Goal: Task Accomplishment & Management: Manage account settings

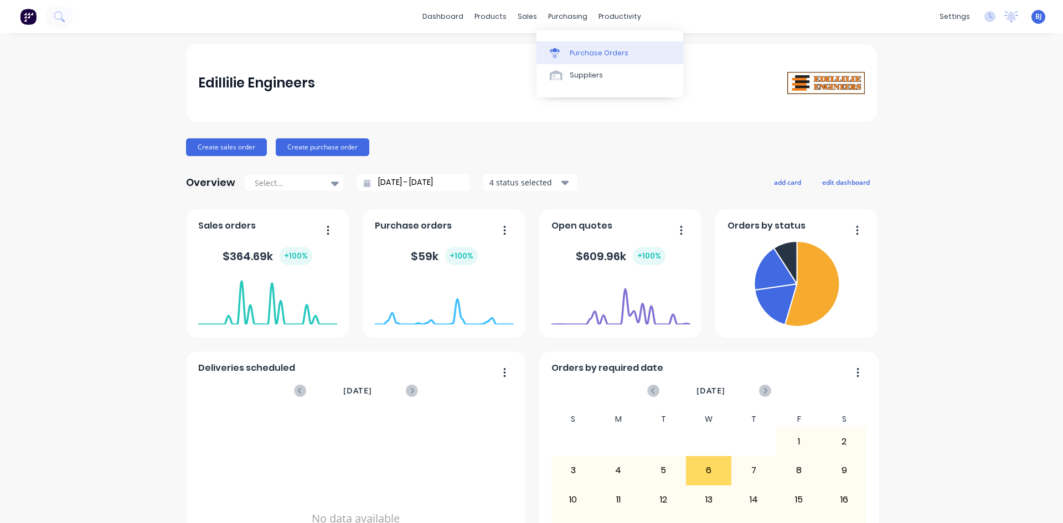
click at [574, 55] on div "Purchase Orders" at bounding box center [599, 53] width 59 height 10
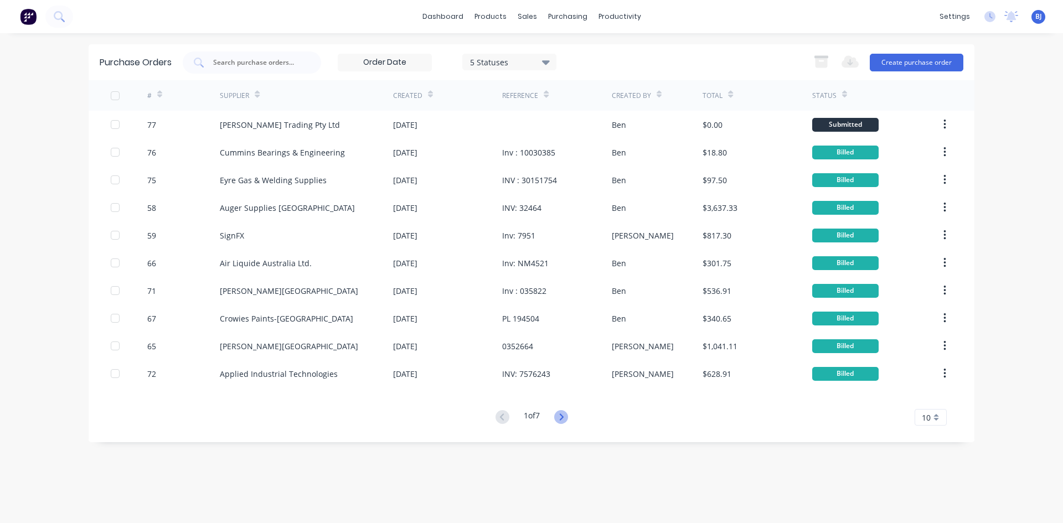
click at [562, 416] on icon at bounding box center [561, 417] width 14 height 14
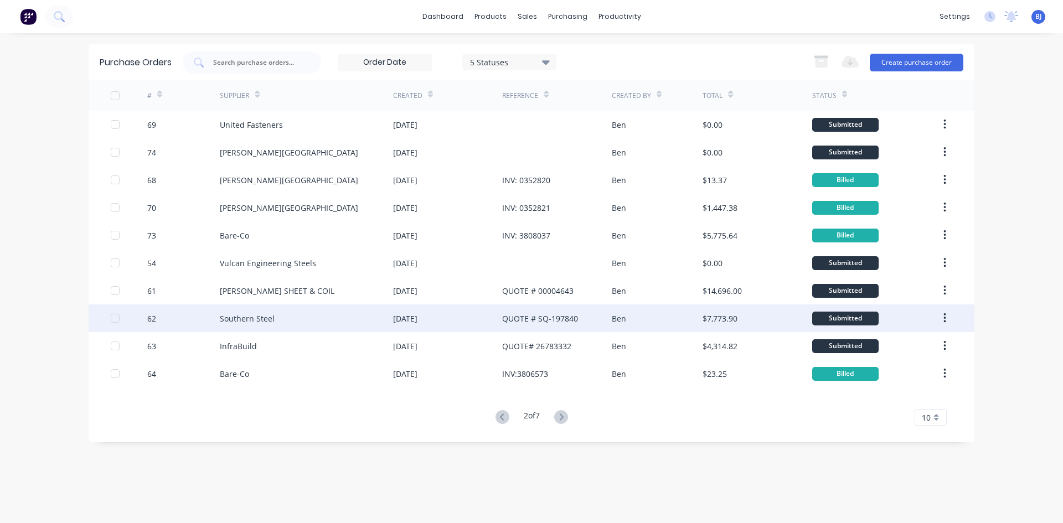
click at [523, 321] on div "QUOTE # SQ-197840" at bounding box center [540, 319] width 76 height 12
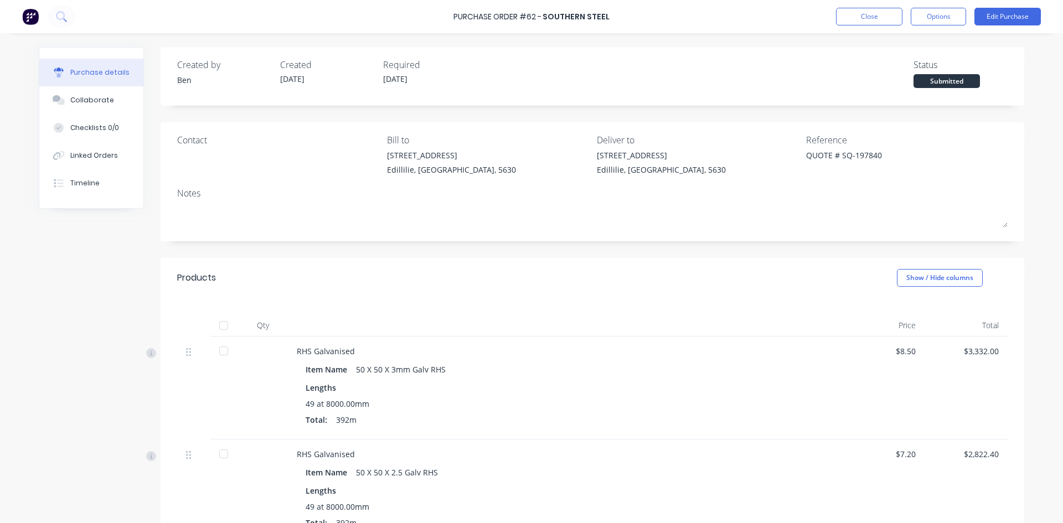
type textarea "x"
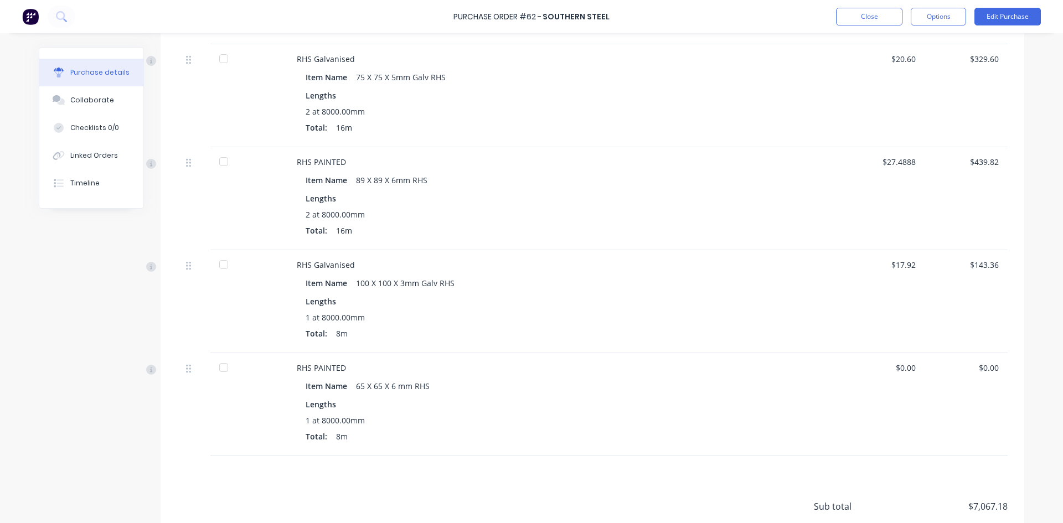
scroll to position [554, 0]
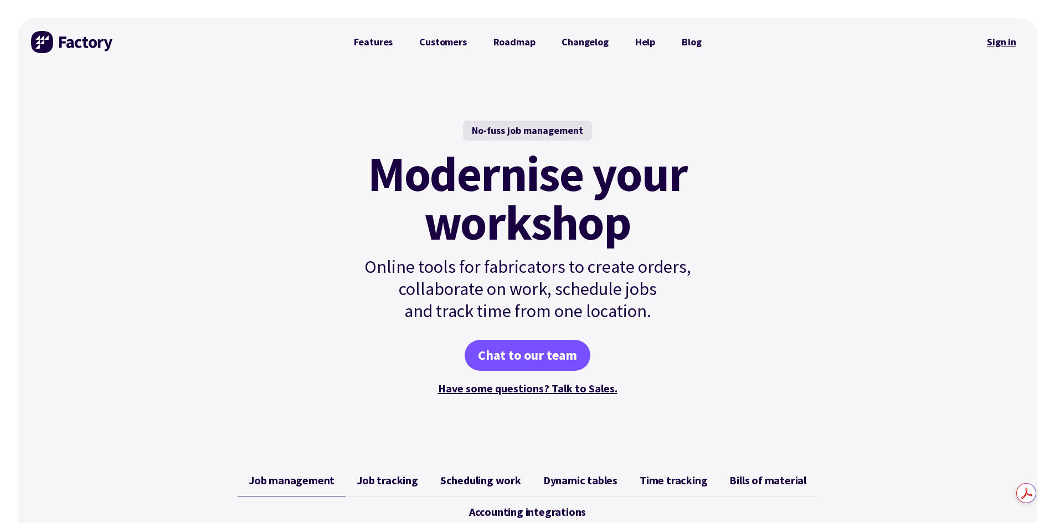
click at [995, 43] on link "Sign in" at bounding box center [1001, 41] width 45 height 25
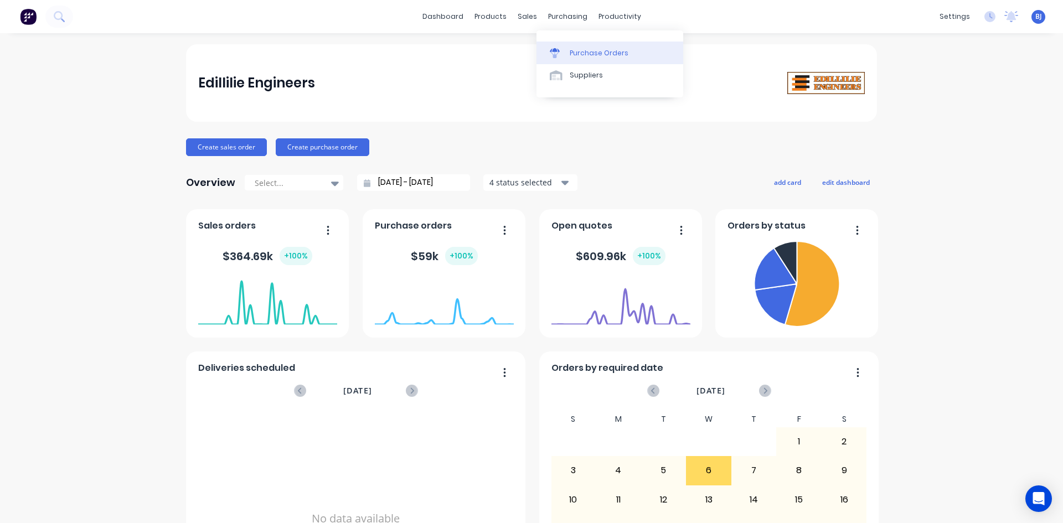
click at [563, 52] on div at bounding box center [558, 53] width 17 height 10
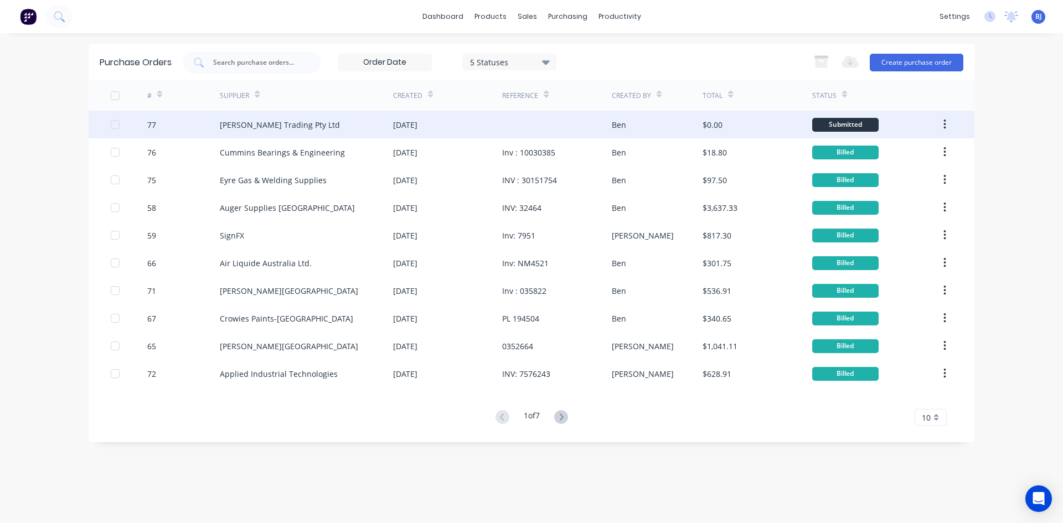
click at [603, 126] on div at bounding box center [556, 125] width 109 height 28
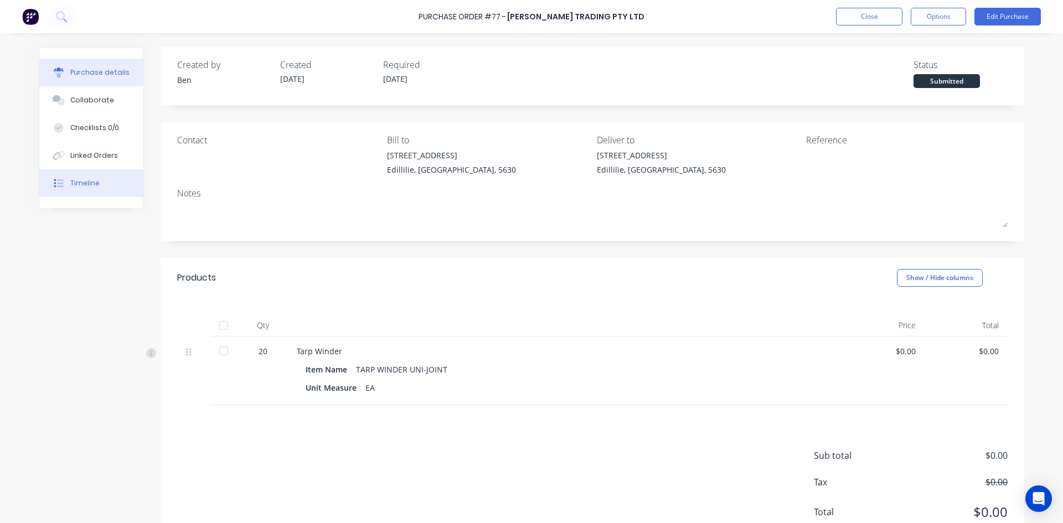
click at [89, 184] on div "Timeline" at bounding box center [84, 183] width 29 height 10
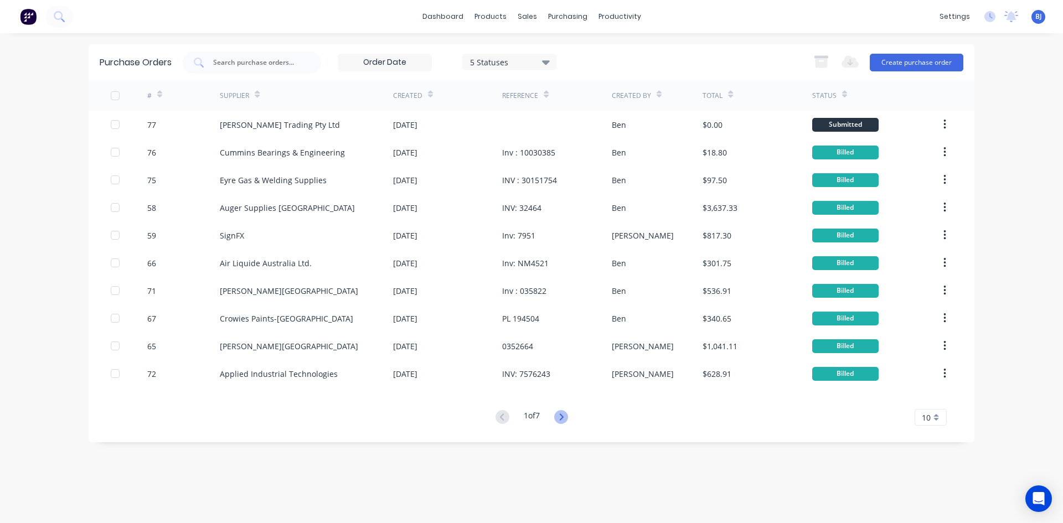
click at [561, 416] on icon at bounding box center [561, 417] width 14 height 14
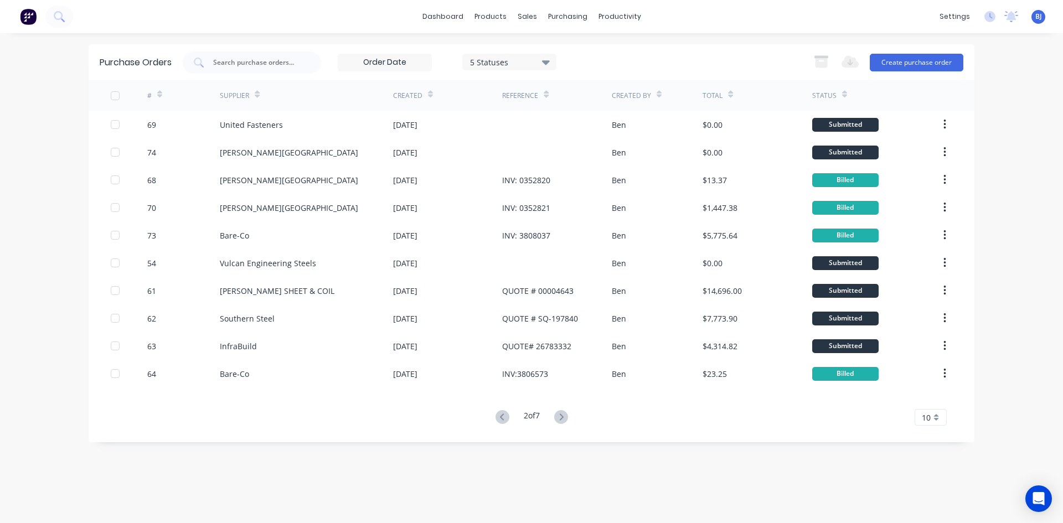
click at [561, 416] on icon at bounding box center [561, 417] width 14 height 14
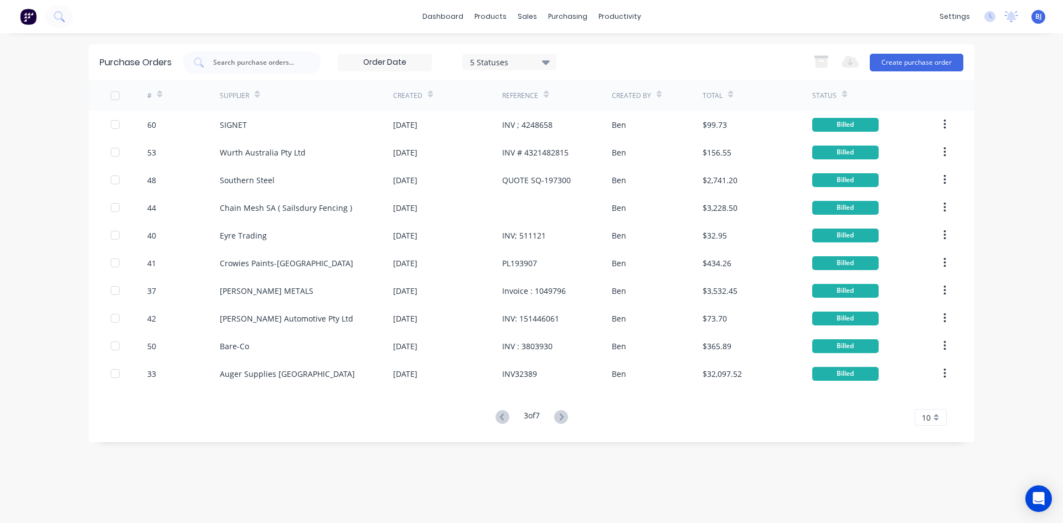
click at [561, 416] on icon at bounding box center [561, 417] width 14 height 14
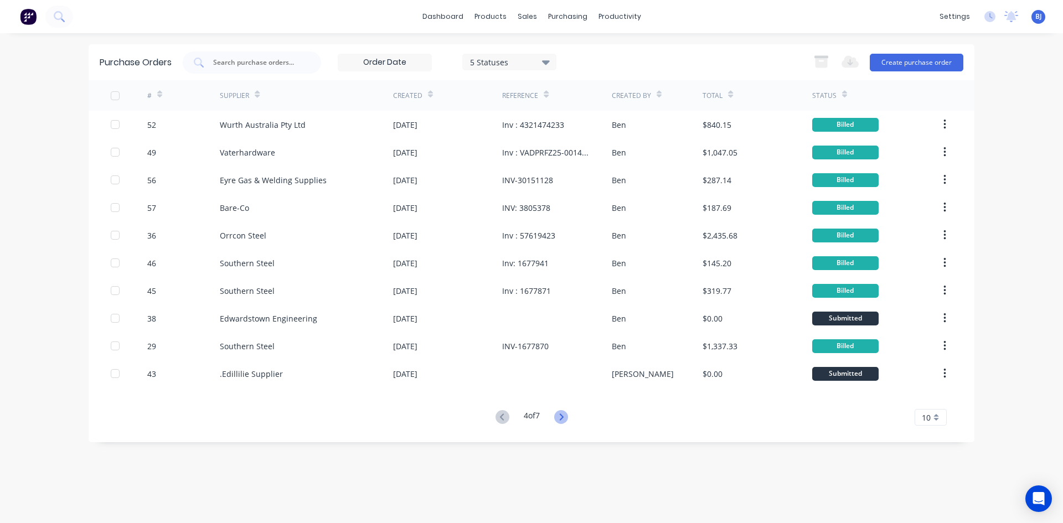
click at [560, 417] on icon at bounding box center [561, 417] width 14 height 14
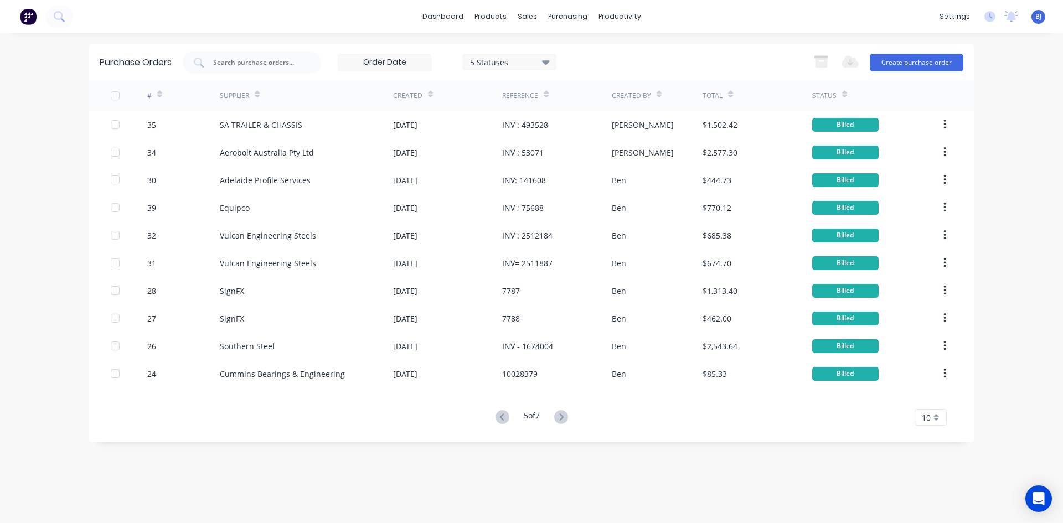
click at [560, 417] on icon at bounding box center [561, 417] width 14 height 14
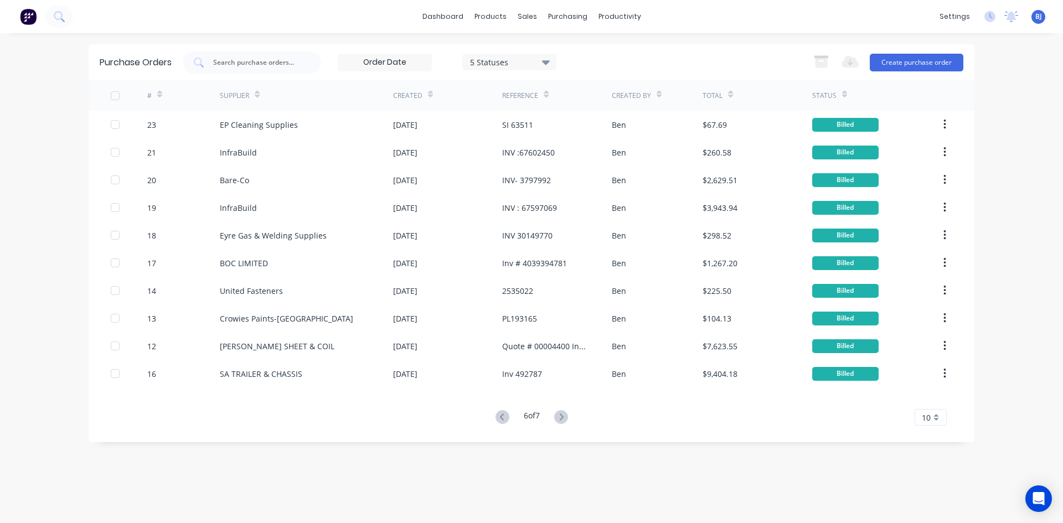
click at [560, 417] on icon at bounding box center [561, 417] width 14 height 14
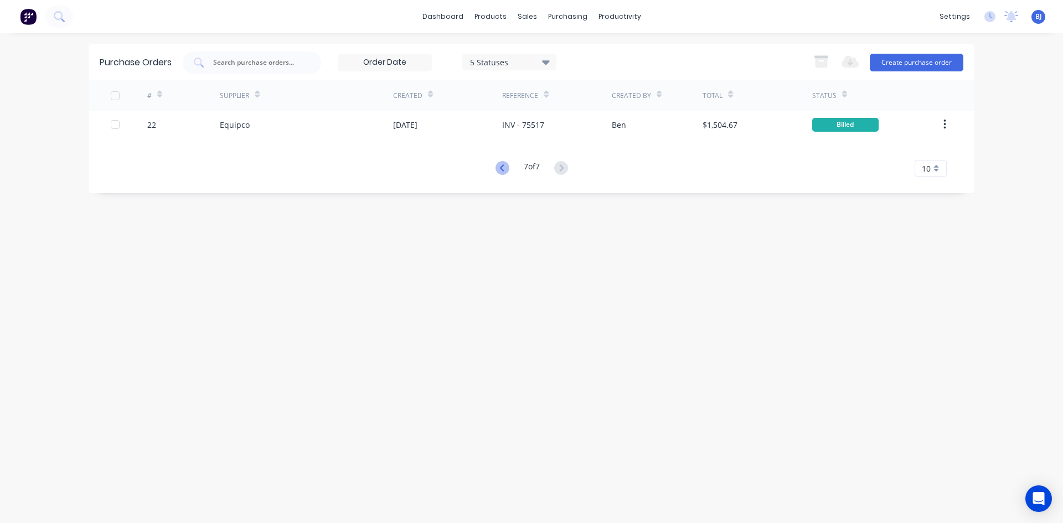
click at [501, 169] on icon at bounding box center [503, 168] width 14 height 14
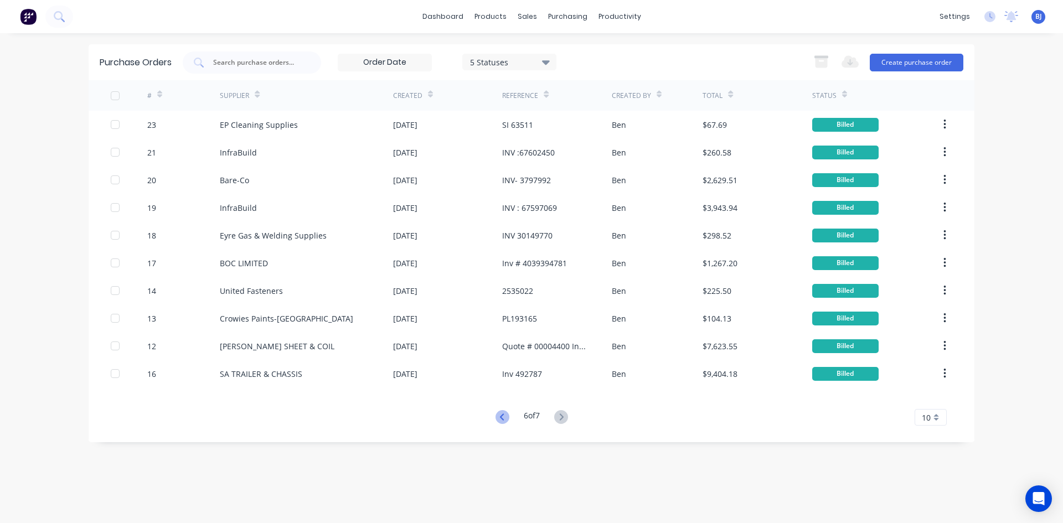
click at [499, 414] on icon at bounding box center [503, 417] width 14 height 14
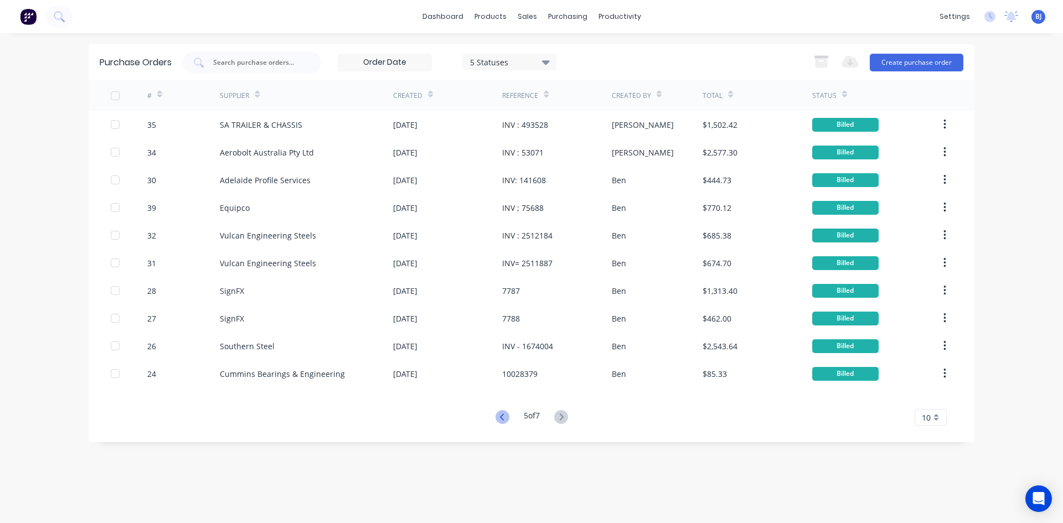
click at [500, 415] on icon at bounding box center [502, 417] width 4 height 7
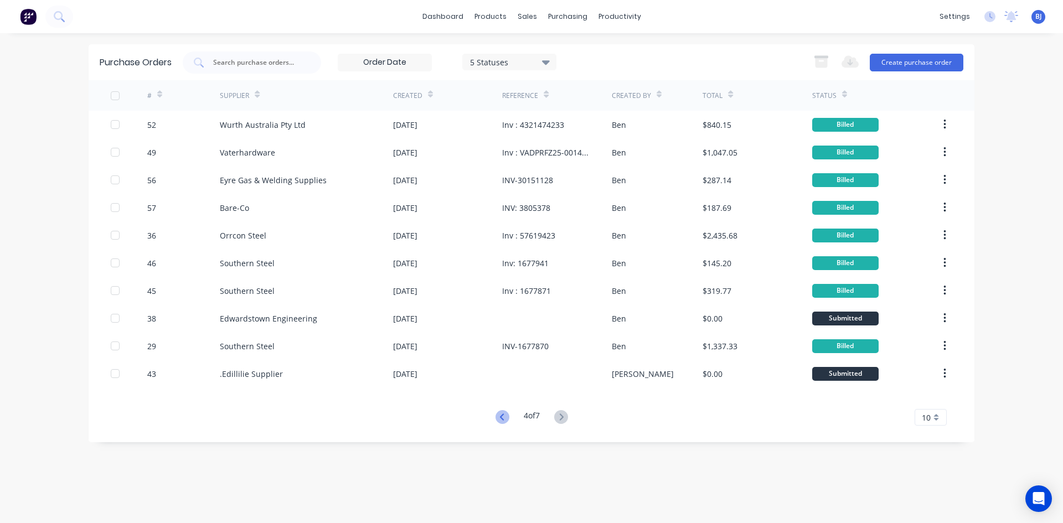
click at [503, 415] on icon at bounding box center [503, 417] width 14 height 14
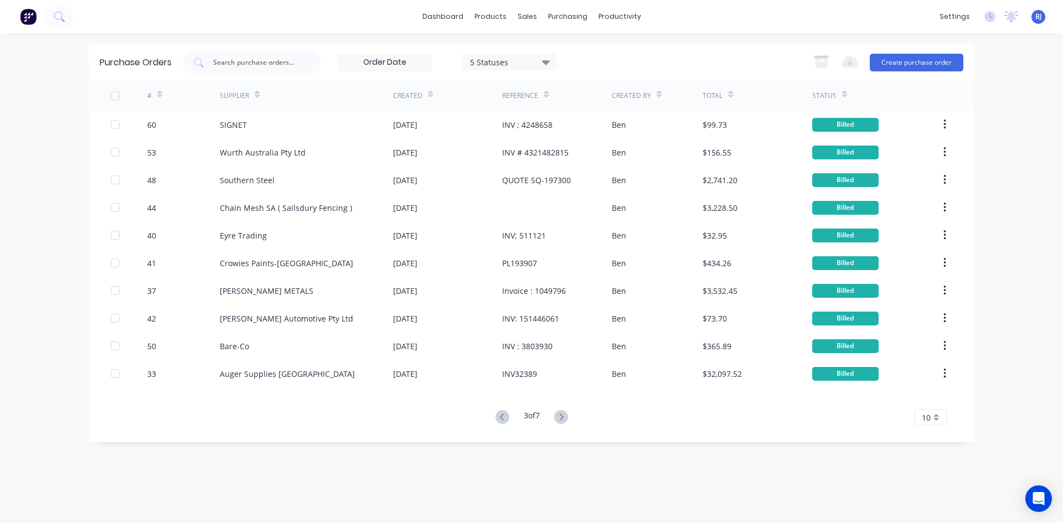
click at [503, 415] on icon at bounding box center [503, 417] width 14 height 14
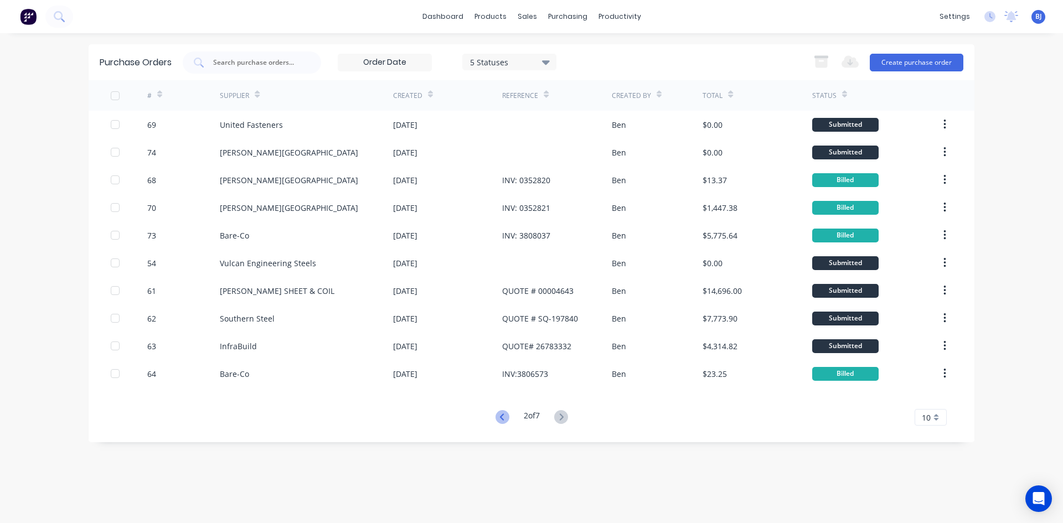
click at [499, 414] on icon at bounding box center [503, 417] width 14 height 14
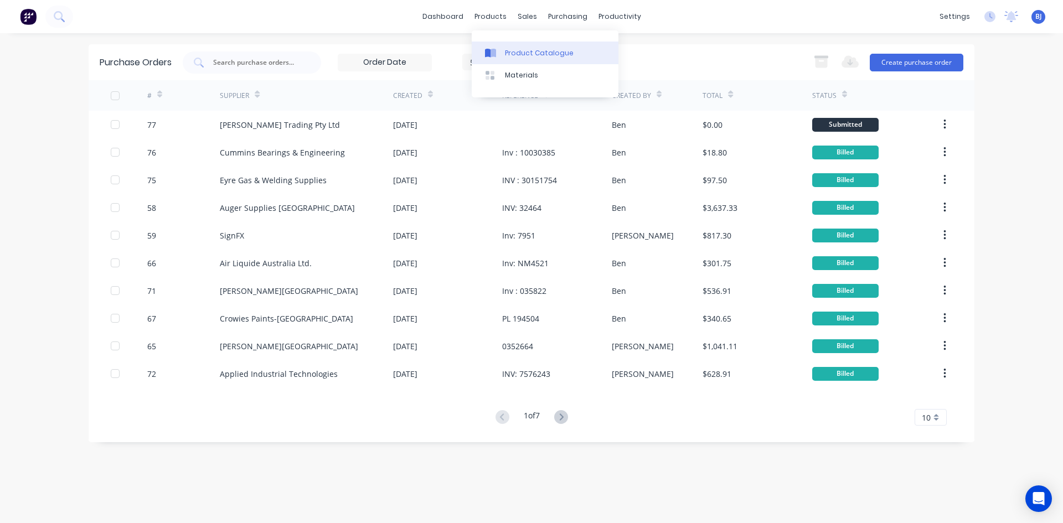
click at [506, 52] on div "Product Catalogue" at bounding box center [539, 53] width 69 height 10
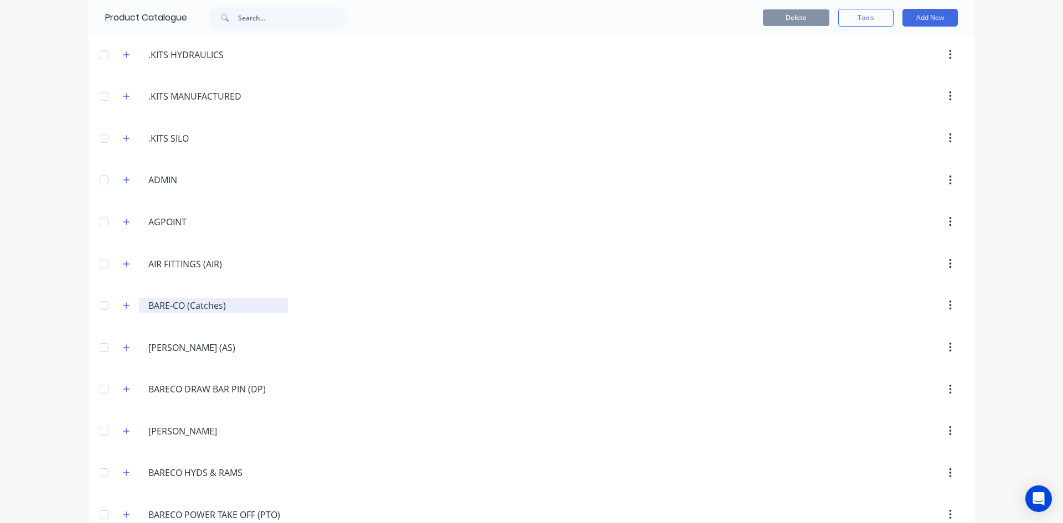
scroll to position [443, 0]
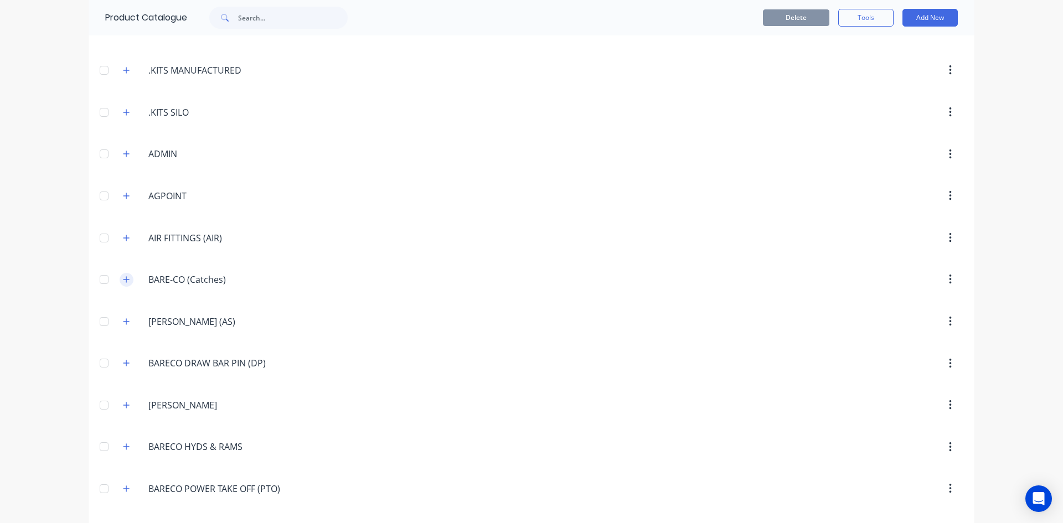
click at [124, 279] on icon "button" at bounding box center [127, 279] width 6 height 6
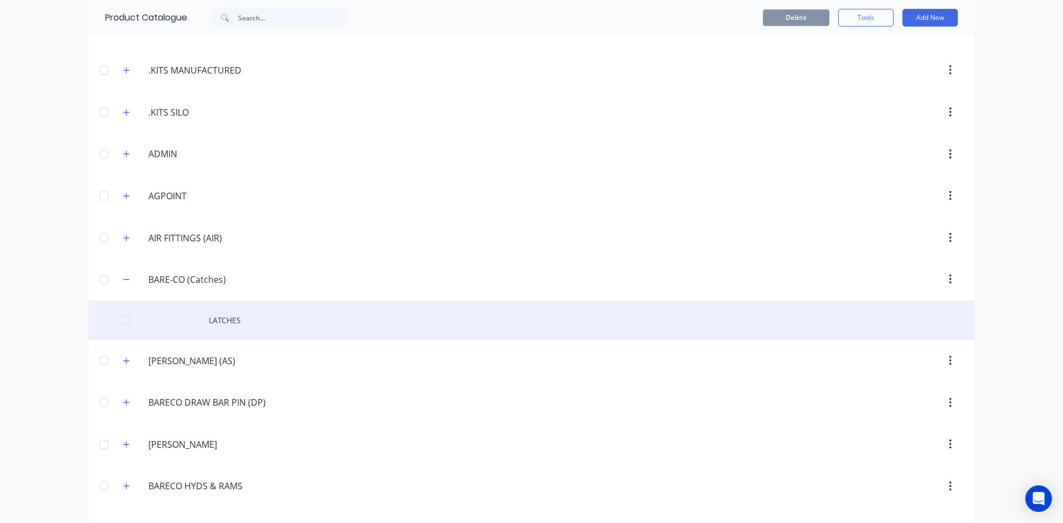
click at [218, 320] on div "LATCHES" at bounding box center [532, 320] width 886 height 39
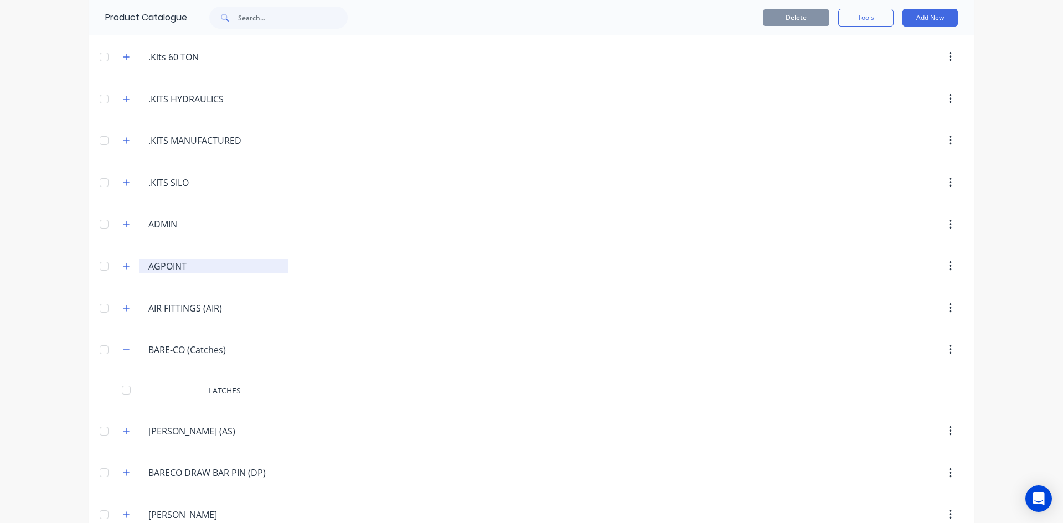
scroll to position [554, 0]
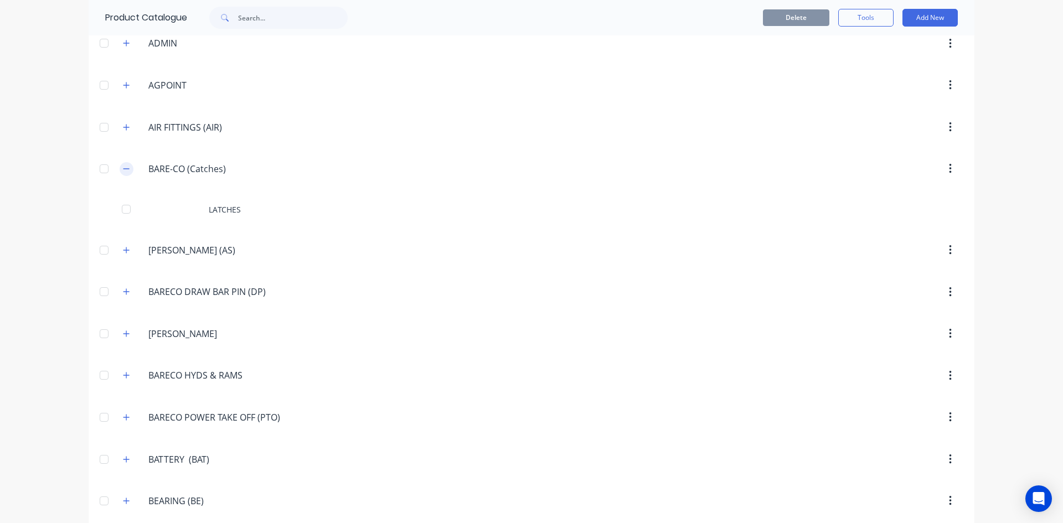
click at [123, 169] on icon "button" at bounding box center [126, 169] width 7 height 8
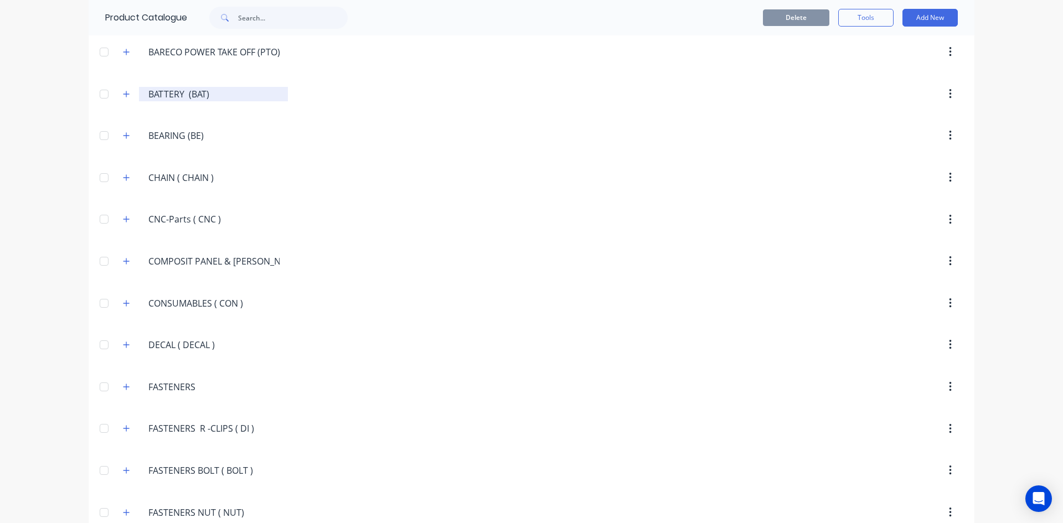
scroll to position [886, 0]
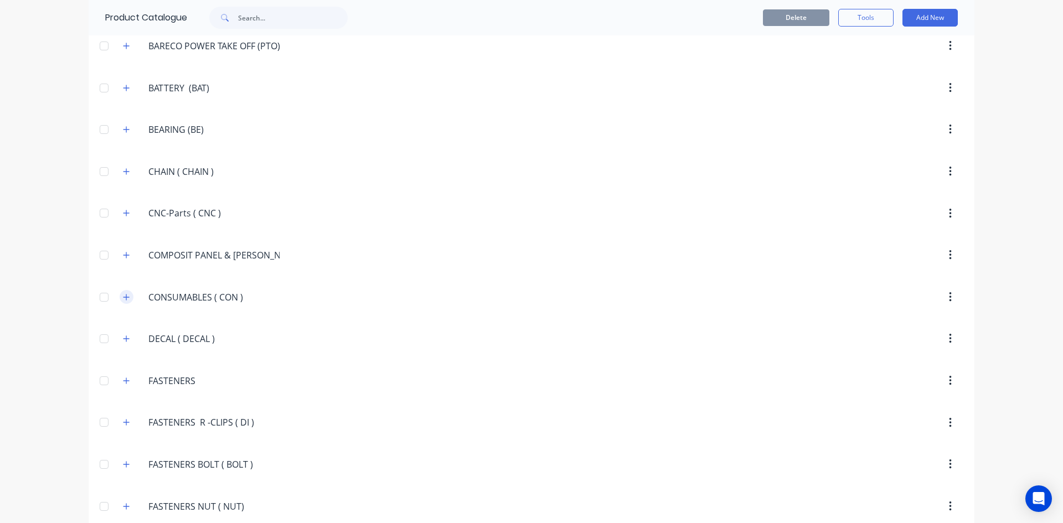
click at [123, 299] on icon "button" at bounding box center [126, 298] width 7 height 8
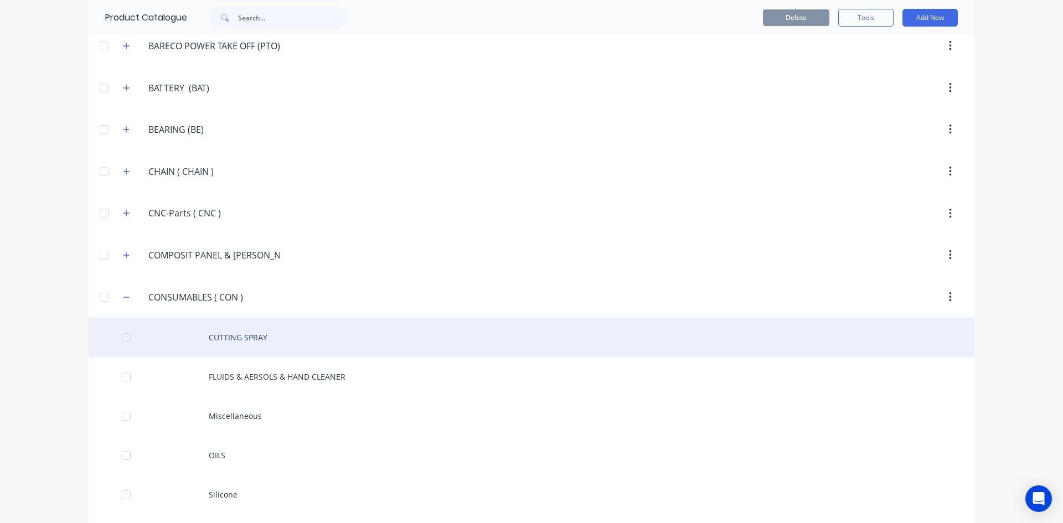
click at [212, 341] on div "CUTTING SPRAY" at bounding box center [532, 337] width 886 height 39
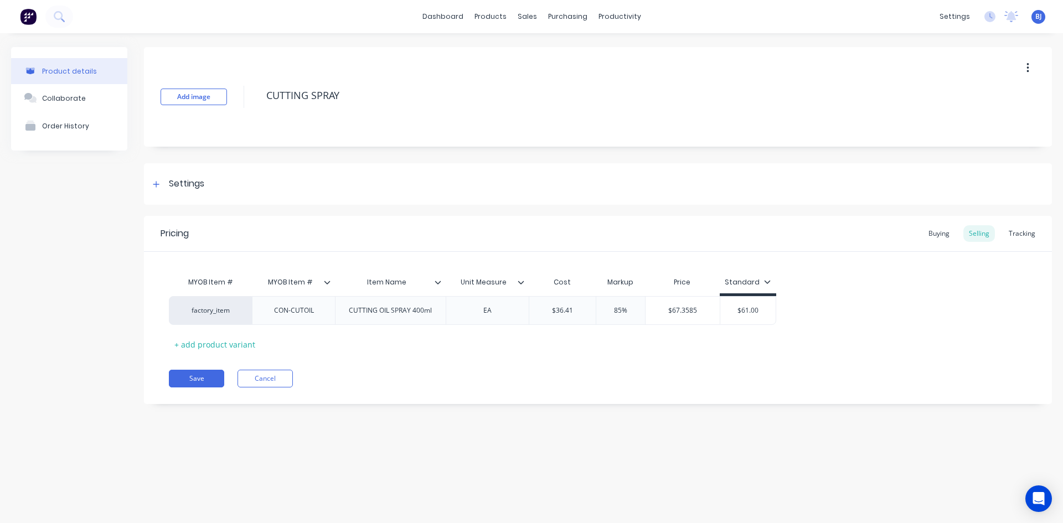
type textarea "x"
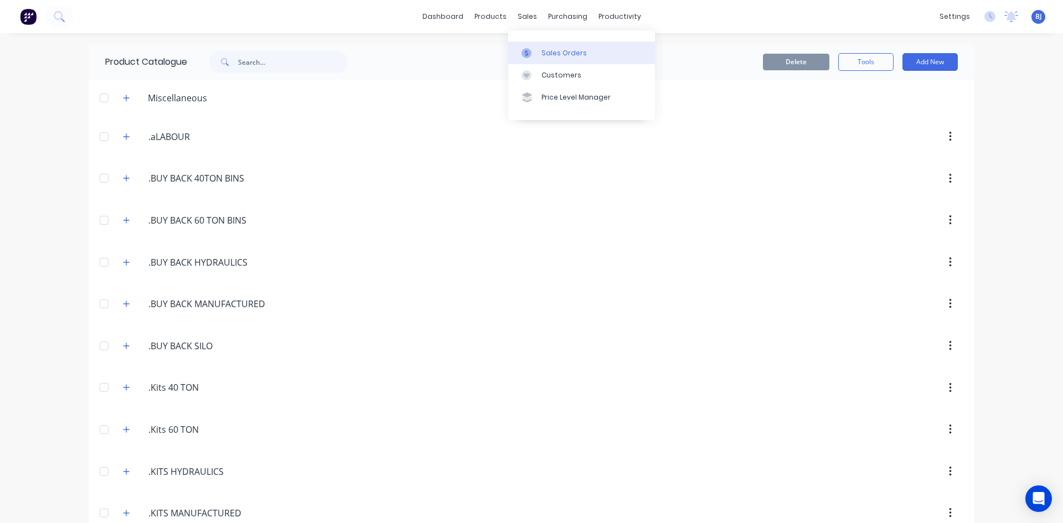
click at [530, 53] on icon at bounding box center [527, 53] width 10 height 10
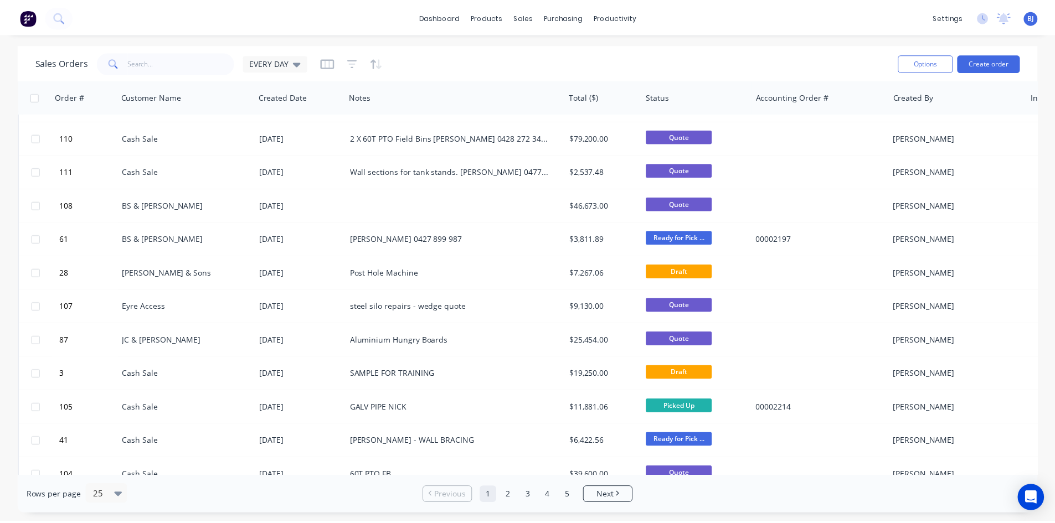
scroll to position [487, 0]
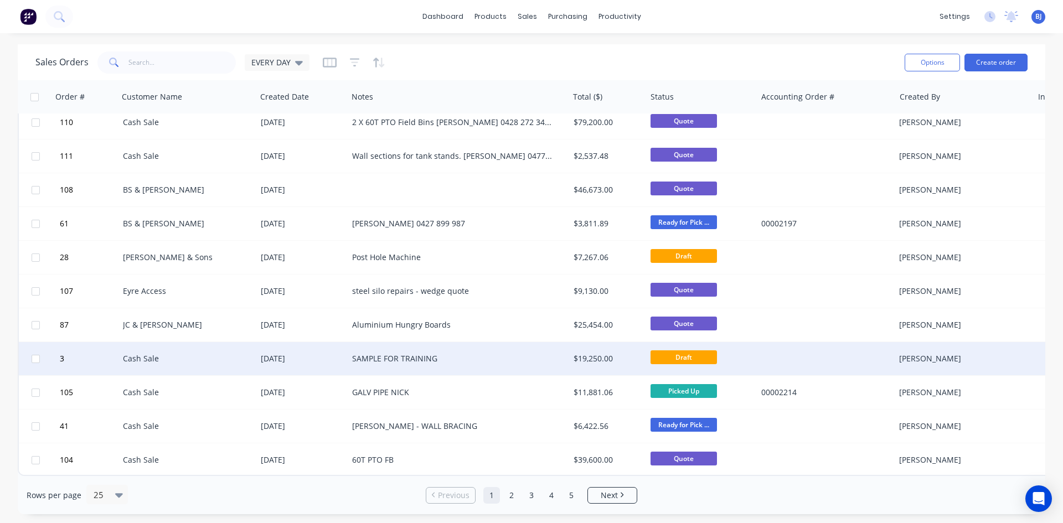
click at [388, 348] on div "SAMPLE FOR TRAINING" at bounding box center [458, 358] width 221 height 33
click at [153, 353] on div "Cash Sale" at bounding box center [184, 358] width 123 height 11
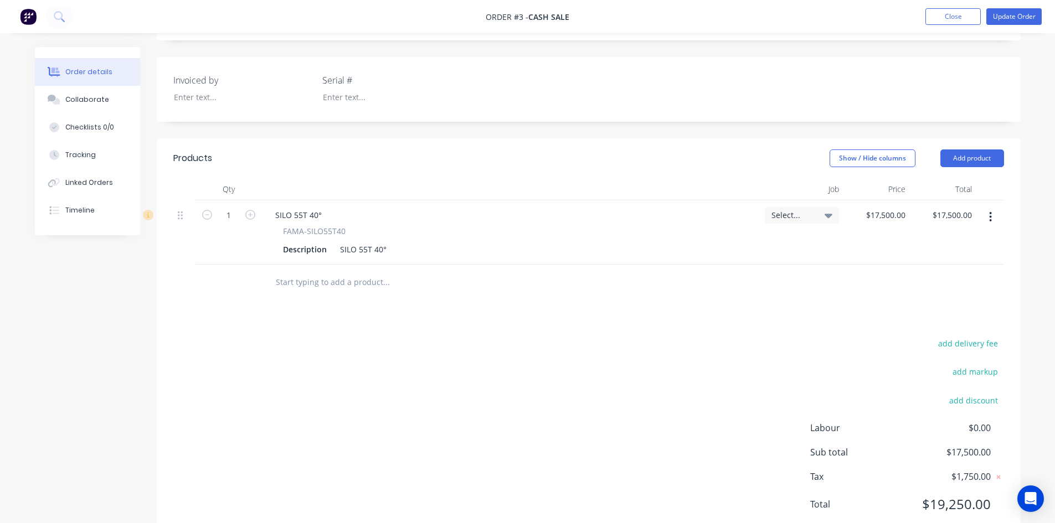
scroll to position [166, 0]
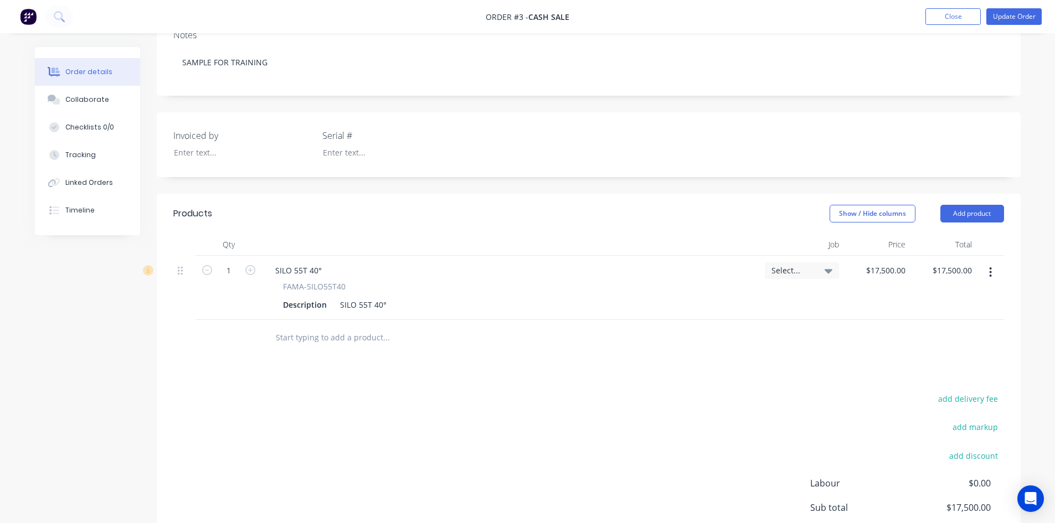
click at [991, 272] on icon "button" at bounding box center [991, 272] width 2 height 10
click at [915, 366] on div "Delete" at bounding box center [951, 368] width 85 height 16
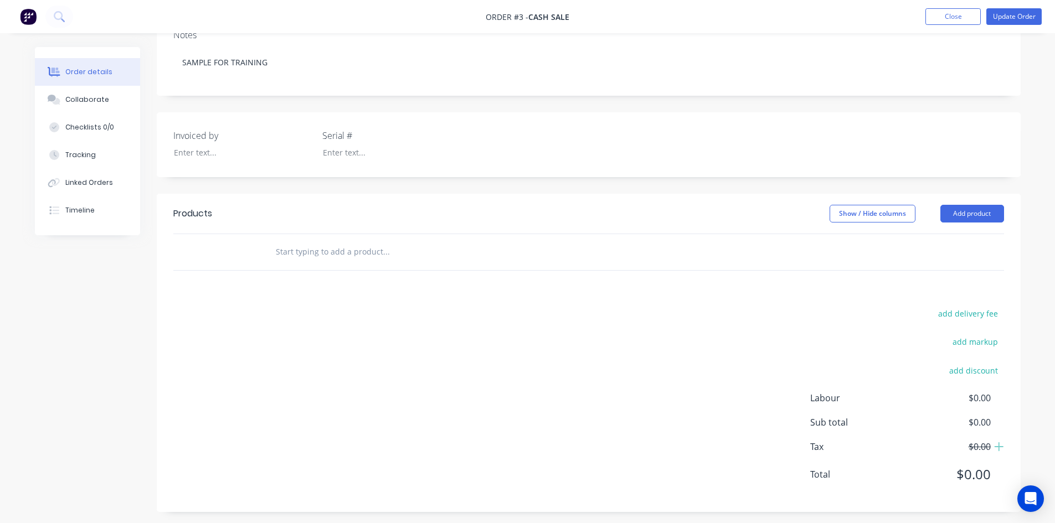
click at [294, 250] on input "text" at bounding box center [386, 252] width 222 height 22
click at [982, 215] on button "Add product" at bounding box center [972, 214] width 64 height 18
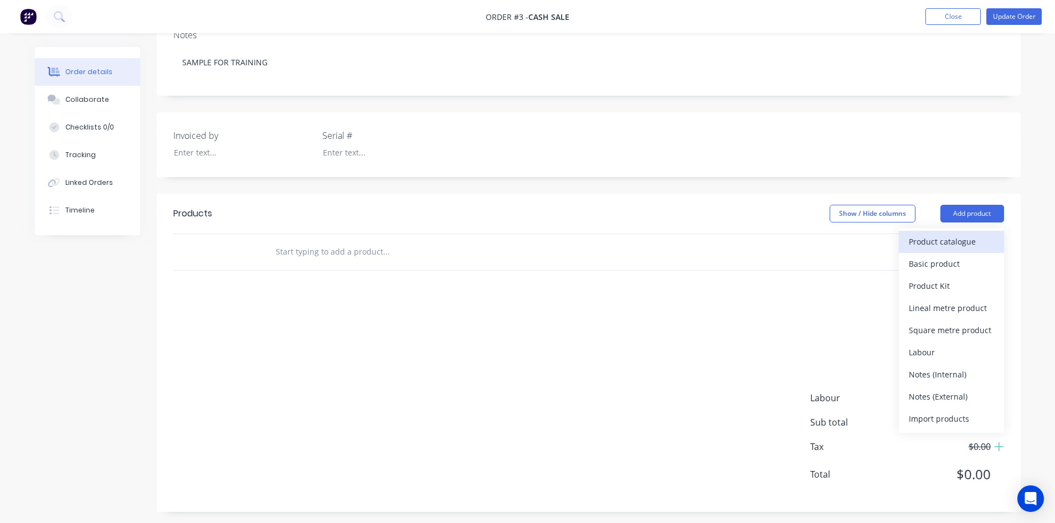
click at [909, 243] on div "Product catalogue" at bounding box center [951, 242] width 85 height 16
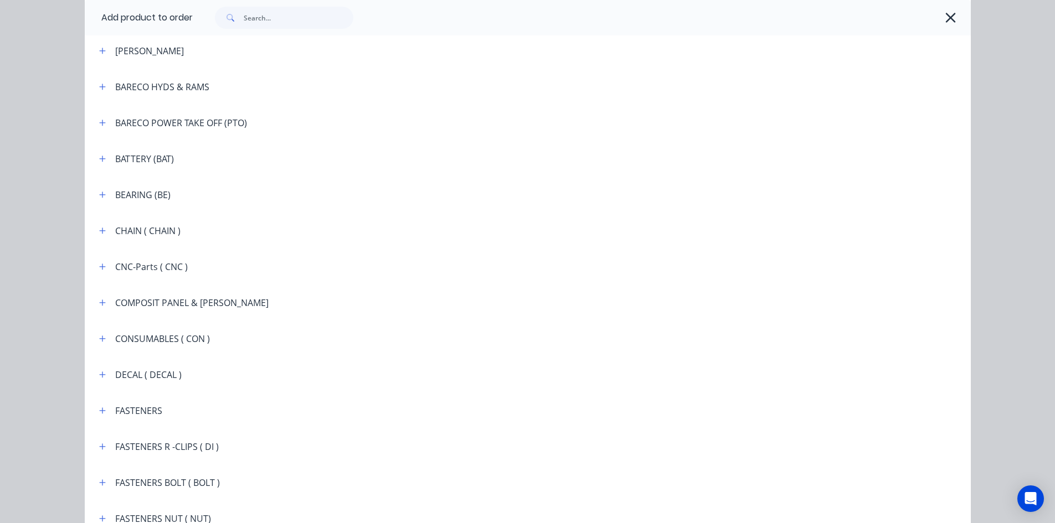
scroll to position [775, 0]
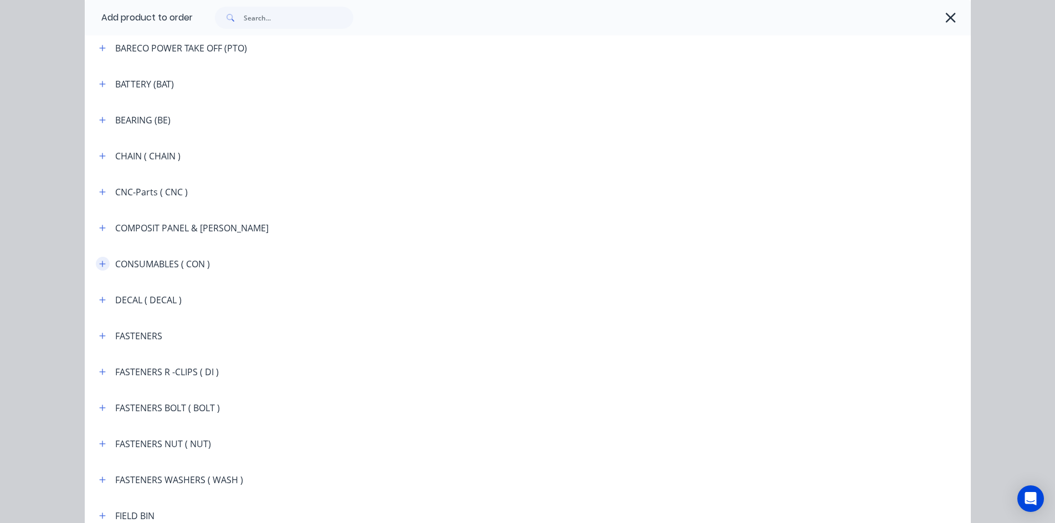
click at [99, 265] on icon "button" at bounding box center [102, 264] width 7 height 8
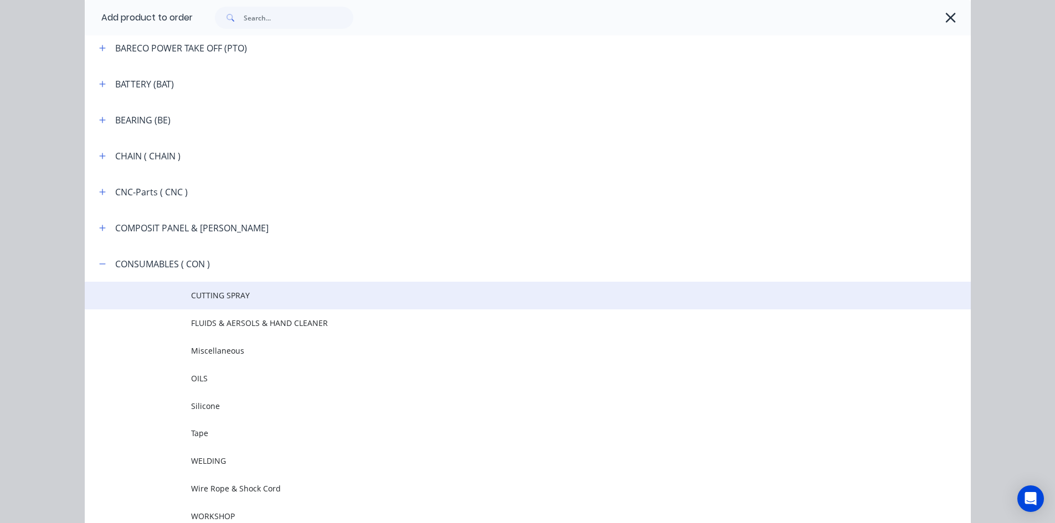
click at [214, 297] on span "CUTTING SPRAY" at bounding box center [503, 296] width 624 height 12
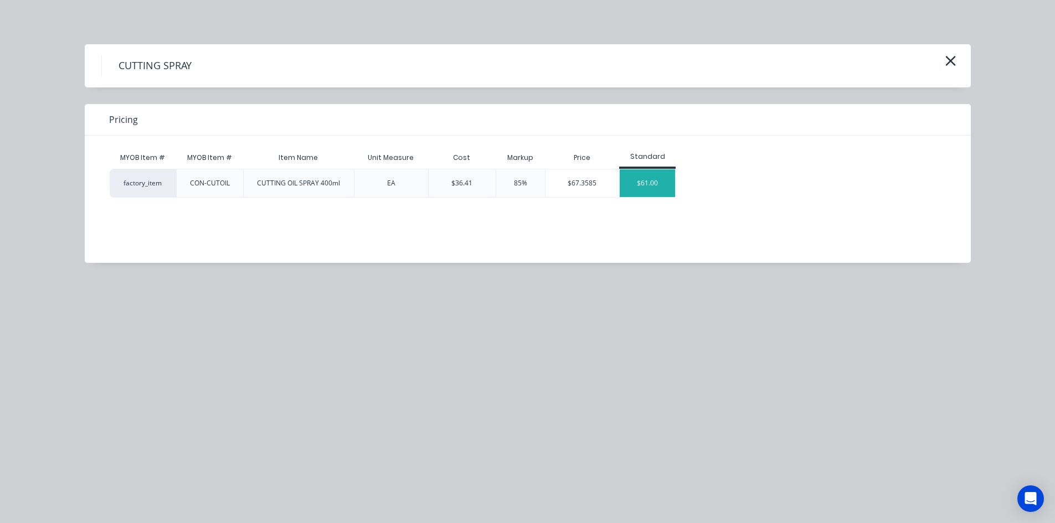
click at [651, 187] on div "$61.00" at bounding box center [647, 183] width 55 height 28
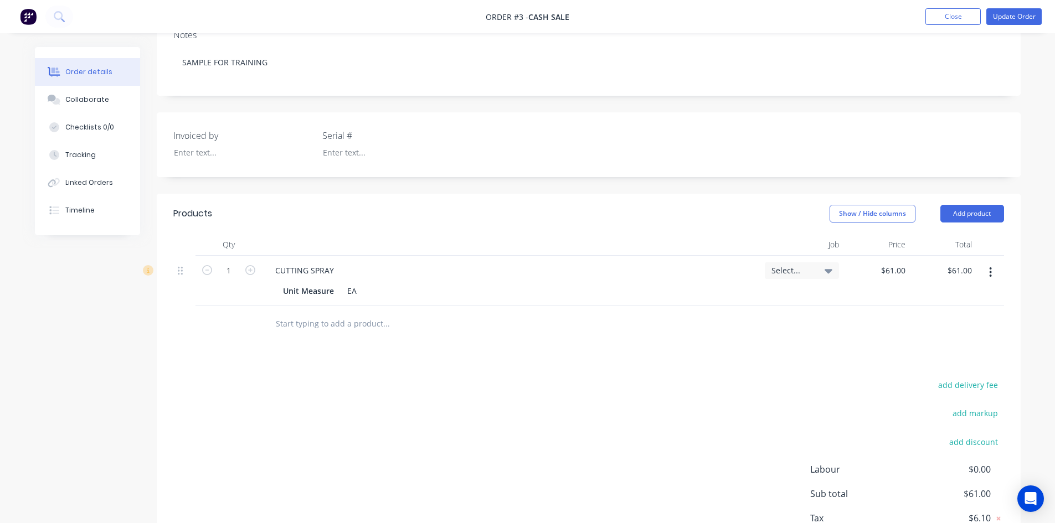
click at [988, 276] on button "button" at bounding box center [991, 273] width 26 height 20
drag, startPoint x: 928, startPoint y: 364, endPoint x: 932, endPoint y: 335, distance: 29.1
click at [926, 356] on div "Edit Duplicate Exclude from tax Delete" at bounding box center [951, 334] width 105 height 94
click at [974, 215] on button "Add product" at bounding box center [972, 214] width 64 height 18
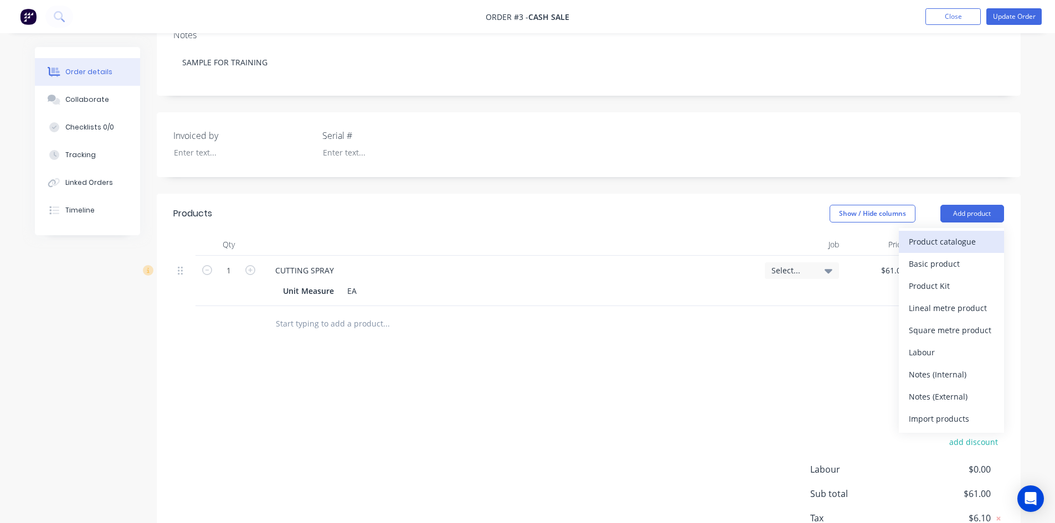
click at [955, 244] on div "Product catalogue" at bounding box center [951, 242] width 85 height 16
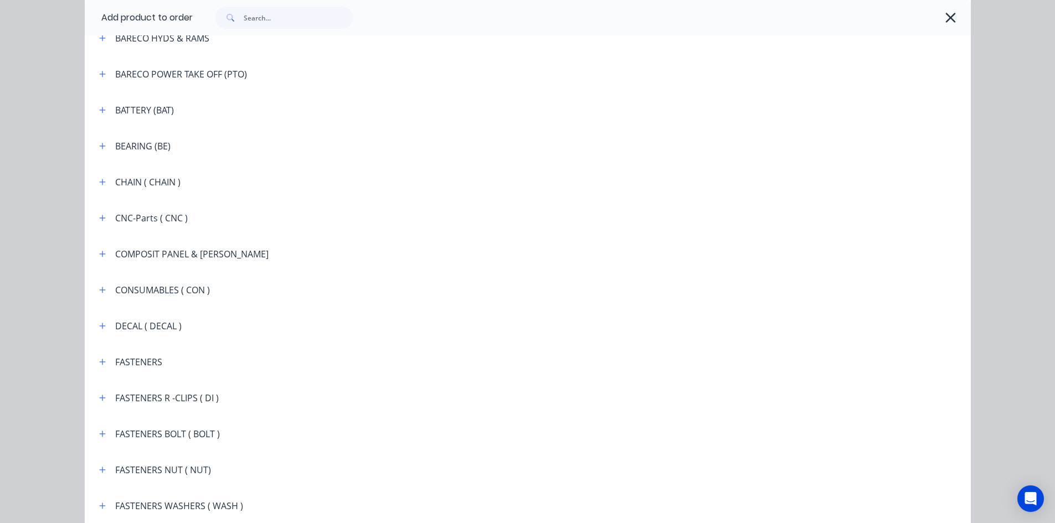
scroll to position [775, 0]
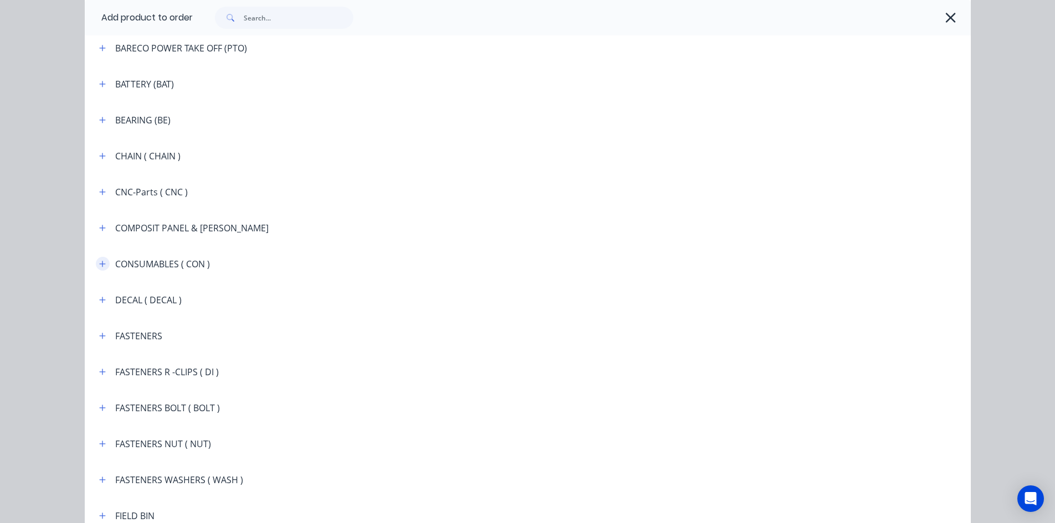
click at [99, 263] on icon "button" at bounding box center [102, 264] width 6 height 6
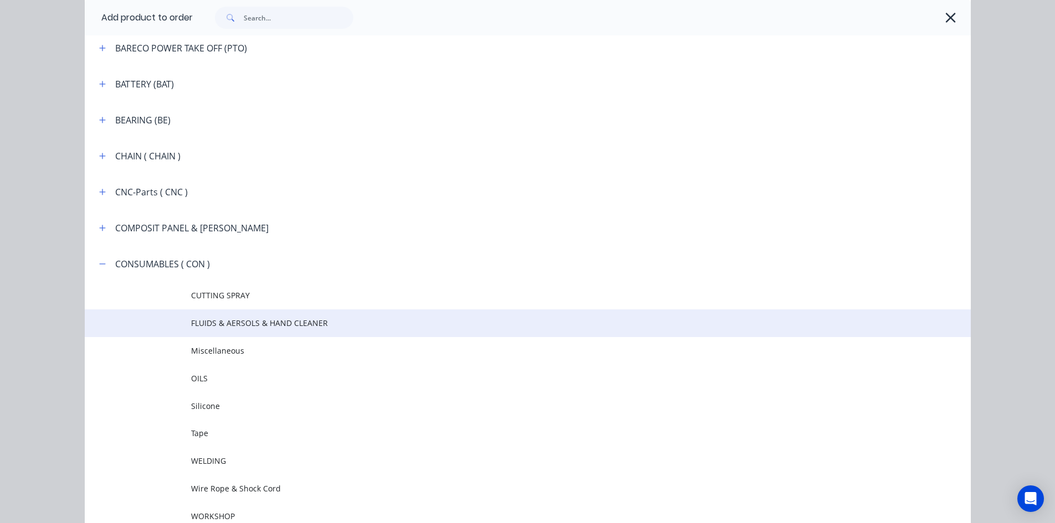
click at [233, 326] on span "FLUIDS & AERSOLS & HAND CLEANER" at bounding box center [503, 323] width 624 height 12
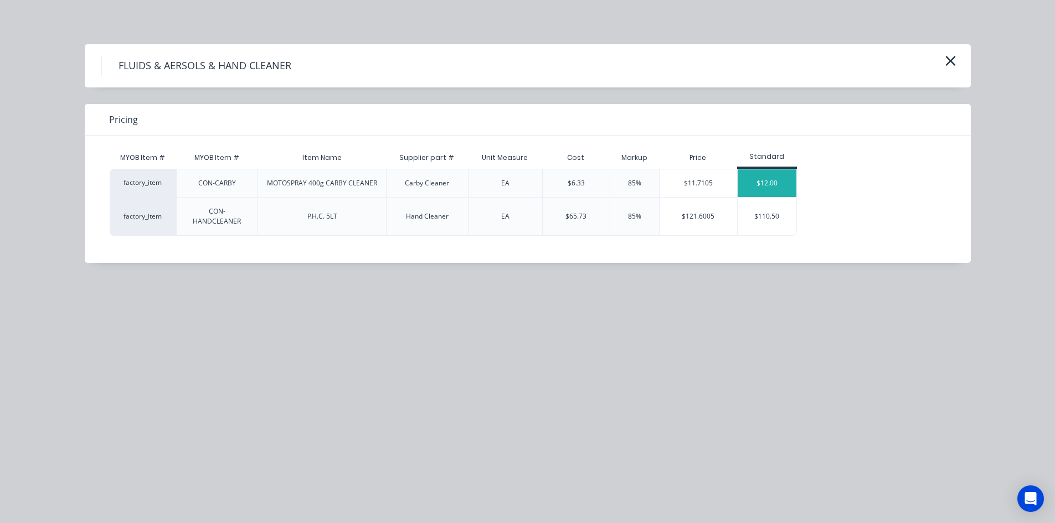
click at [776, 186] on div "$12.00" at bounding box center [767, 183] width 59 height 28
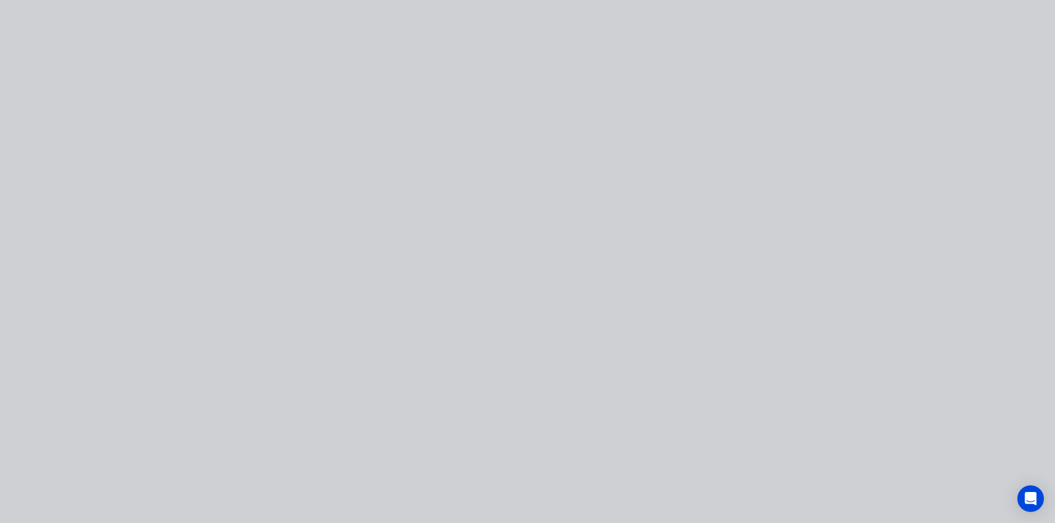
type input "$12.00"
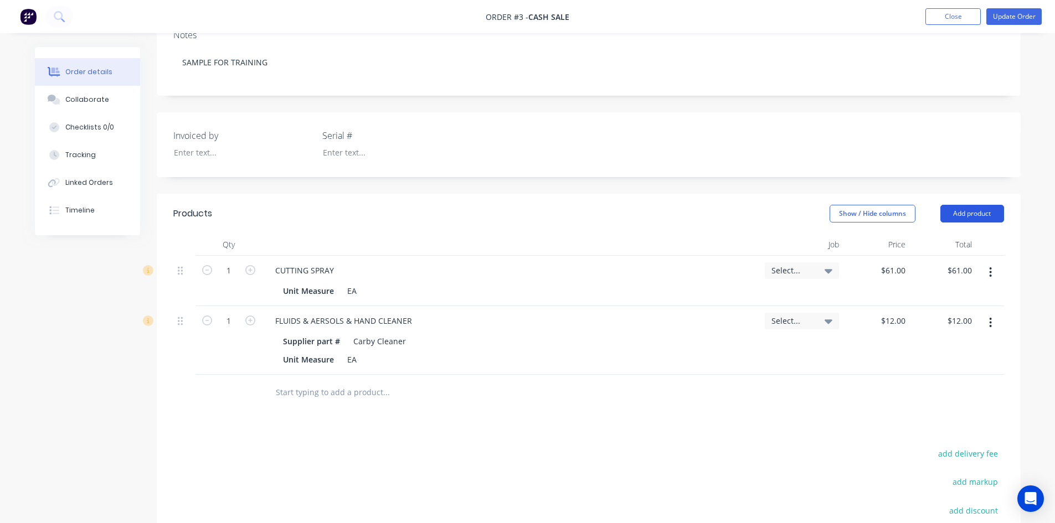
click at [975, 214] on button "Add product" at bounding box center [972, 214] width 64 height 18
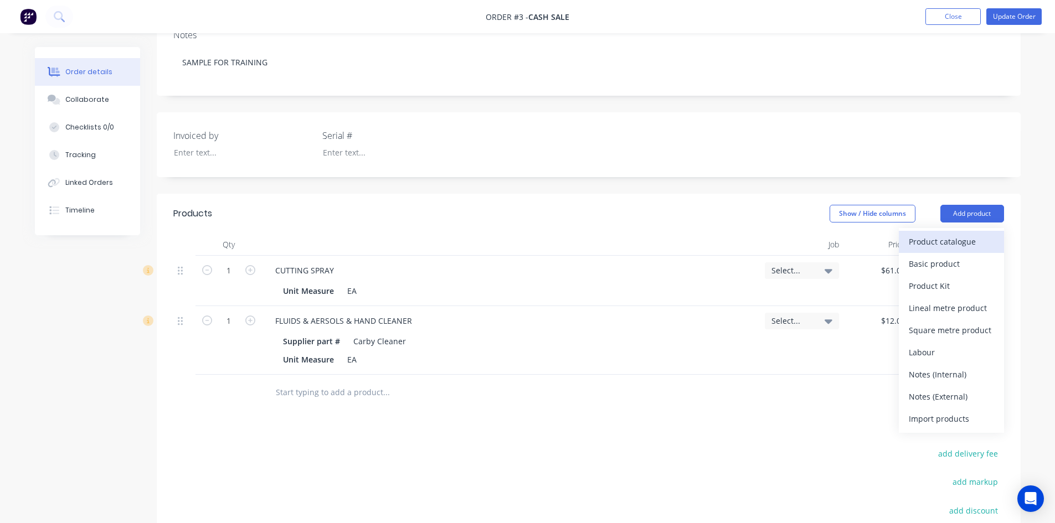
click at [957, 241] on div "Product catalogue" at bounding box center [951, 242] width 85 height 16
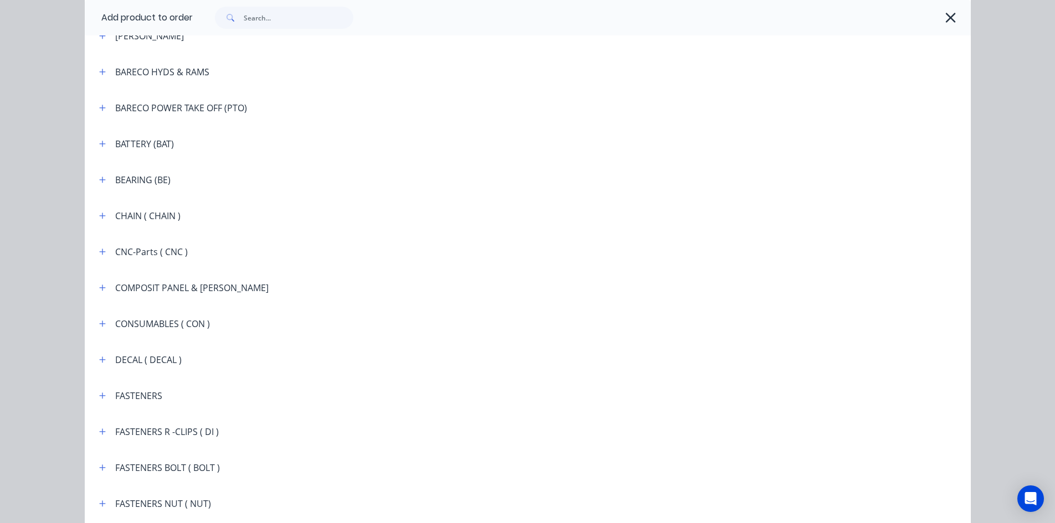
scroll to position [720, 0]
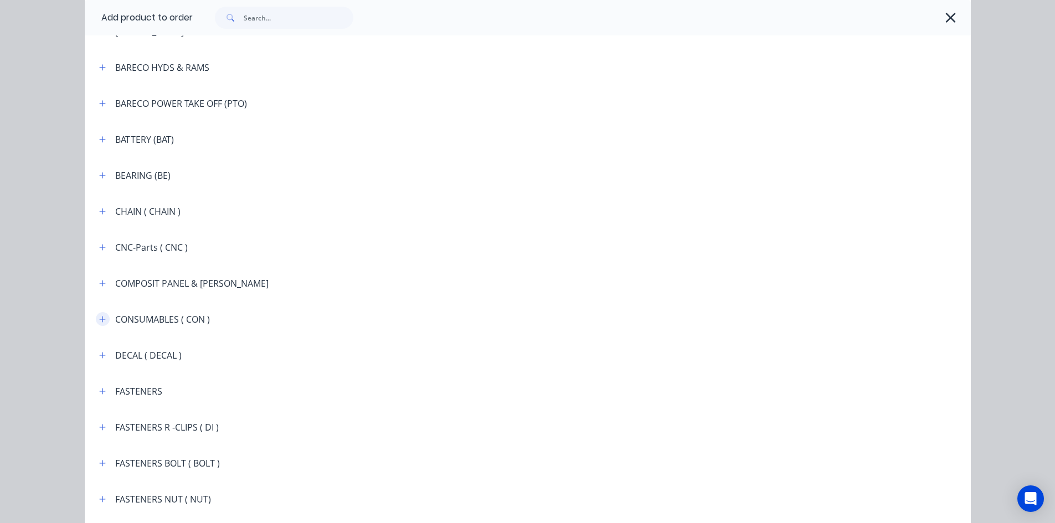
click at [99, 318] on icon "button" at bounding box center [102, 320] width 7 height 8
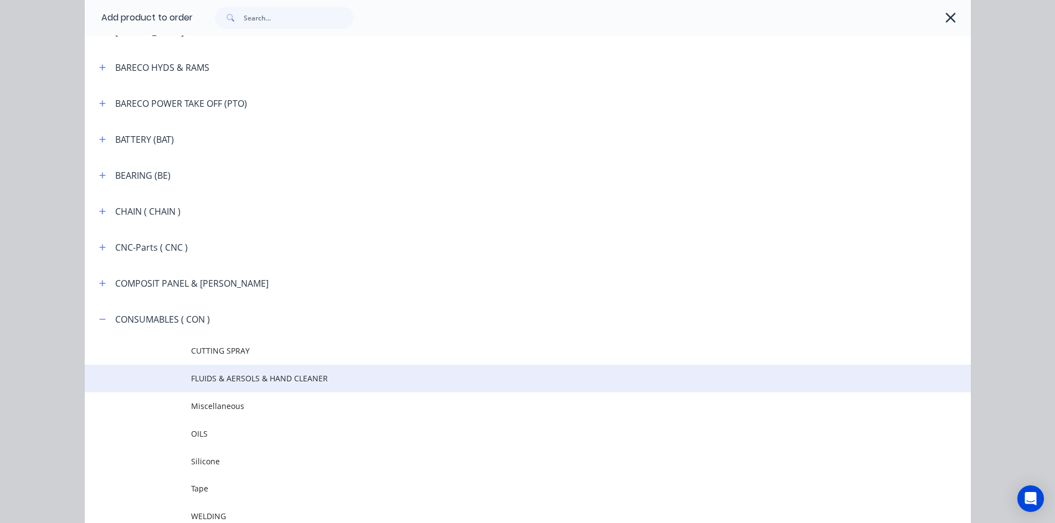
click at [200, 375] on span "FLUIDS & AERSOLS & HAND CLEANER" at bounding box center [503, 379] width 624 height 12
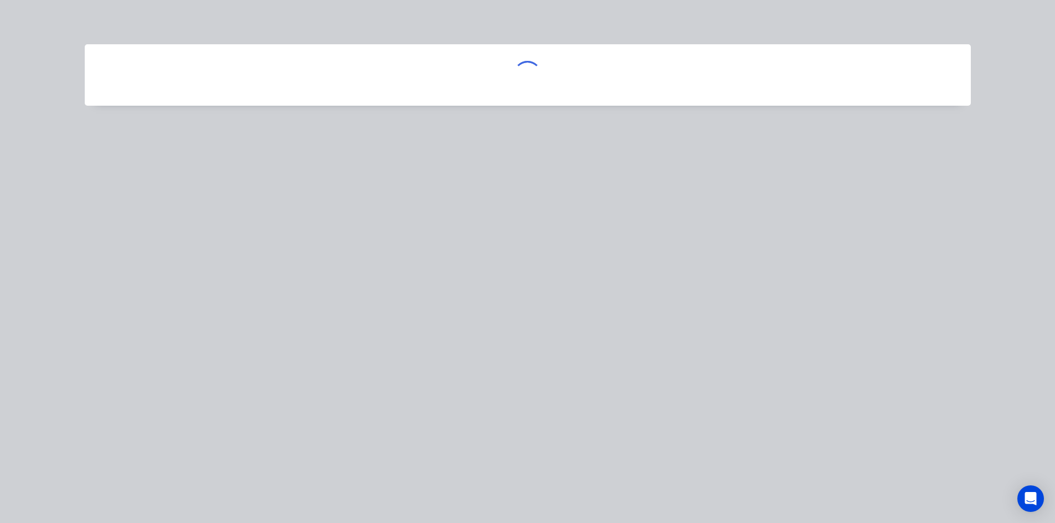
scroll to position [0, 0]
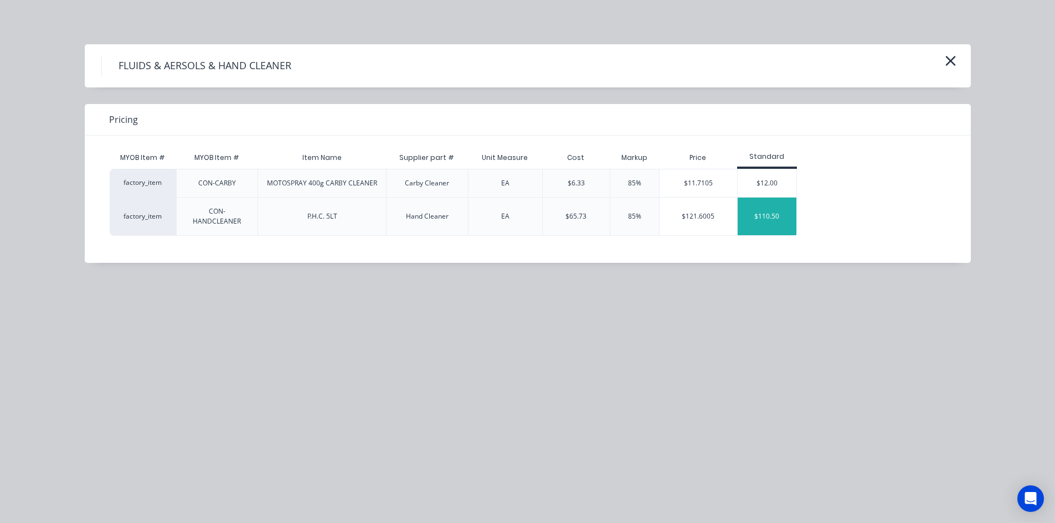
click at [776, 217] on div "$110.50" at bounding box center [767, 217] width 59 height 38
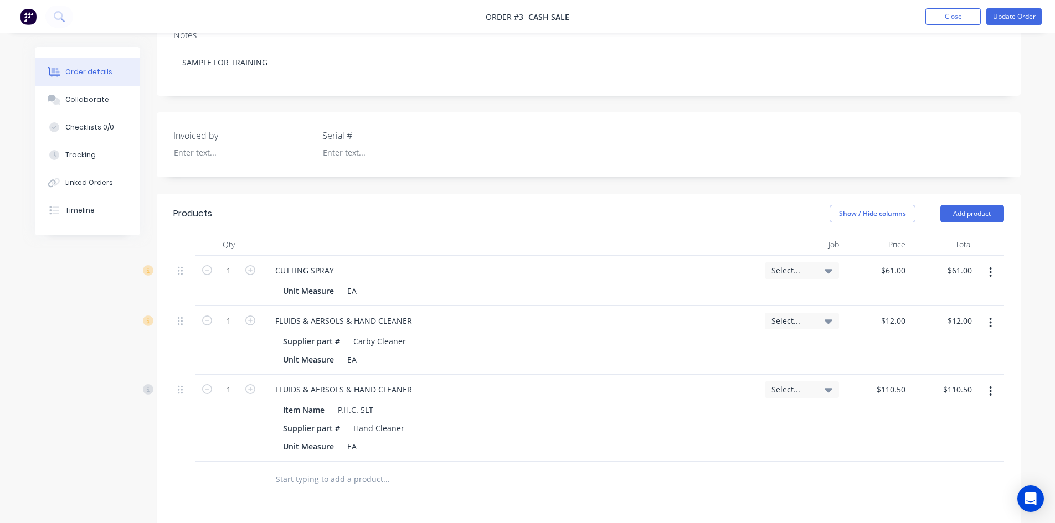
click at [991, 389] on icon "button" at bounding box center [990, 391] width 3 height 12
click at [933, 487] on div "Delete" at bounding box center [951, 487] width 85 height 16
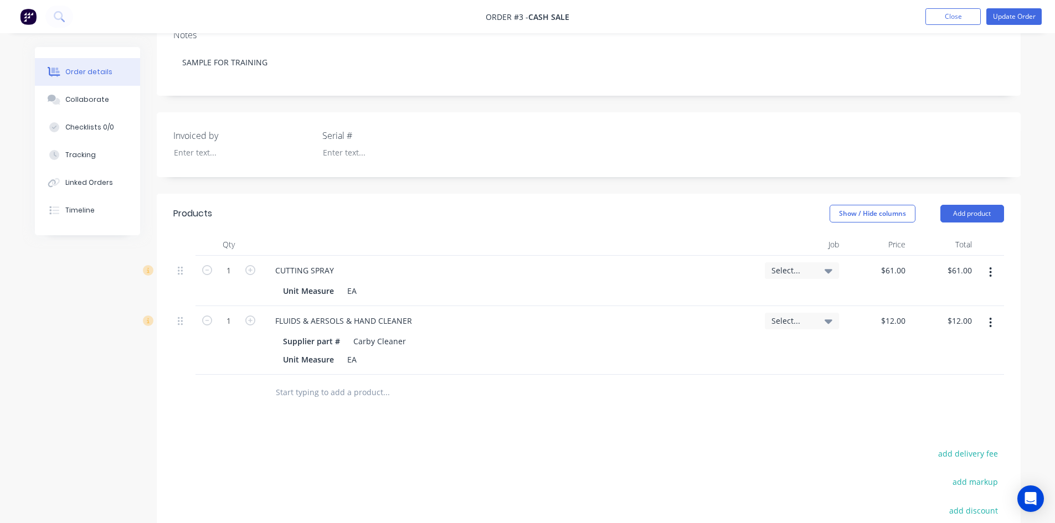
click at [991, 326] on icon "button" at bounding box center [991, 323] width 2 height 10
drag, startPoint x: 944, startPoint y: 415, endPoint x: 952, endPoint y: 383, distance: 33.7
click at [944, 414] on div "Delete" at bounding box center [951, 418] width 85 height 16
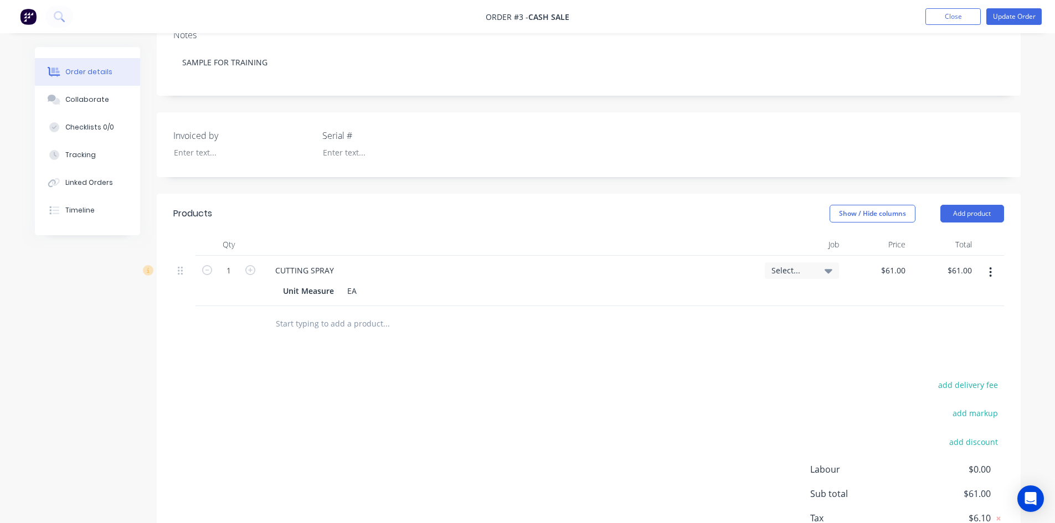
click at [992, 274] on button "button" at bounding box center [991, 273] width 26 height 20
click at [928, 369] on div "Delete" at bounding box center [951, 368] width 85 height 16
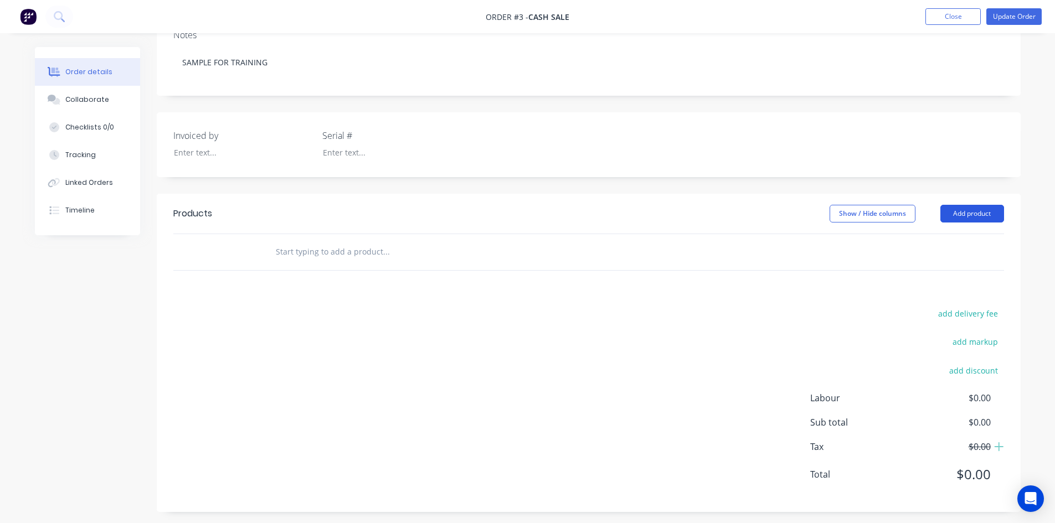
click at [954, 215] on button "Add product" at bounding box center [972, 214] width 64 height 18
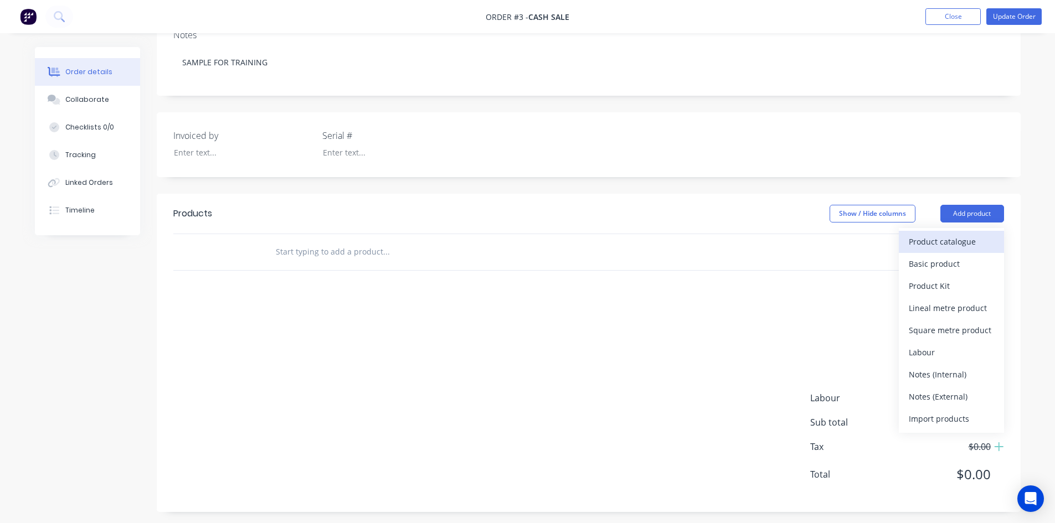
click at [936, 239] on div "Product catalogue" at bounding box center [951, 242] width 85 height 16
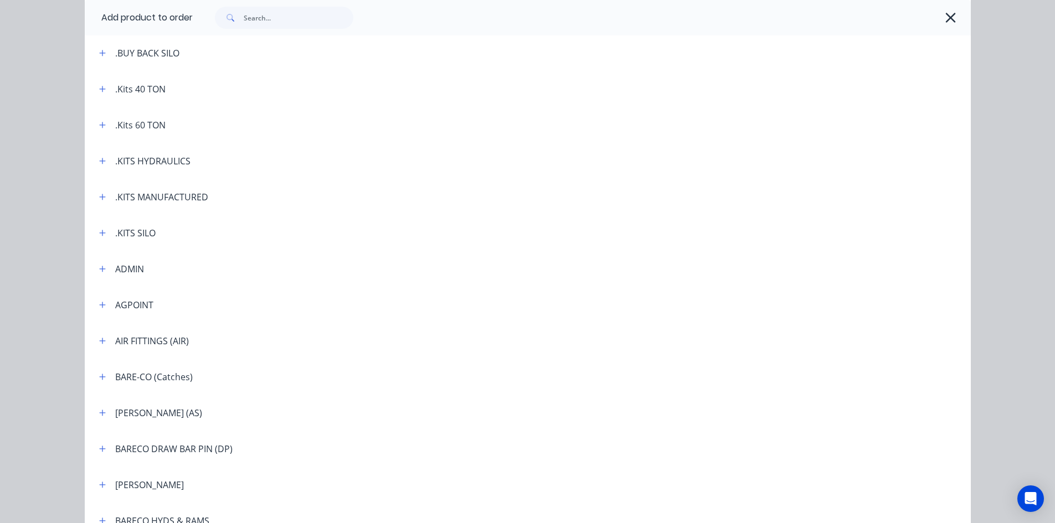
scroll to position [277, 0]
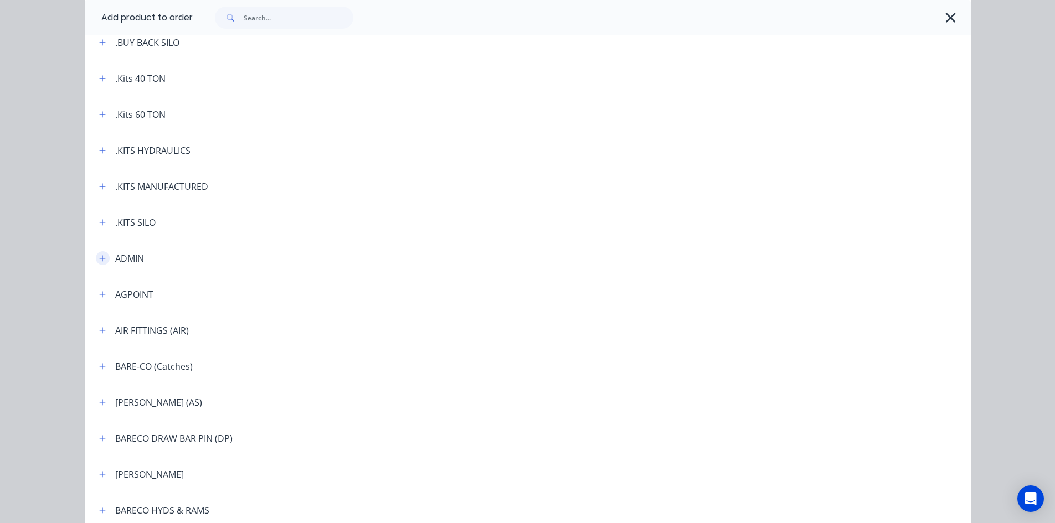
click at [99, 256] on icon "button" at bounding box center [102, 259] width 7 height 8
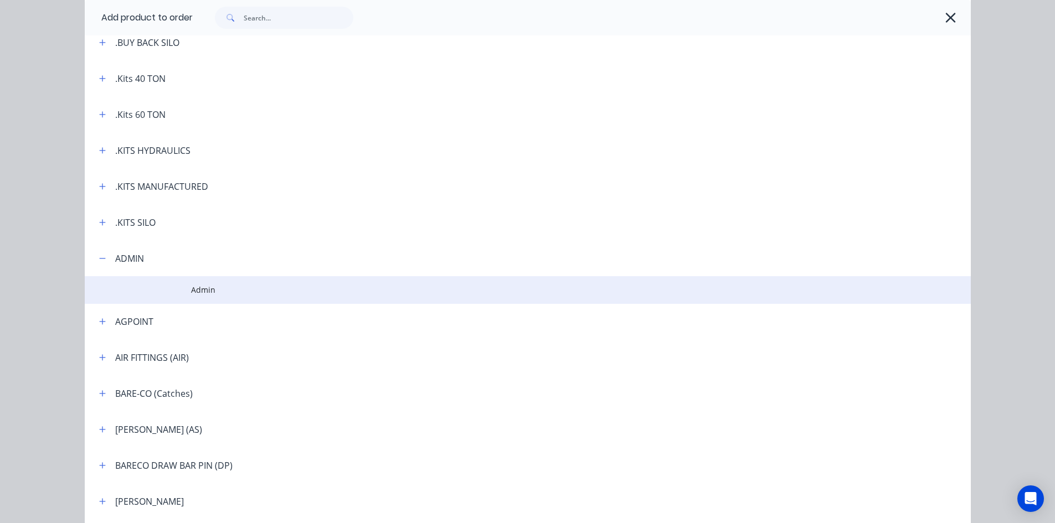
click at [182, 288] on td at bounding box center [138, 290] width 106 height 28
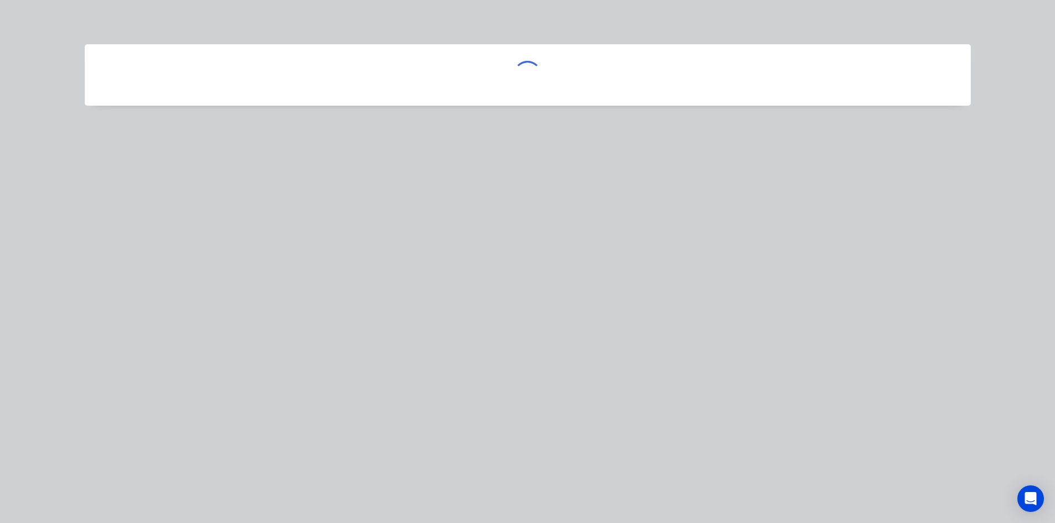
scroll to position [0, 0]
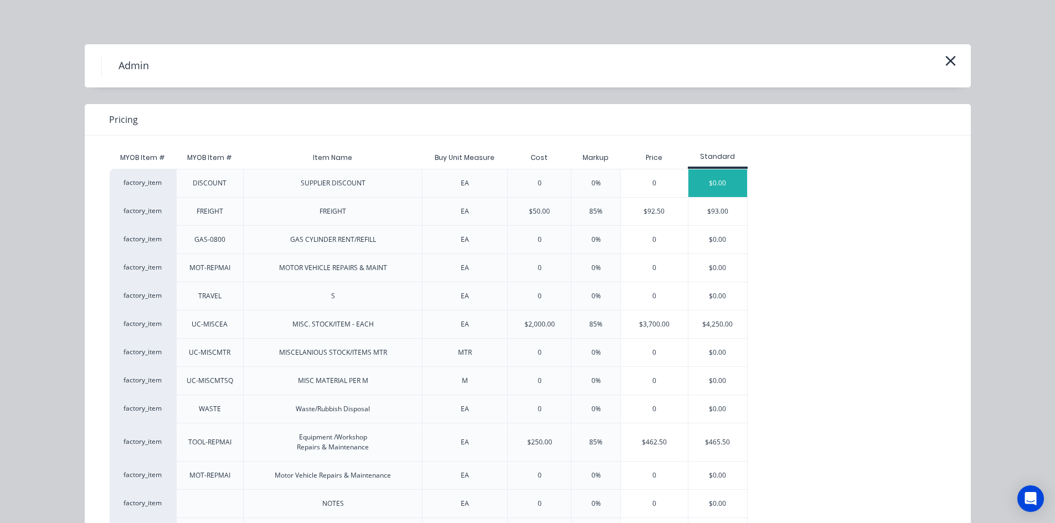
click at [712, 182] on div "$0.00" at bounding box center [717, 183] width 59 height 28
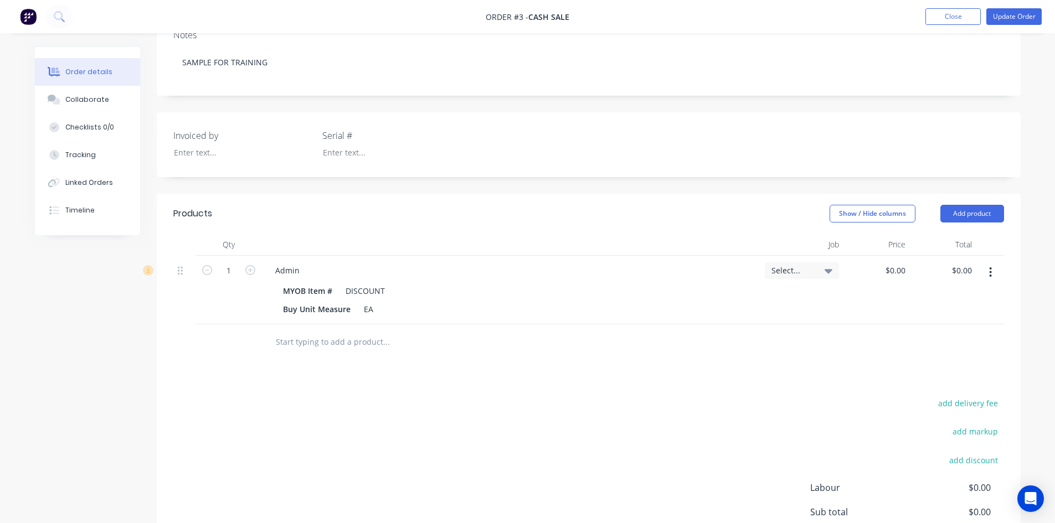
click at [989, 272] on icon "button" at bounding box center [990, 272] width 3 height 12
click at [928, 368] on div "Delete" at bounding box center [951, 368] width 85 height 16
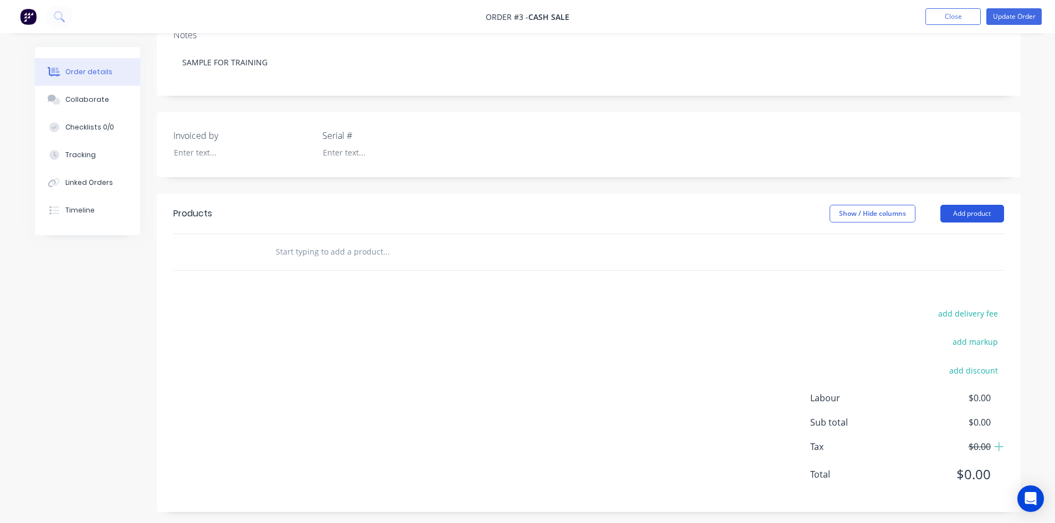
click at [958, 214] on button "Add product" at bounding box center [972, 214] width 64 height 18
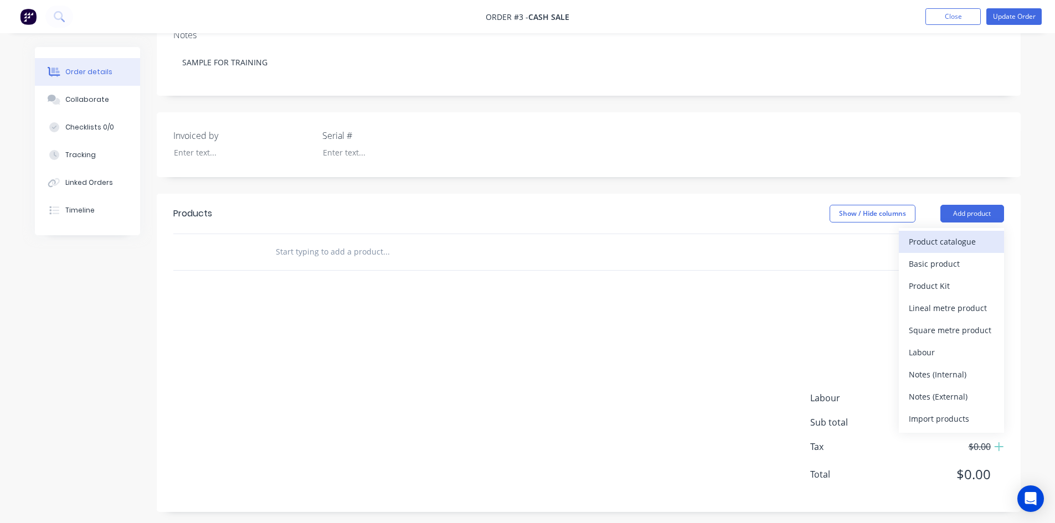
click at [927, 239] on div "Product catalogue" at bounding box center [951, 242] width 85 height 16
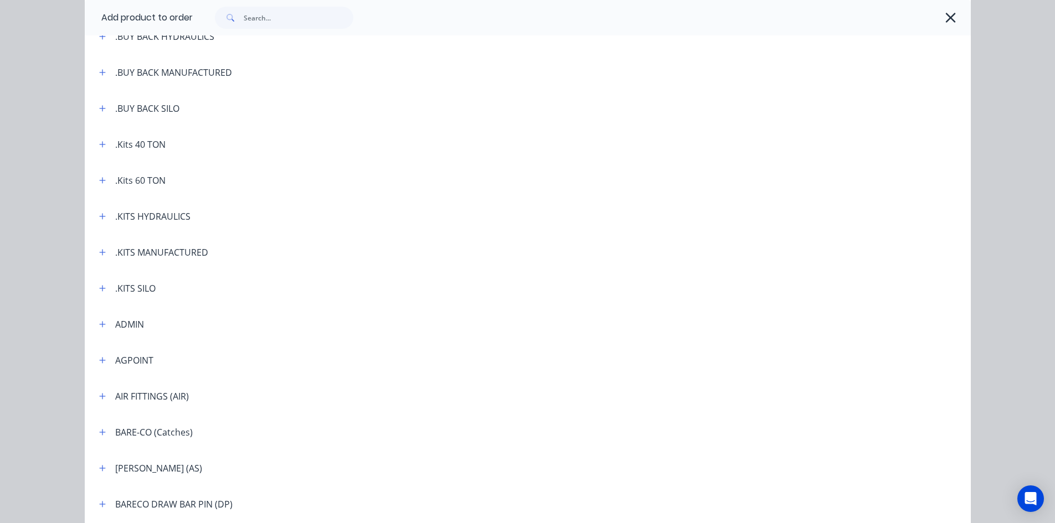
scroll to position [222, 0]
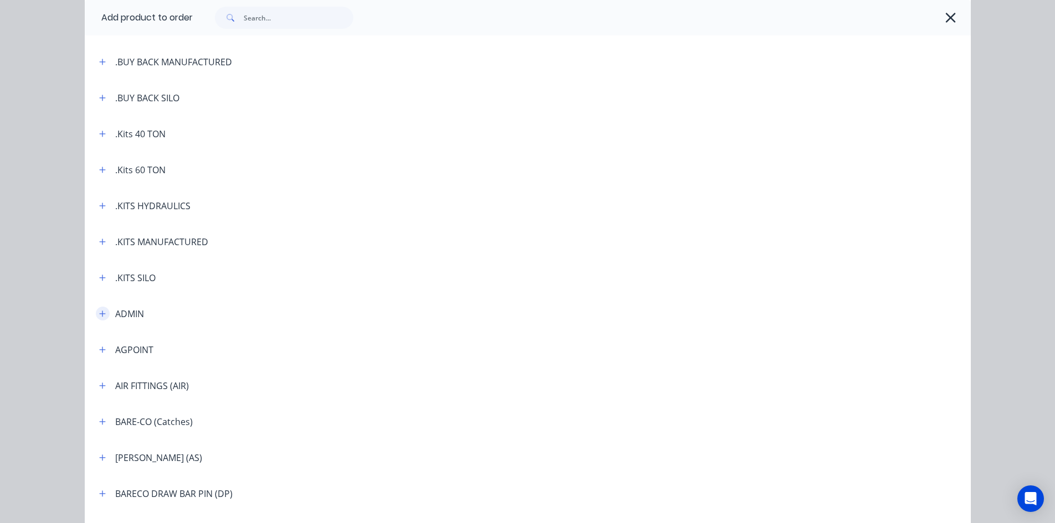
click at [101, 315] on icon "button" at bounding box center [102, 314] width 7 height 8
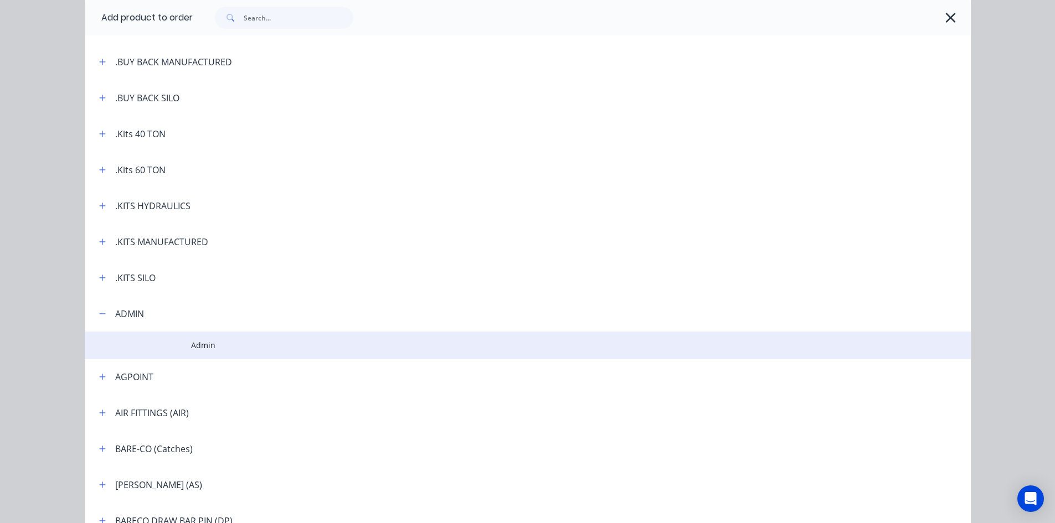
click at [199, 346] on span "Admin" at bounding box center [503, 345] width 624 height 12
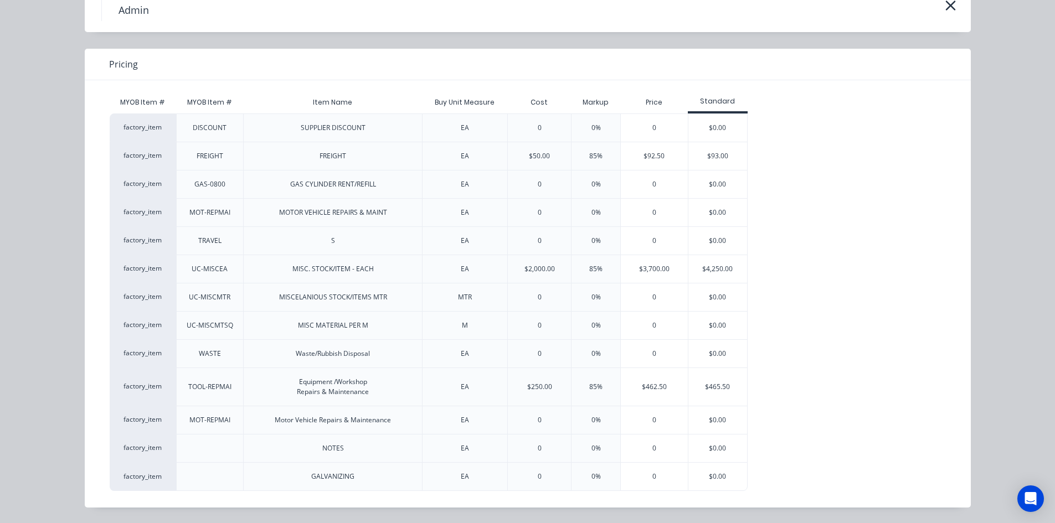
scroll to position [0, 0]
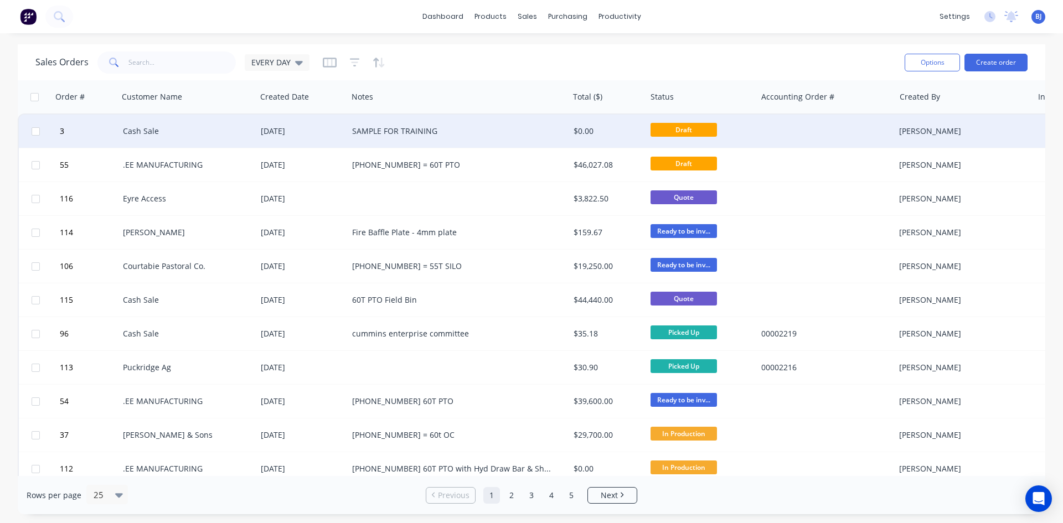
click at [291, 131] on div "29 Apr 2025" at bounding box center [302, 131] width 83 height 11
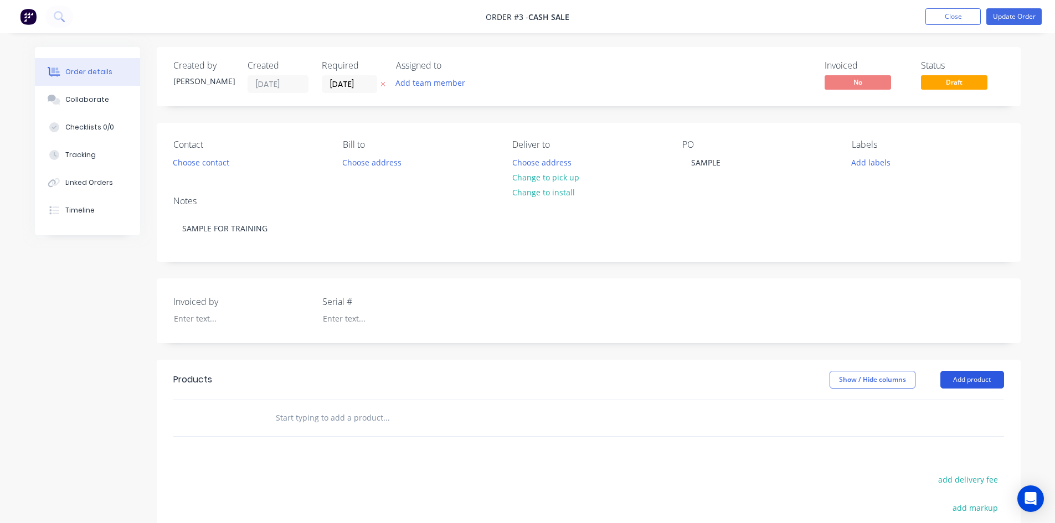
click at [982, 380] on button "Add product" at bounding box center [972, 380] width 64 height 18
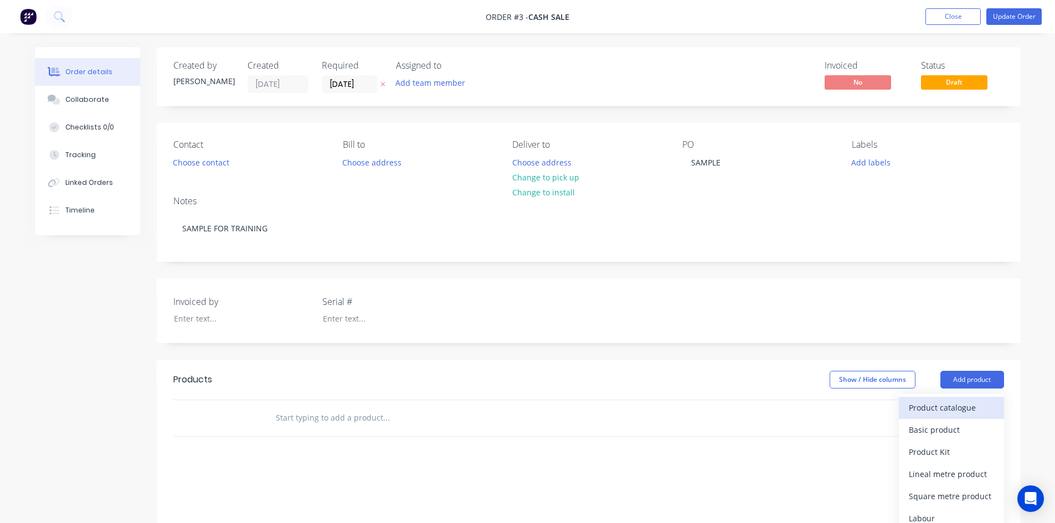
click at [949, 404] on div "Product catalogue" at bounding box center [951, 408] width 85 height 16
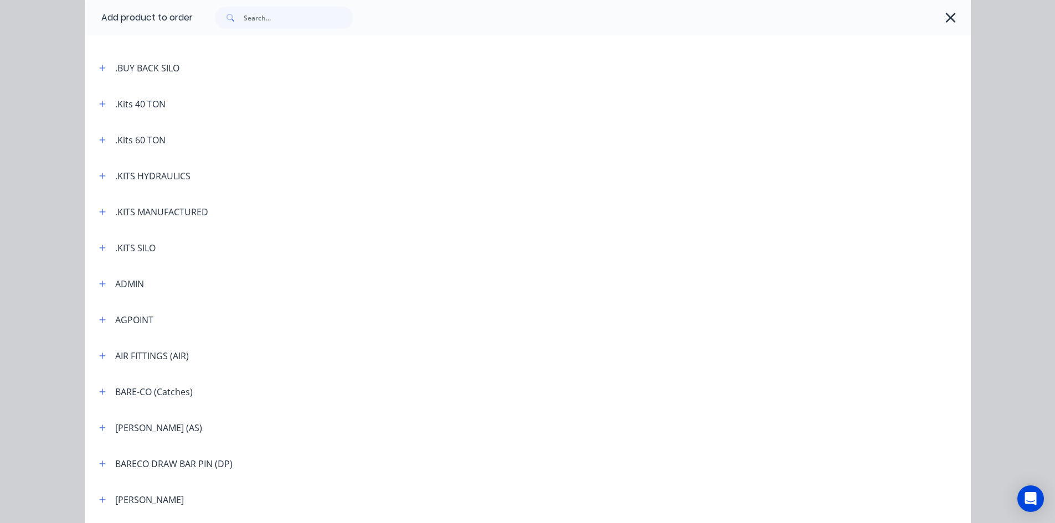
scroll to position [277, 0]
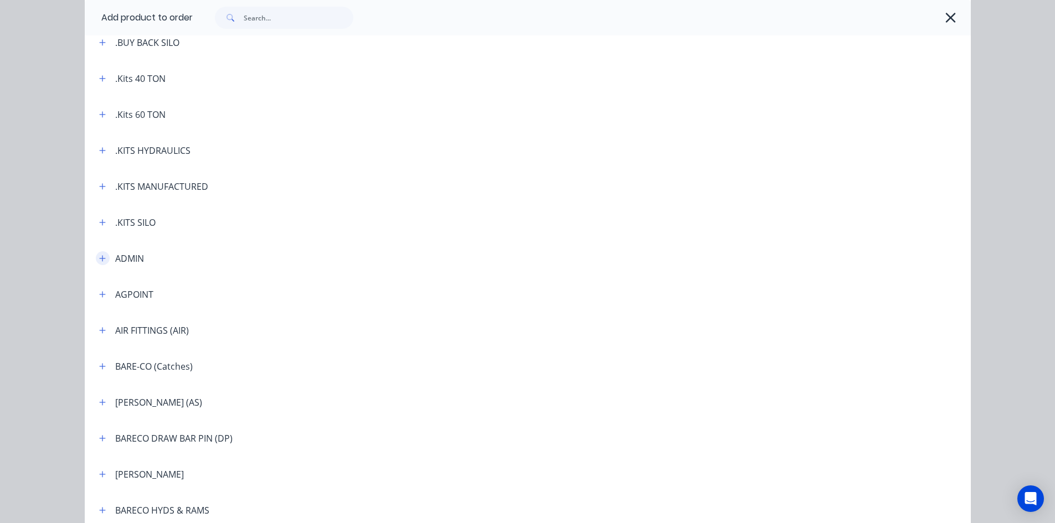
click at [102, 258] on button "button" at bounding box center [103, 258] width 14 height 14
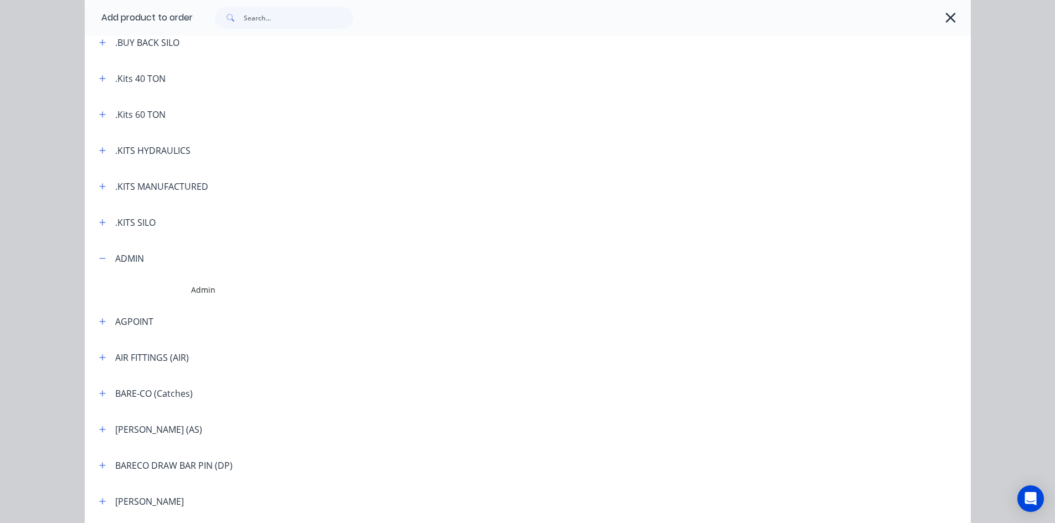
click at [184, 288] on td at bounding box center [138, 290] width 106 height 28
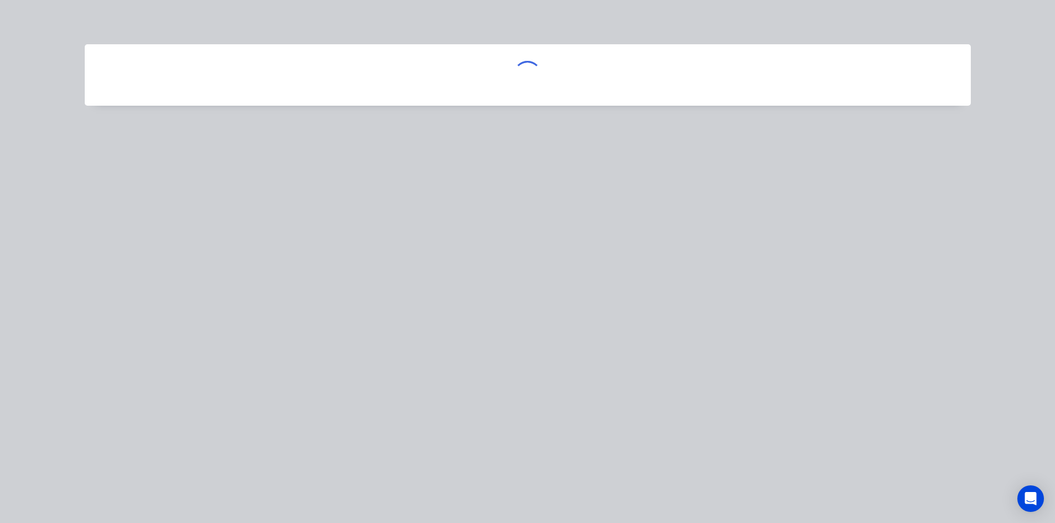
scroll to position [0, 0]
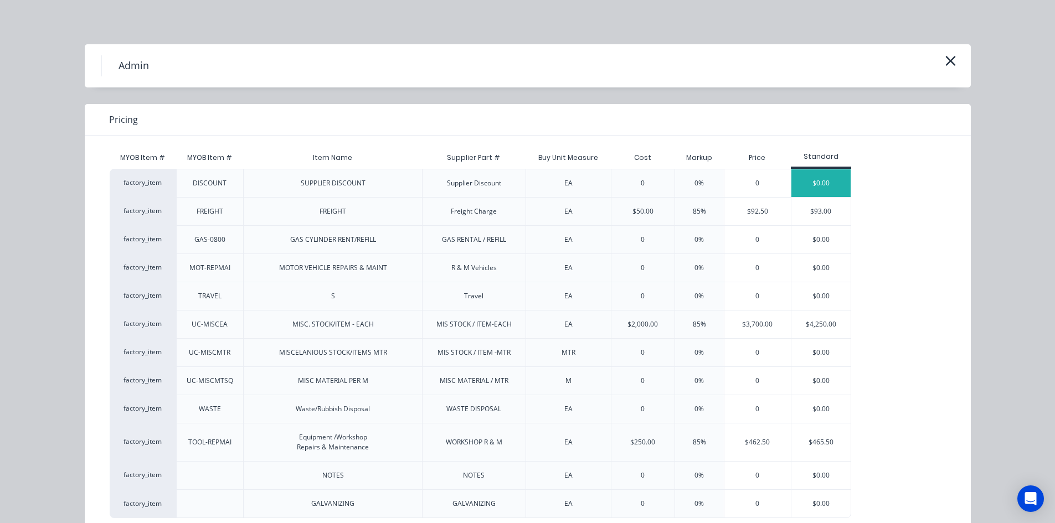
click at [811, 181] on div "$0.00" at bounding box center [820, 183] width 59 height 28
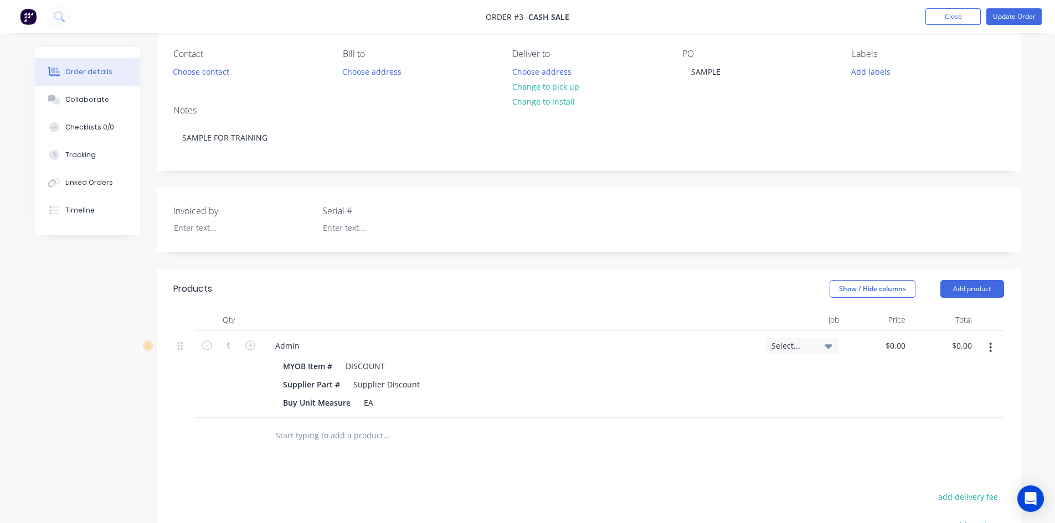
scroll to position [111, 0]
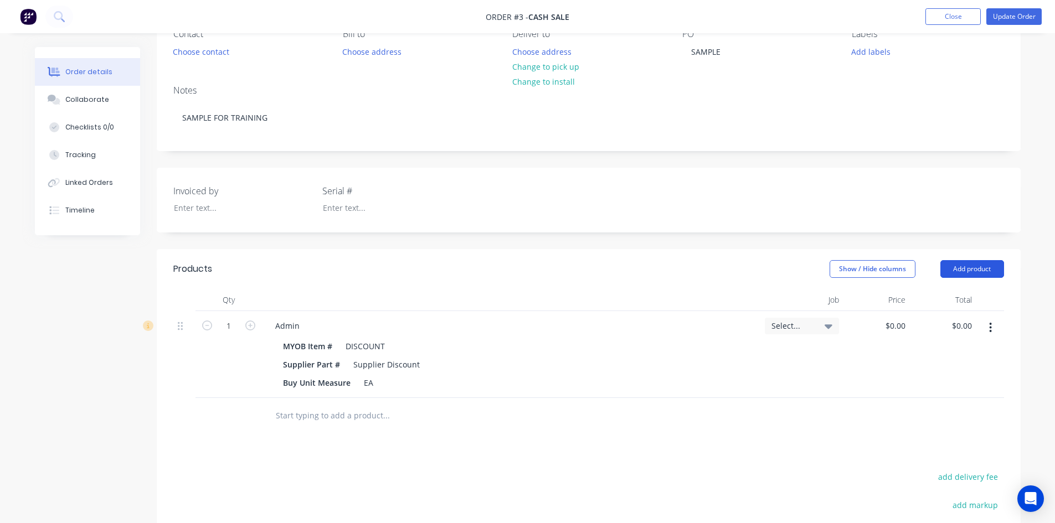
click at [961, 267] on button "Add product" at bounding box center [972, 269] width 64 height 18
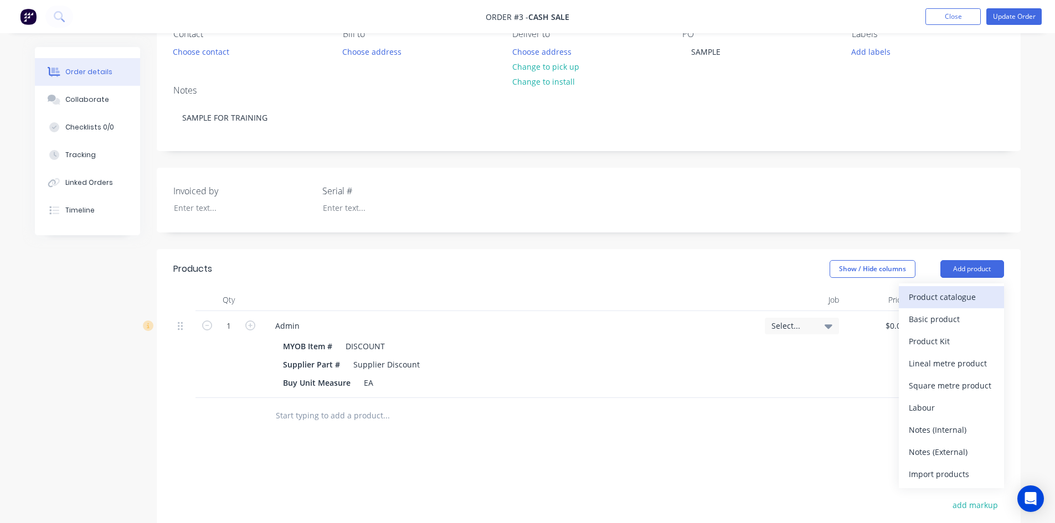
click at [935, 298] on div "Product catalogue" at bounding box center [951, 297] width 85 height 16
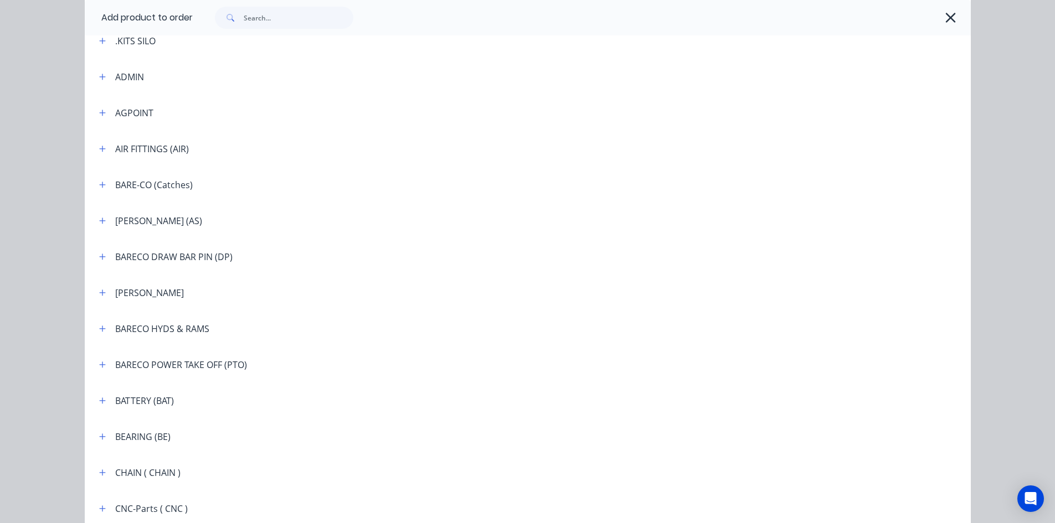
scroll to position [443, 0]
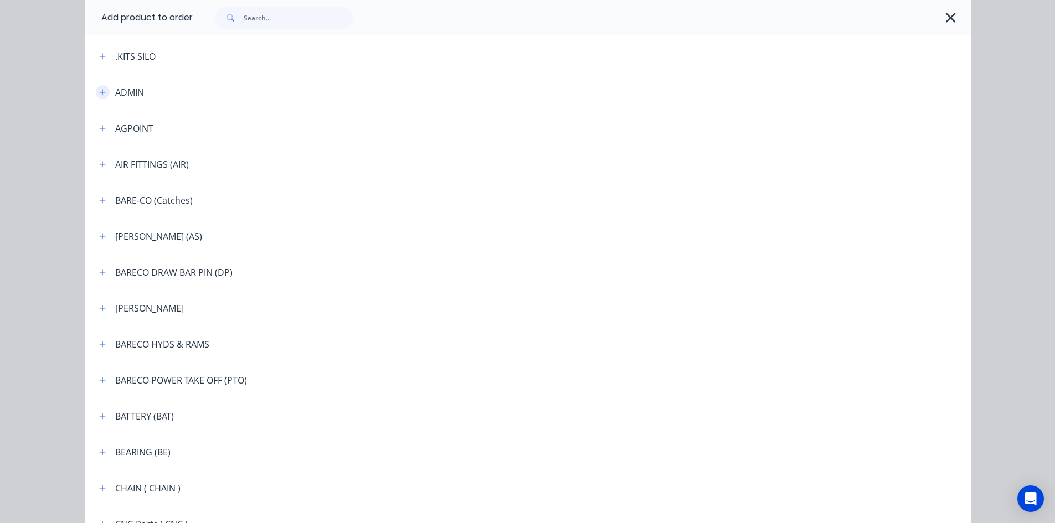
click at [99, 91] on icon "button" at bounding box center [102, 92] width 6 height 6
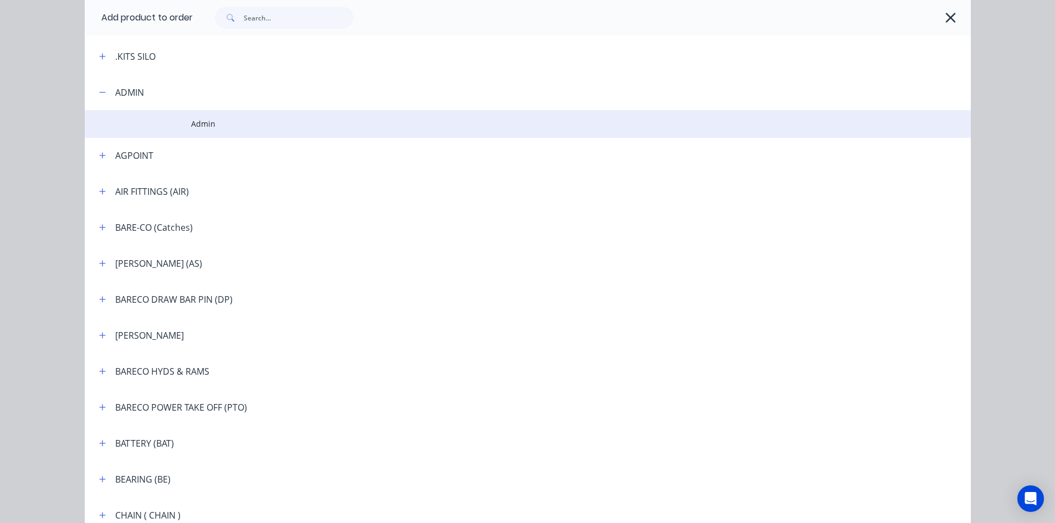
click at [193, 122] on span "Admin" at bounding box center [503, 124] width 624 height 12
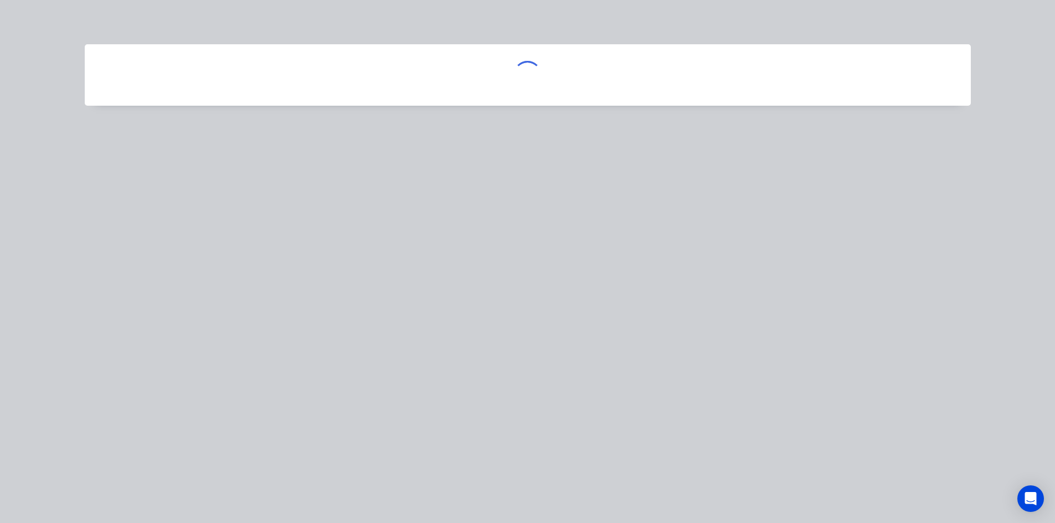
scroll to position [0, 0]
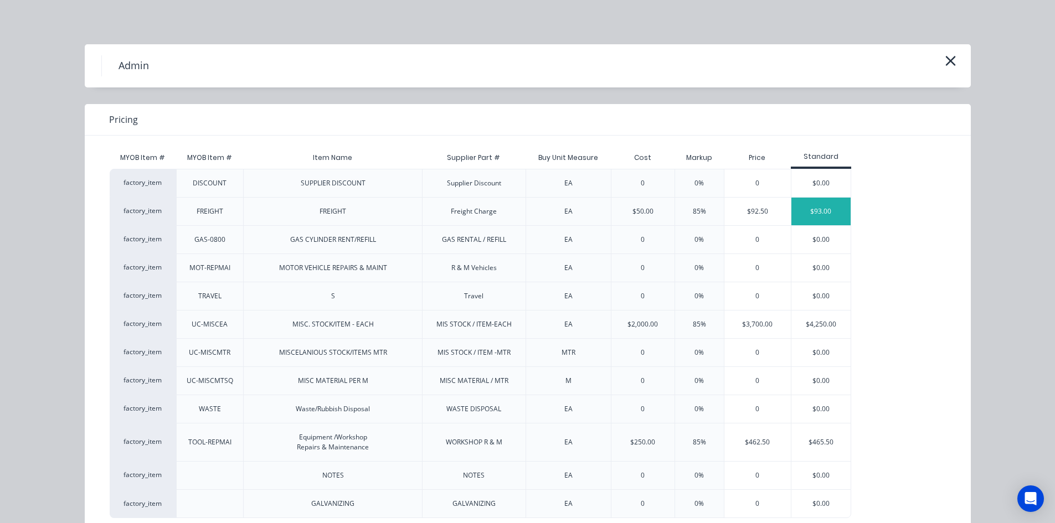
click at [821, 209] on div "$93.00" at bounding box center [820, 212] width 59 height 28
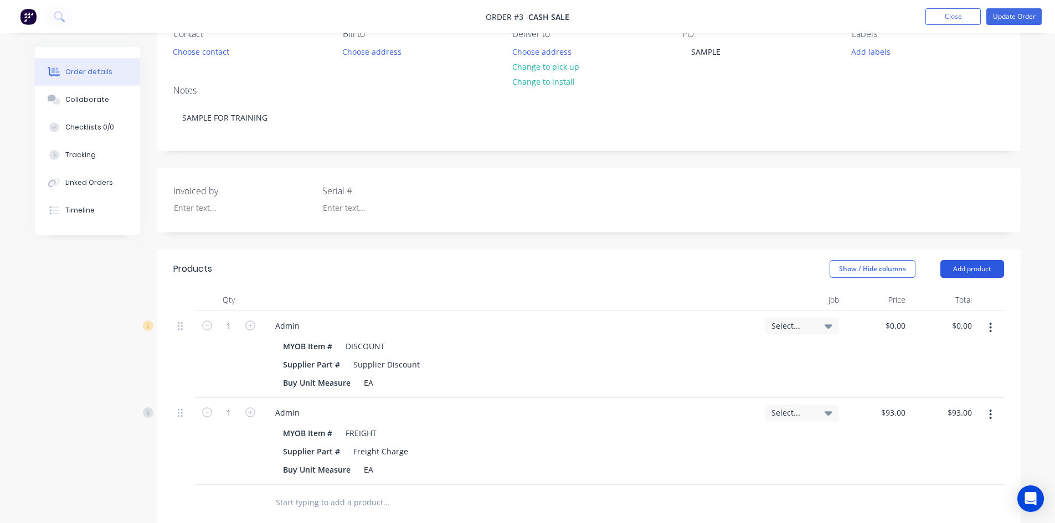
click at [973, 263] on button "Add product" at bounding box center [972, 269] width 64 height 18
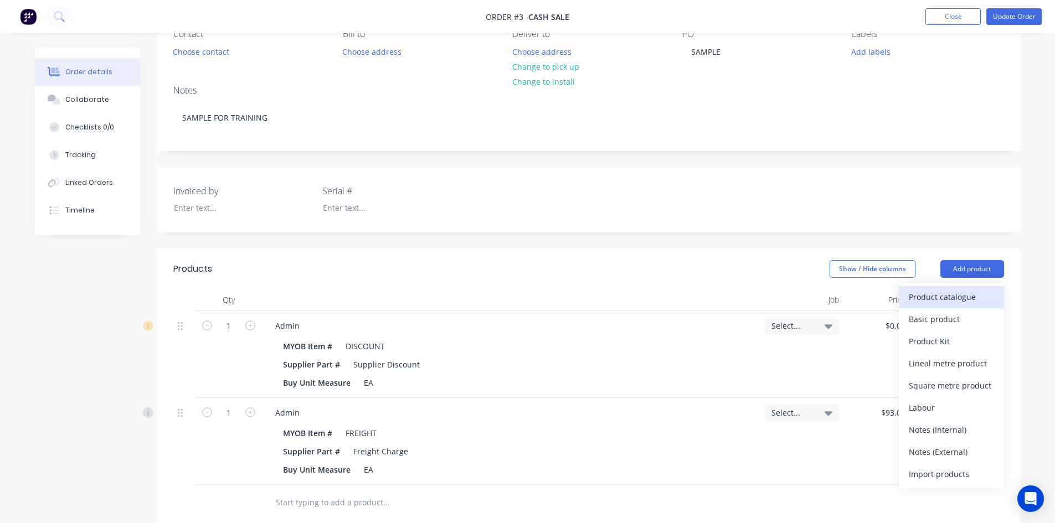
click at [951, 289] on button "Product catalogue" at bounding box center [951, 297] width 105 height 22
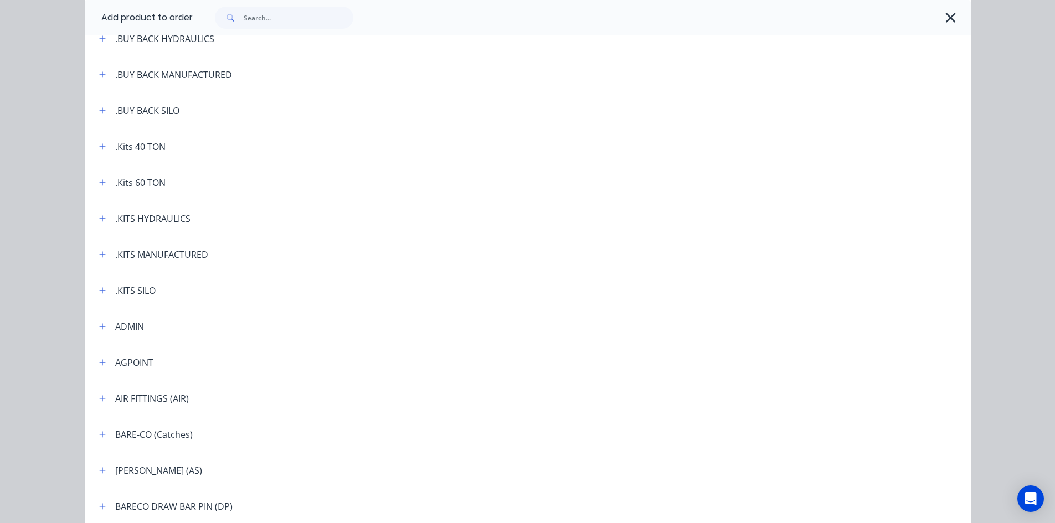
scroll to position [222, 0]
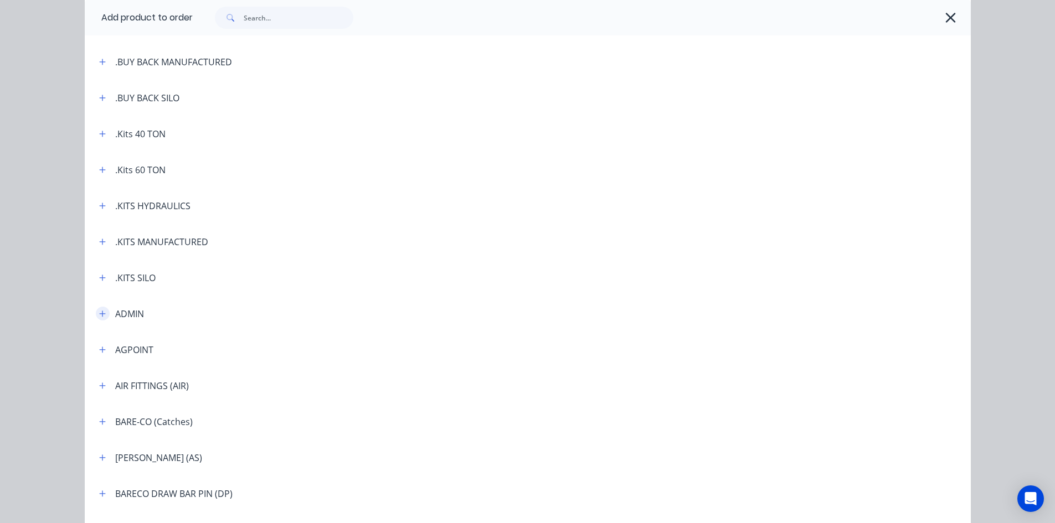
click at [99, 311] on icon "button" at bounding box center [102, 314] width 7 height 8
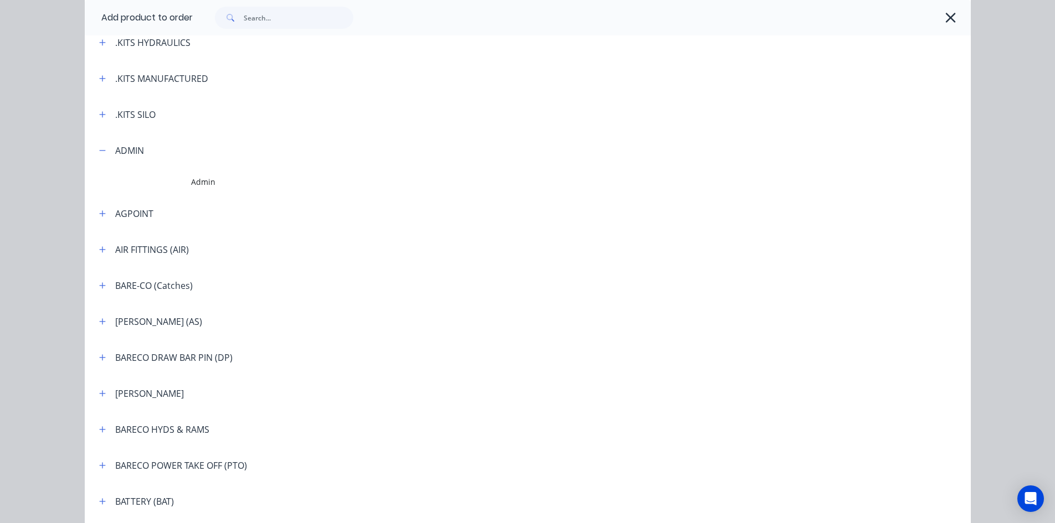
scroll to position [388, 0]
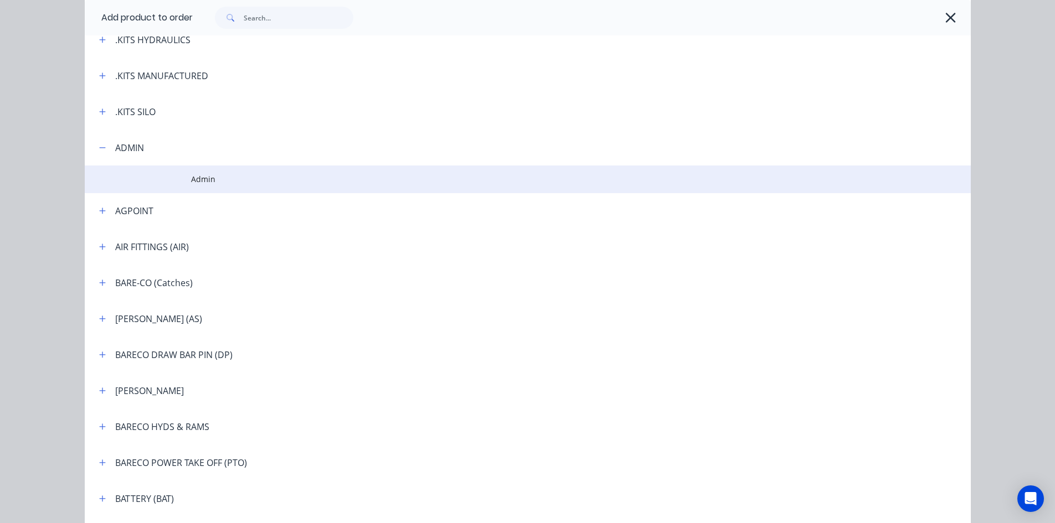
click at [201, 180] on span "Admin" at bounding box center [503, 179] width 624 height 12
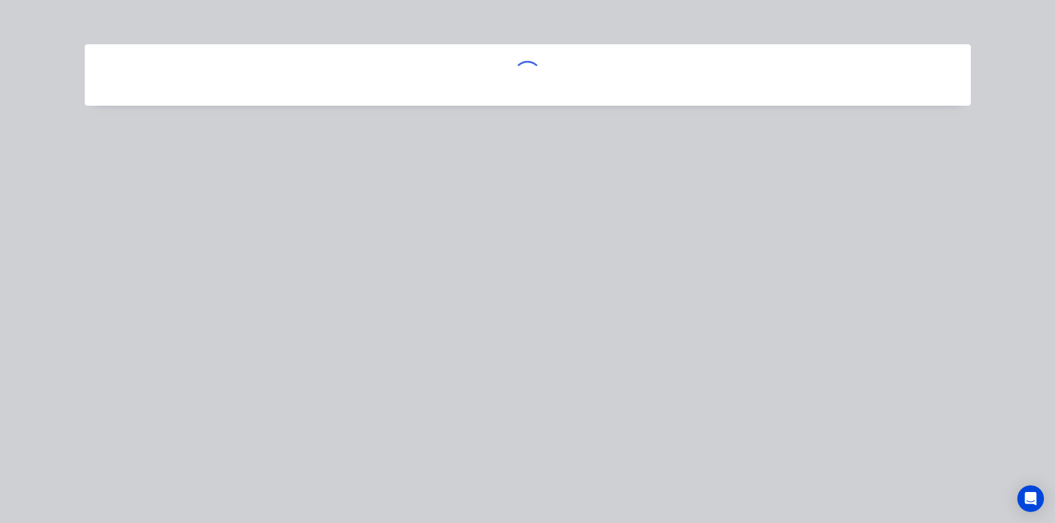
scroll to position [0, 0]
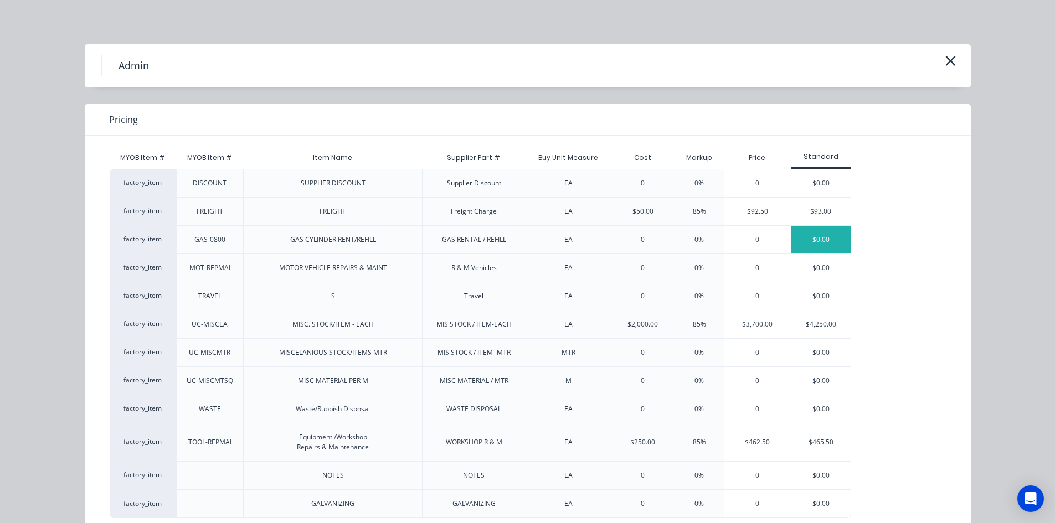
click at [825, 239] on div "$0.00" at bounding box center [820, 240] width 59 height 28
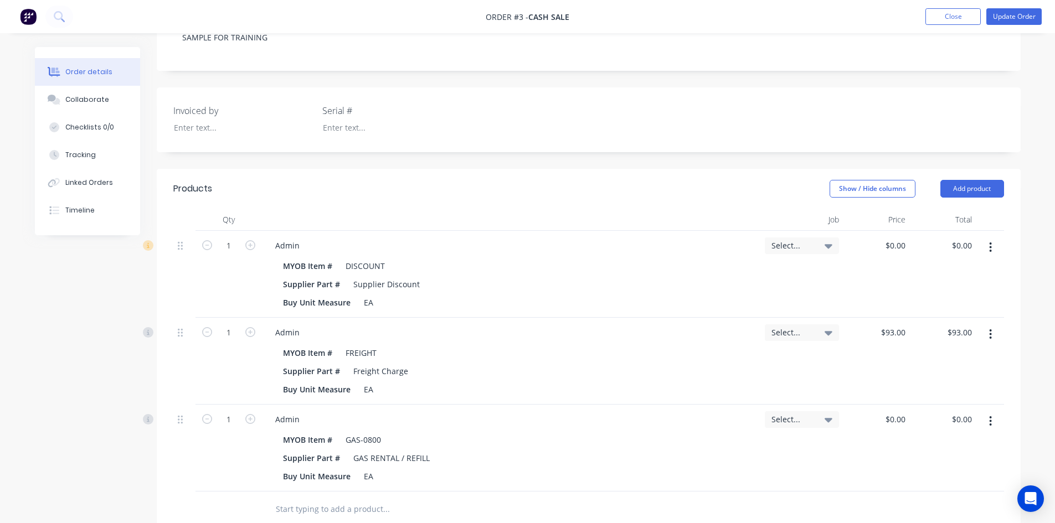
scroll to position [222, 0]
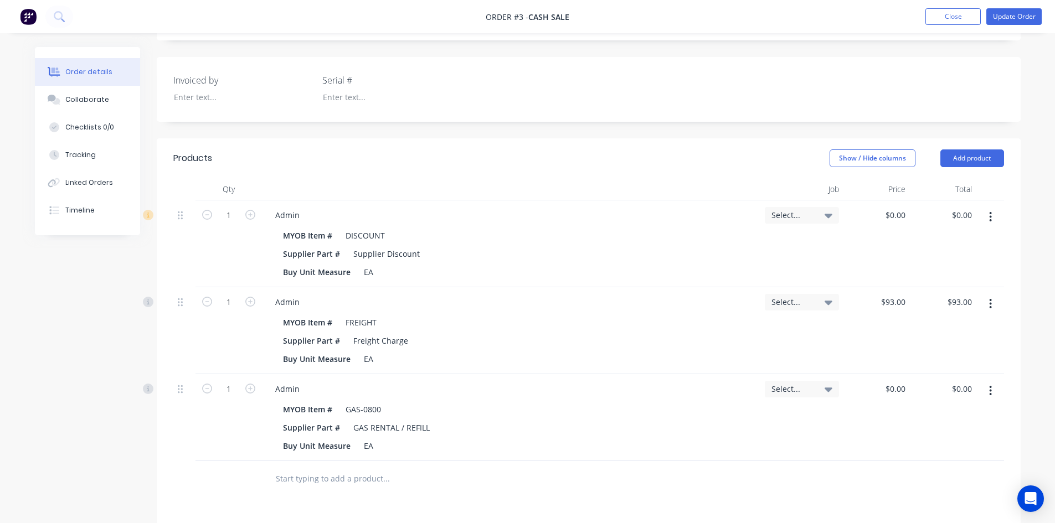
click at [991, 392] on icon "button" at bounding box center [991, 391] width 2 height 10
drag, startPoint x: 927, startPoint y: 483, endPoint x: 930, endPoint y: 461, distance: 22.3
click at [927, 479] on div "Delete" at bounding box center [951, 487] width 85 height 16
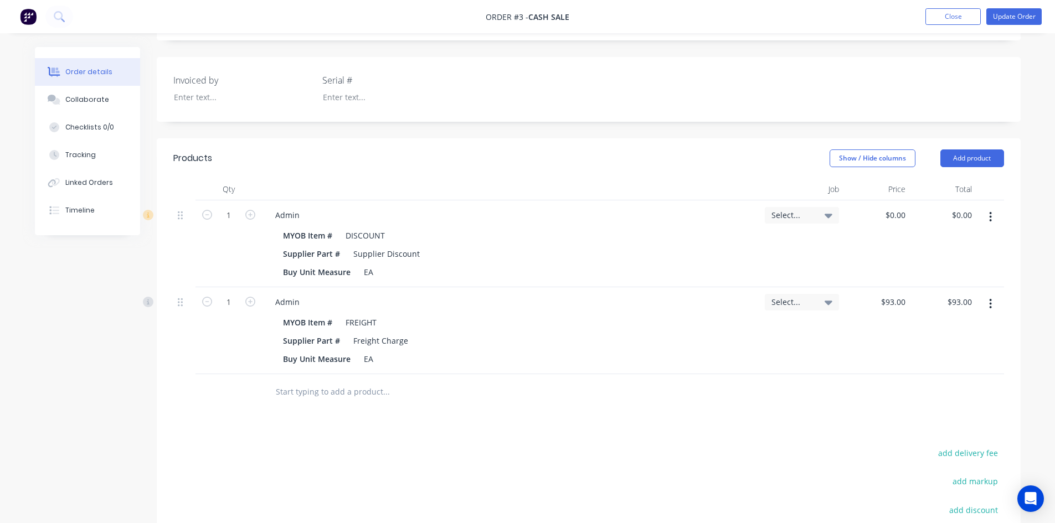
click at [990, 305] on icon "button" at bounding box center [990, 304] width 3 height 12
drag, startPoint x: 937, startPoint y: 394, endPoint x: 937, endPoint y: 386, distance: 8.3
click at [937, 389] on button "Delete" at bounding box center [951, 399] width 105 height 22
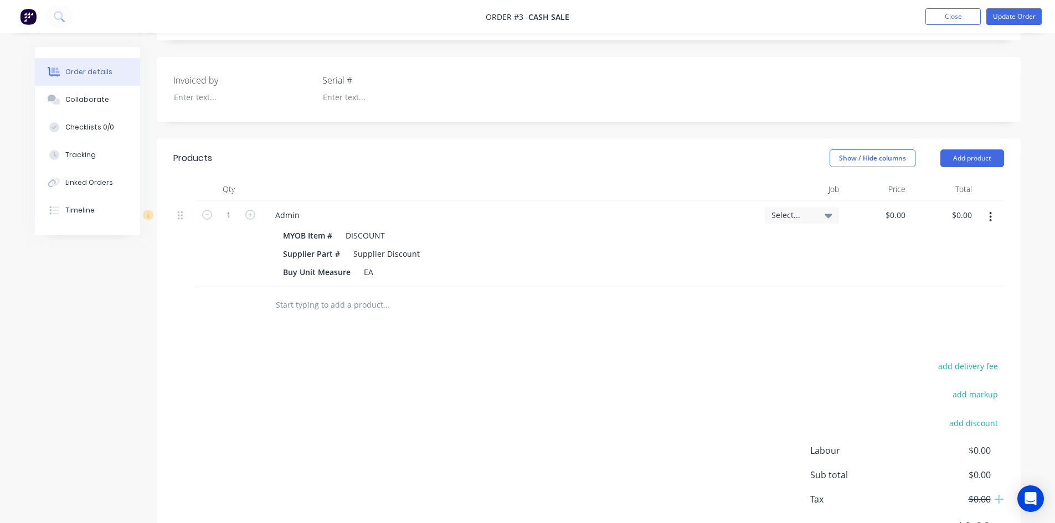
drag, startPoint x: 989, startPoint y: 218, endPoint x: 988, endPoint y: 230, distance: 12.2
click at [989, 219] on icon "button" at bounding box center [990, 217] width 3 height 12
click at [926, 313] on div "Delete" at bounding box center [951, 313] width 85 height 16
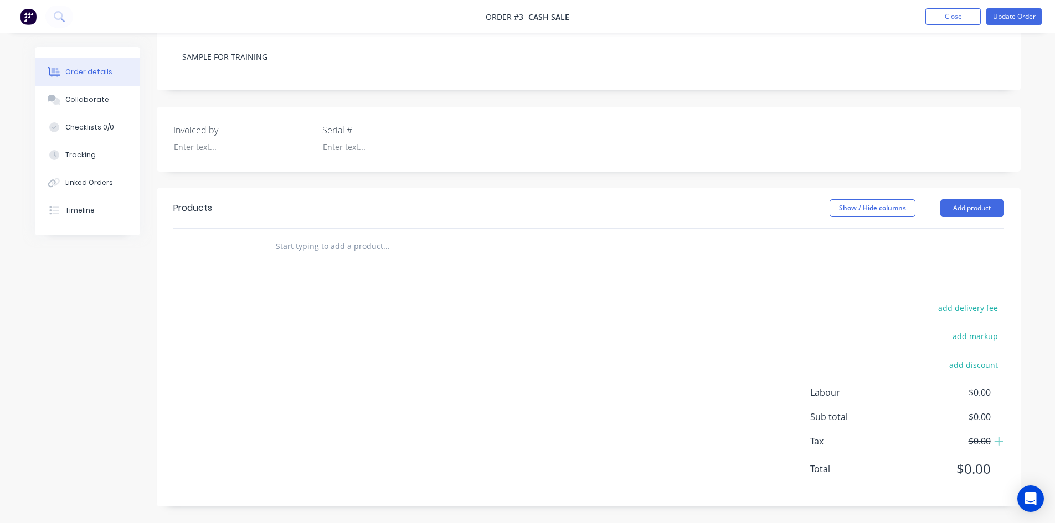
scroll to position [172, 0]
click at [976, 208] on button "Add product" at bounding box center [972, 208] width 64 height 18
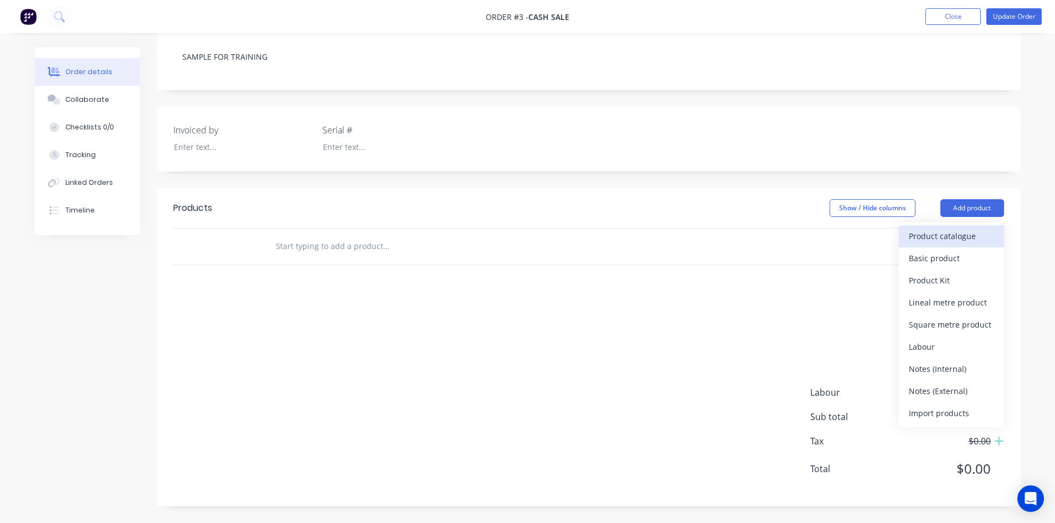
click at [947, 232] on div "Product catalogue" at bounding box center [951, 236] width 85 height 16
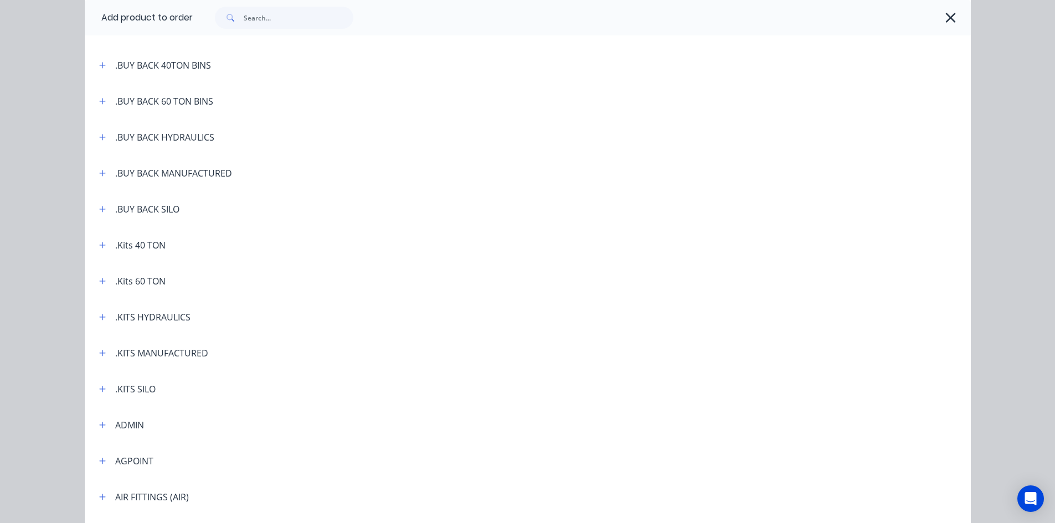
scroll to position [166, 0]
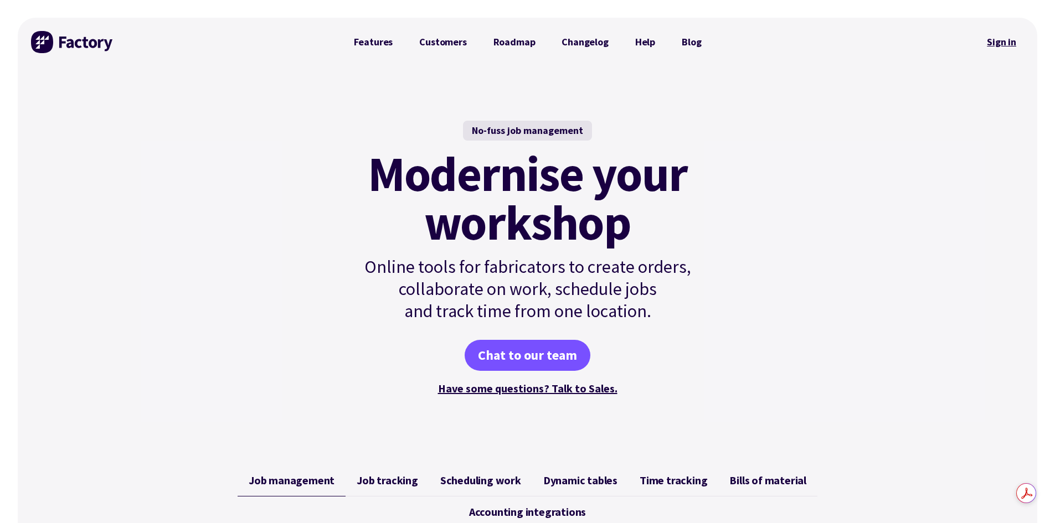
click at [1001, 42] on link "Sign in" at bounding box center [1001, 41] width 45 height 25
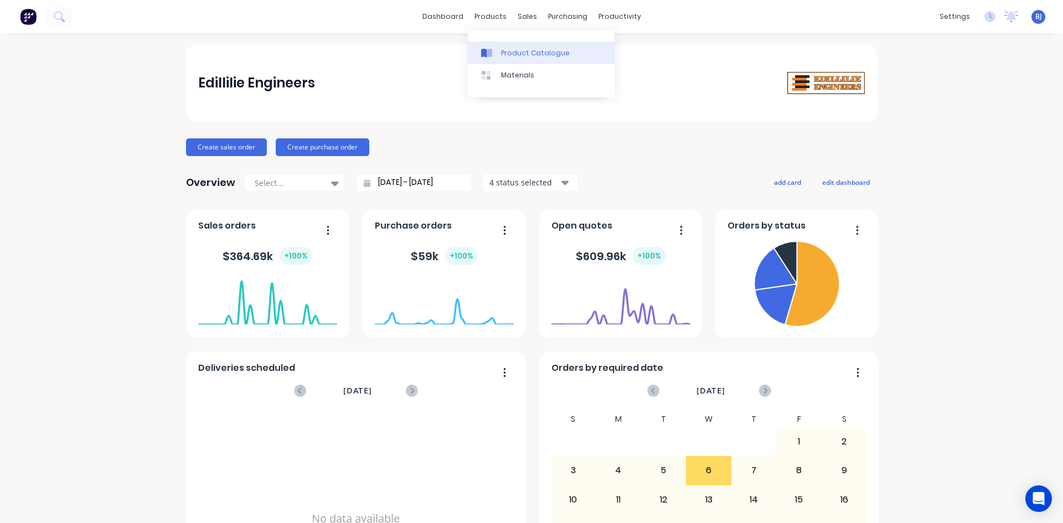
click at [488, 54] on icon at bounding box center [490, 53] width 6 height 9
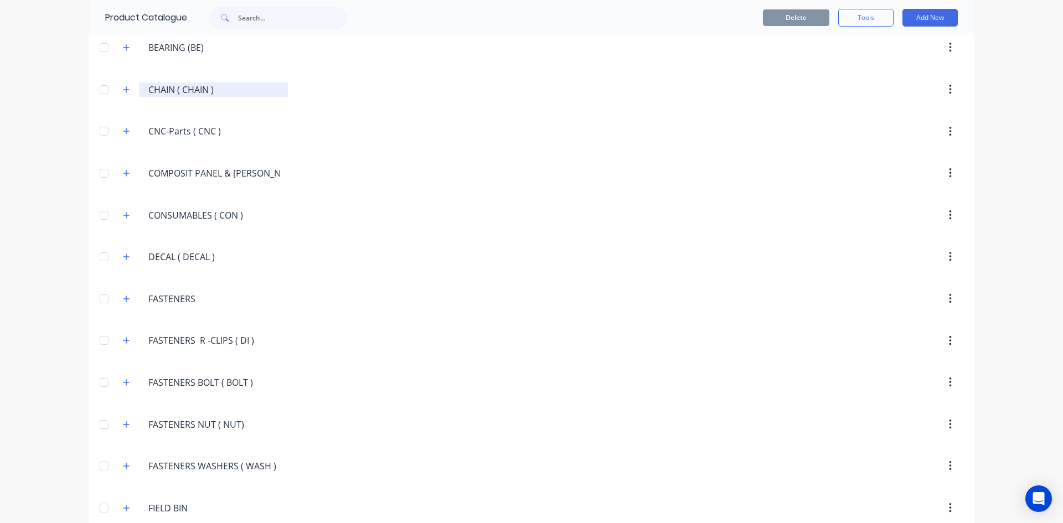
scroll to position [1052, 0]
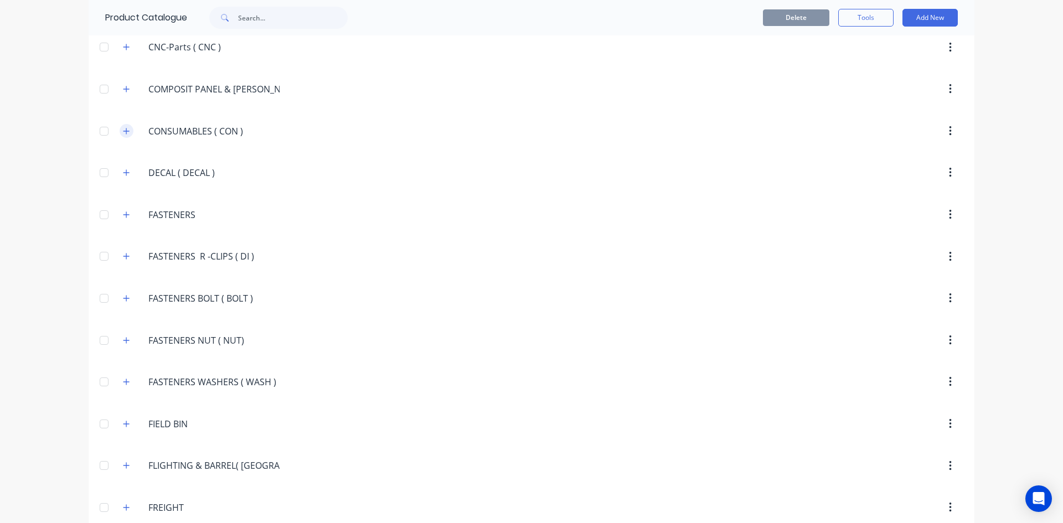
click at [125, 132] on icon "button" at bounding box center [126, 131] width 7 height 8
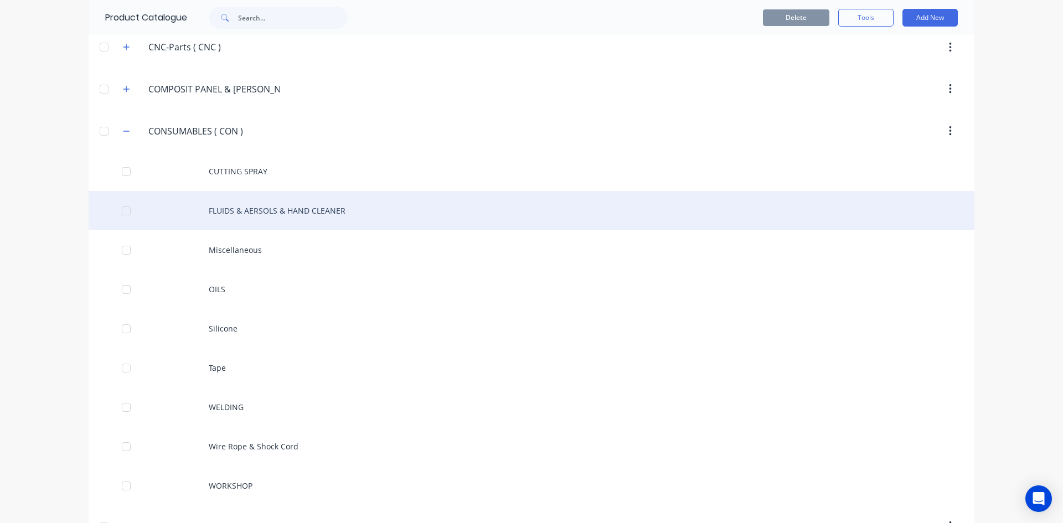
click at [240, 208] on div "FLUIDS & AERSOLS & HAND CLEANER" at bounding box center [532, 210] width 886 height 39
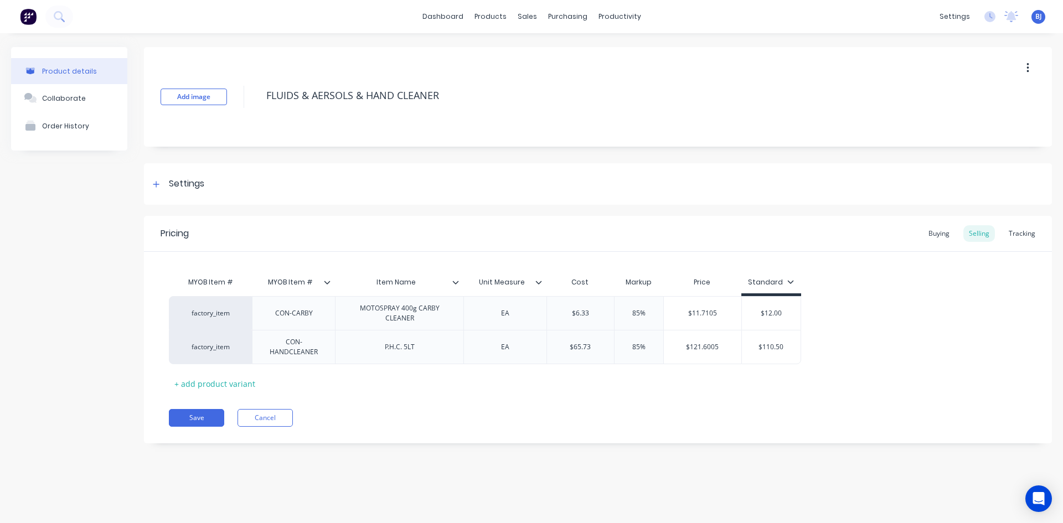
type textarea "x"
click at [383, 350] on div "P.H.C. 5LT" at bounding box center [399, 347] width 55 height 14
click at [455, 285] on icon at bounding box center [455, 282] width 7 height 7
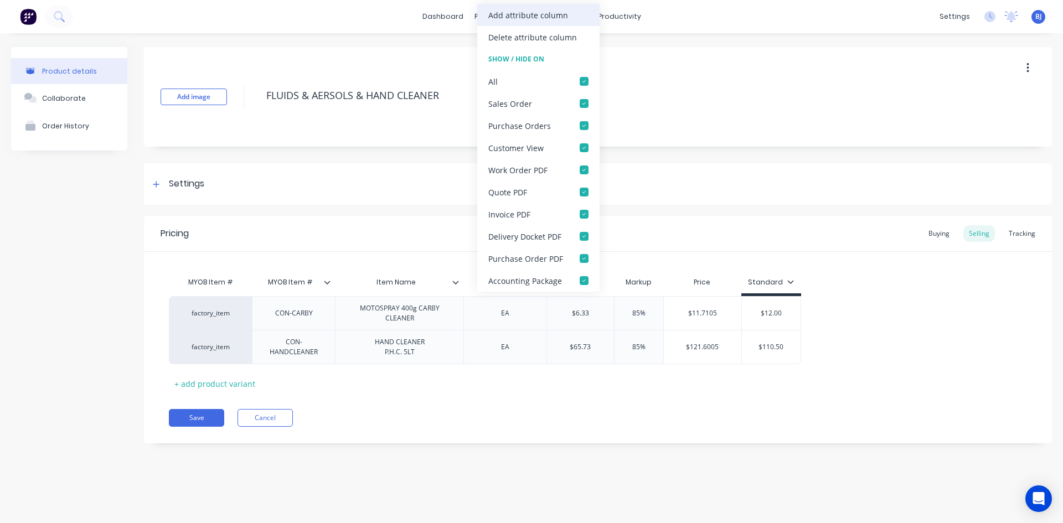
click at [513, 19] on div "Add attribute column" at bounding box center [528, 15] width 80 height 12
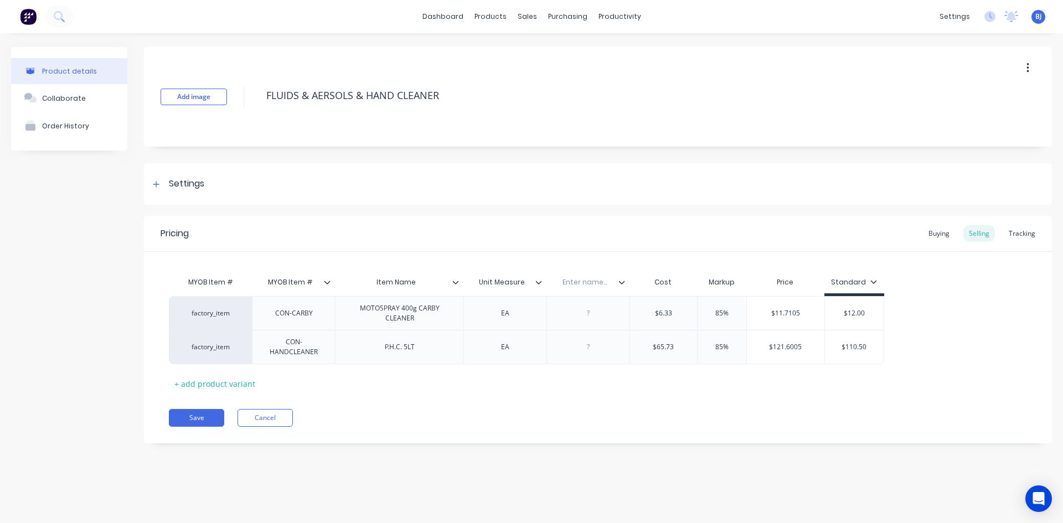
click at [455, 283] on icon at bounding box center [456, 282] width 6 height 3
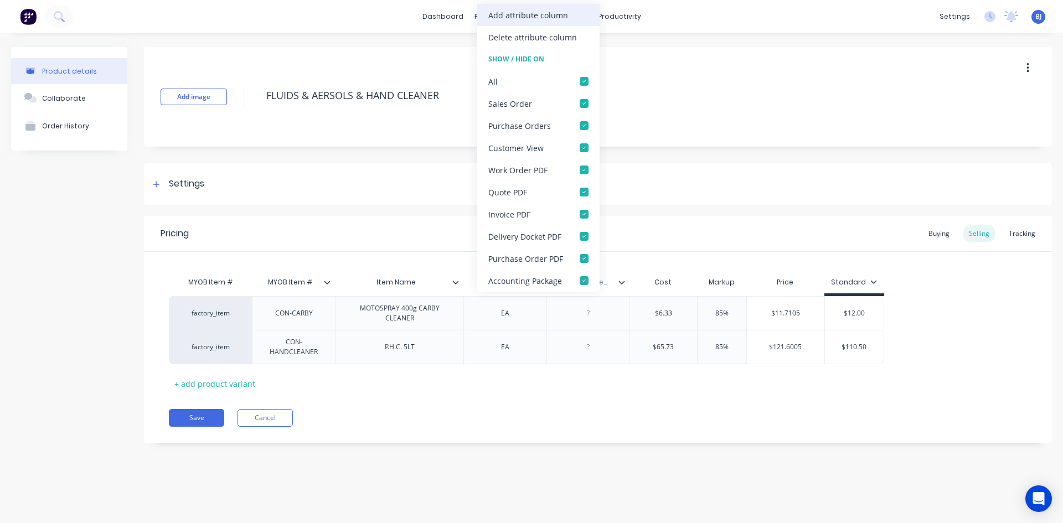
click at [549, 17] on div "Add attribute column" at bounding box center [528, 15] width 80 height 12
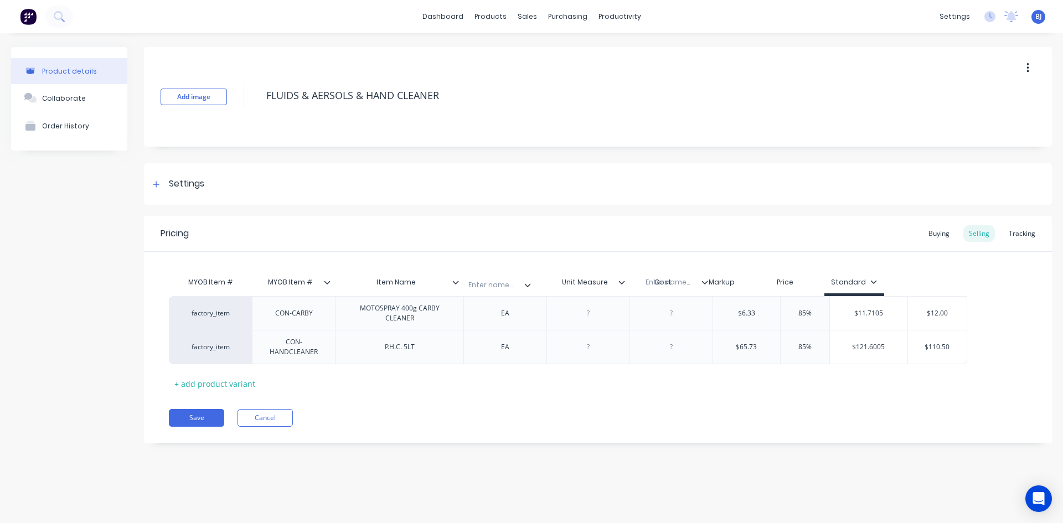
drag, startPoint x: 588, startPoint y: 288, endPoint x: 492, endPoint y: 293, distance: 96.5
click at [491, 292] on div "MYOB Item # MYOB Item # Item Name Unit Measure Enter name... Enter name... Cost…" at bounding box center [568, 283] width 799 height 25
type textarea "x"
click at [497, 282] on input "text" at bounding box center [502, 282] width 76 height 10
type input "Supplier Part #"
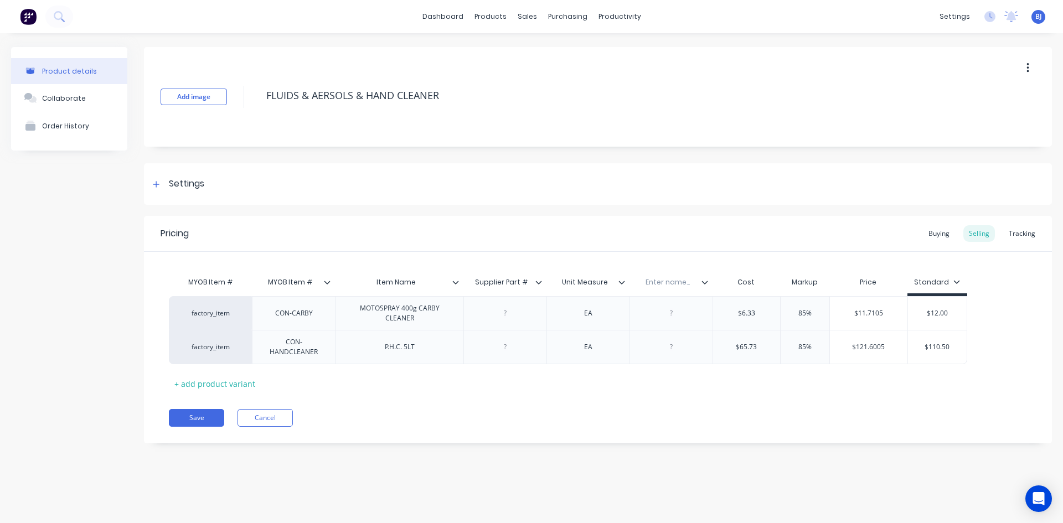
click at [707, 287] on div at bounding box center [709, 282] width 7 height 10
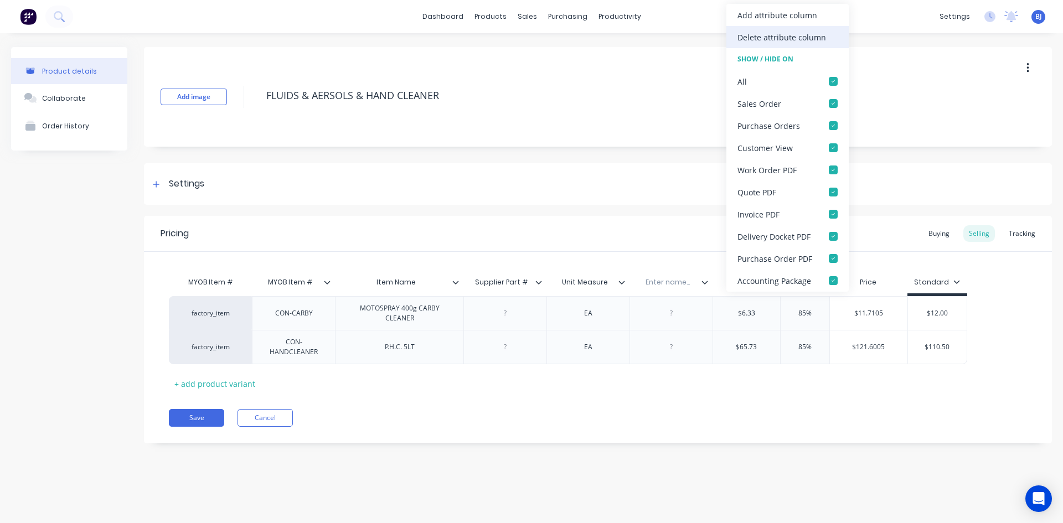
click at [765, 34] on div "Delete attribute column" at bounding box center [782, 38] width 89 height 12
type textarea "x"
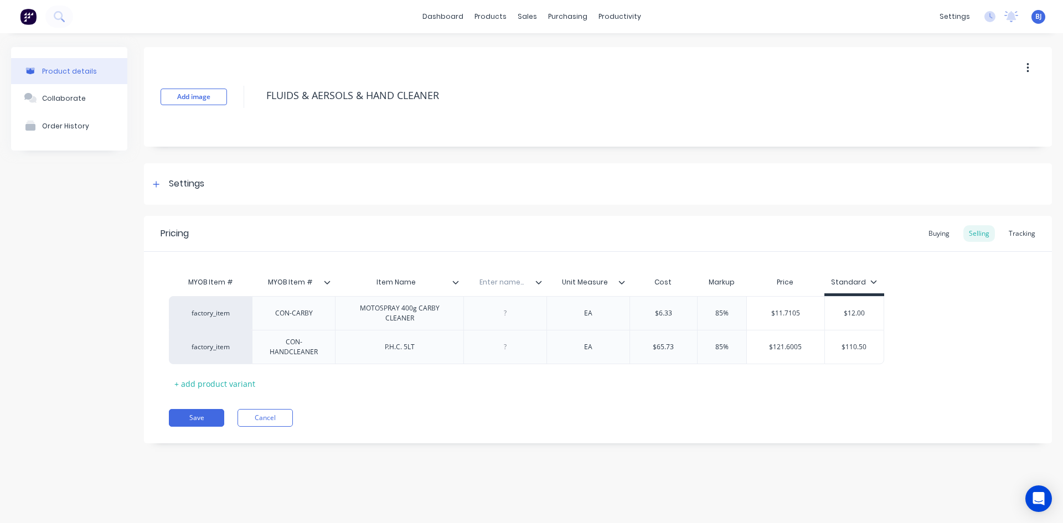
click at [497, 285] on input "text" at bounding box center [502, 282] width 76 height 10
type input "Supplier part #"
type textarea "x"
click at [508, 317] on div at bounding box center [505, 313] width 55 height 14
click at [506, 354] on div at bounding box center [505, 347] width 83 height 34
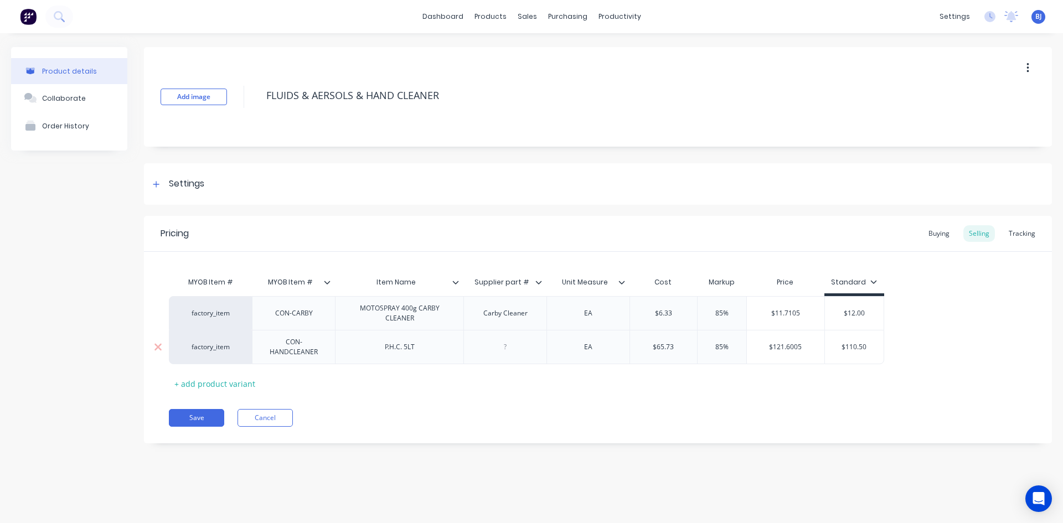
type textarea "x"
click at [506, 352] on div at bounding box center [505, 347] width 55 height 14
click at [200, 418] on button "Save" at bounding box center [196, 418] width 55 height 18
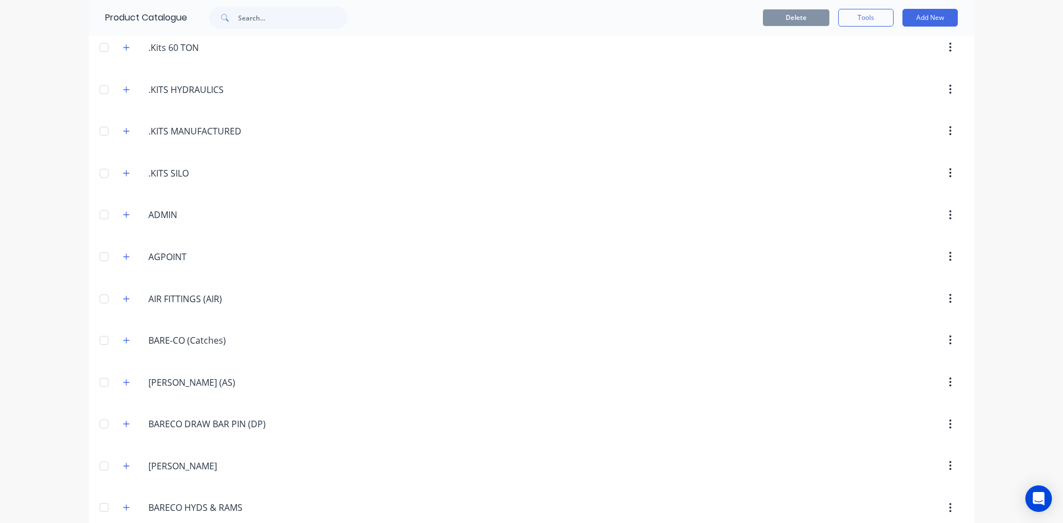
scroll to position [388, 0]
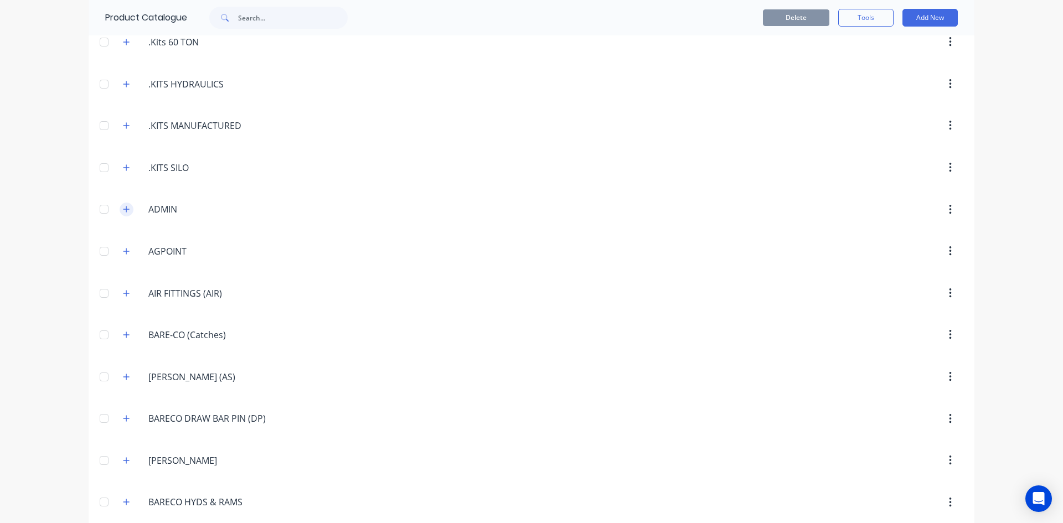
click at [124, 208] on icon "button" at bounding box center [127, 210] width 6 height 6
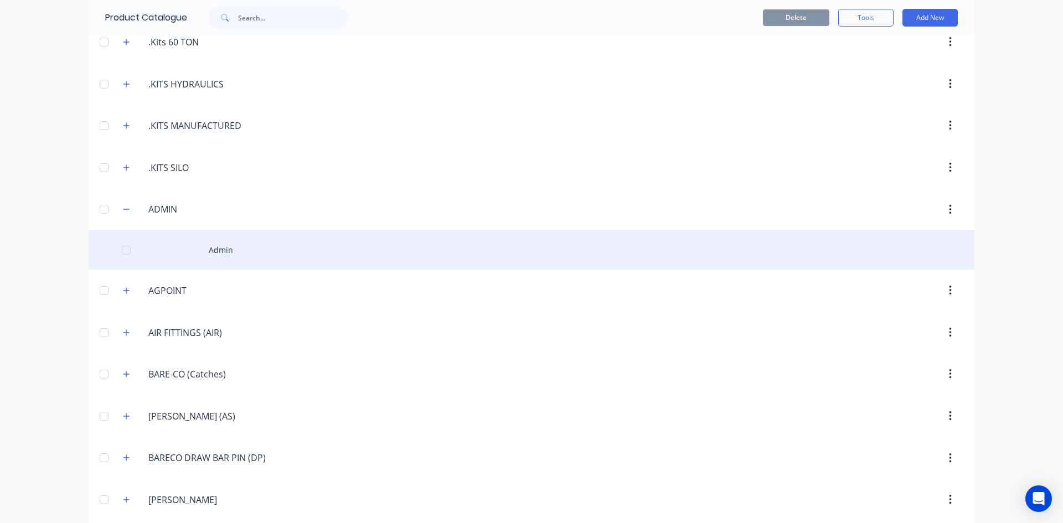
click at [178, 254] on div "Admin" at bounding box center [532, 249] width 886 height 39
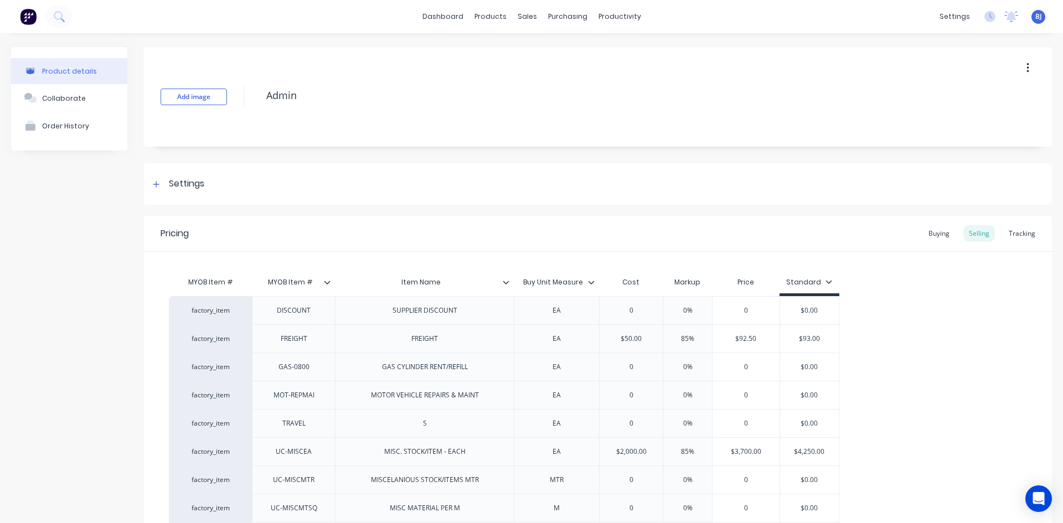
click at [507, 284] on icon at bounding box center [506, 282] width 7 height 7
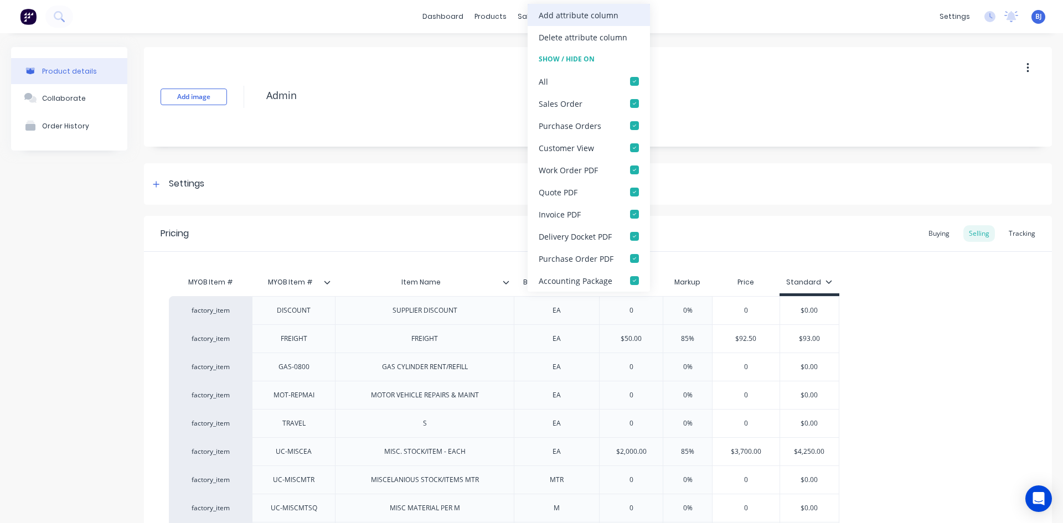
click at [577, 14] on div "Add attribute column" at bounding box center [579, 15] width 80 height 12
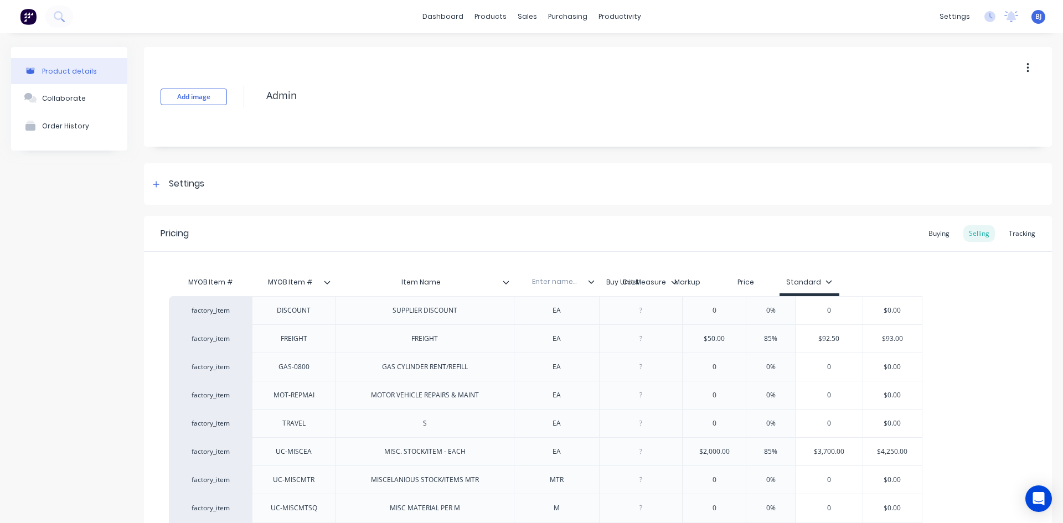
drag, startPoint x: 641, startPoint y: 289, endPoint x: 554, endPoint y: 290, distance: 87.0
click at [554, 290] on div "MYOB Item # MYOB Item # Item Name Buy Unit Measure Enter name... Cost Markup Pr…" at bounding box center [546, 283] width 754 height 25
type textarea "x"
drag, startPoint x: 546, startPoint y: 279, endPoint x: 574, endPoint y: 290, distance: 30.9
click at [546, 279] on input "text" at bounding box center [552, 282] width 76 height 10
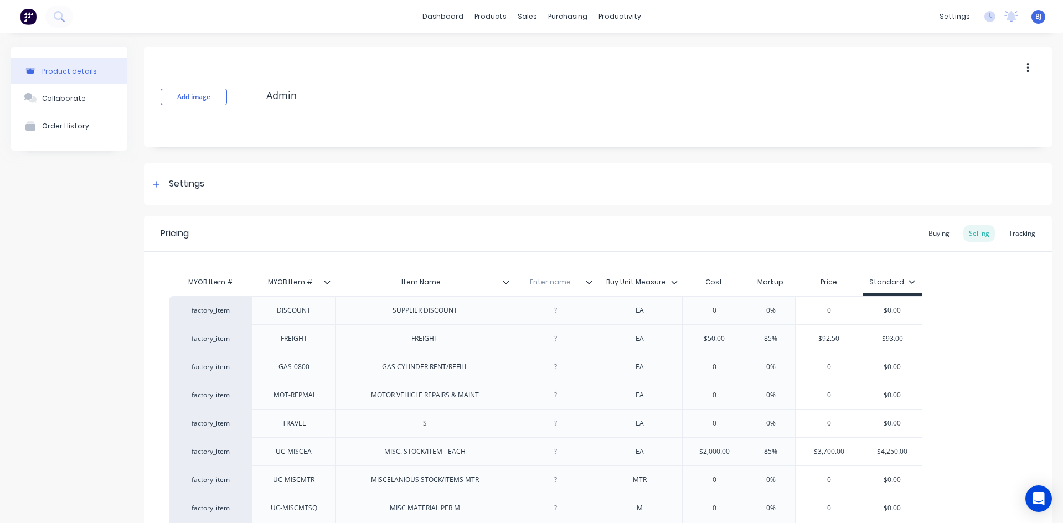
type input "s"
type input "Supplier Part #"
type textarea "x"
click at [554, 313] on div at bounding box center [555, 310] width 55 height 14
type textarea "x"
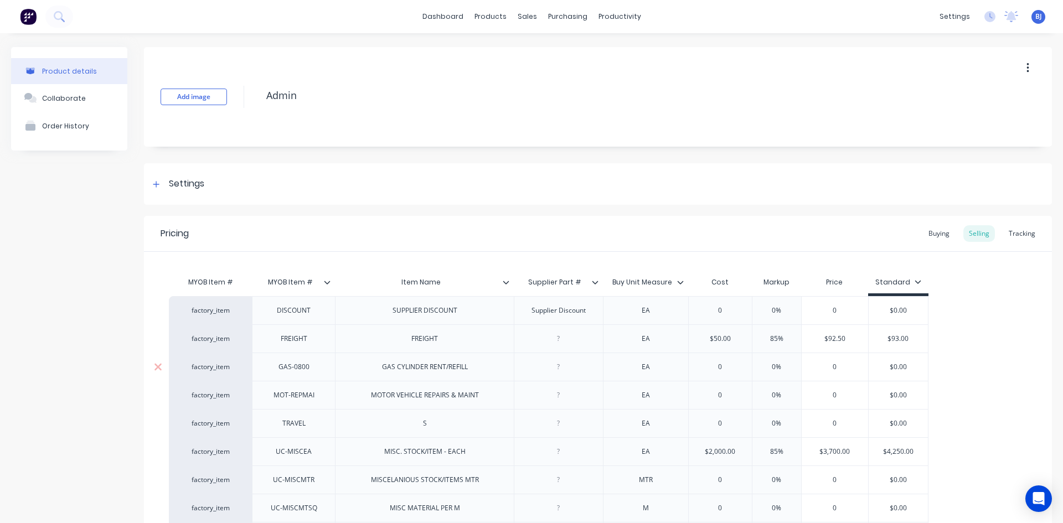
drag, startPoint x: 553, startPoint y: 339, endPoint x: 575, endPoint y: 361, distance: 31.0
click at [553, 341] on div at bounding box center [558, 339] width 55 height 14
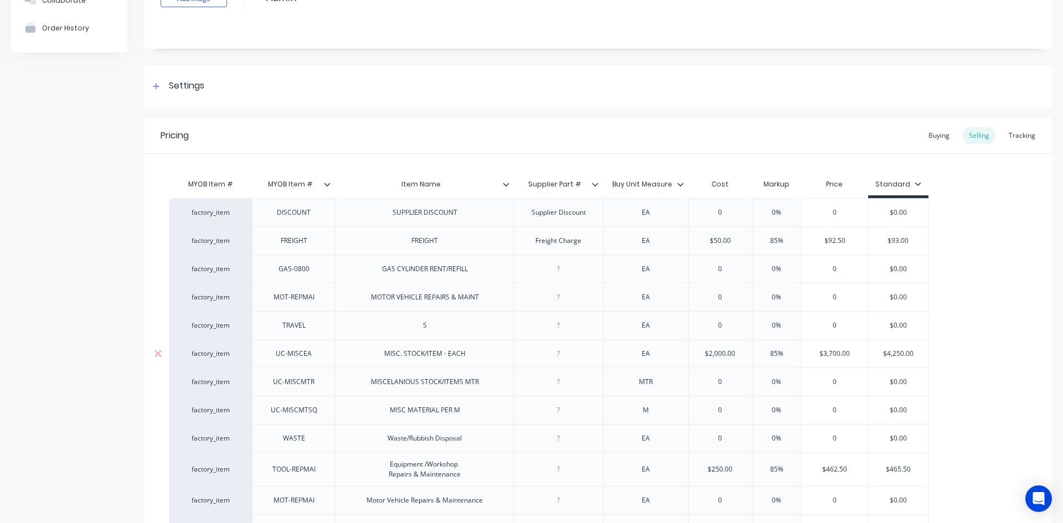
scroll to position [90, 0]
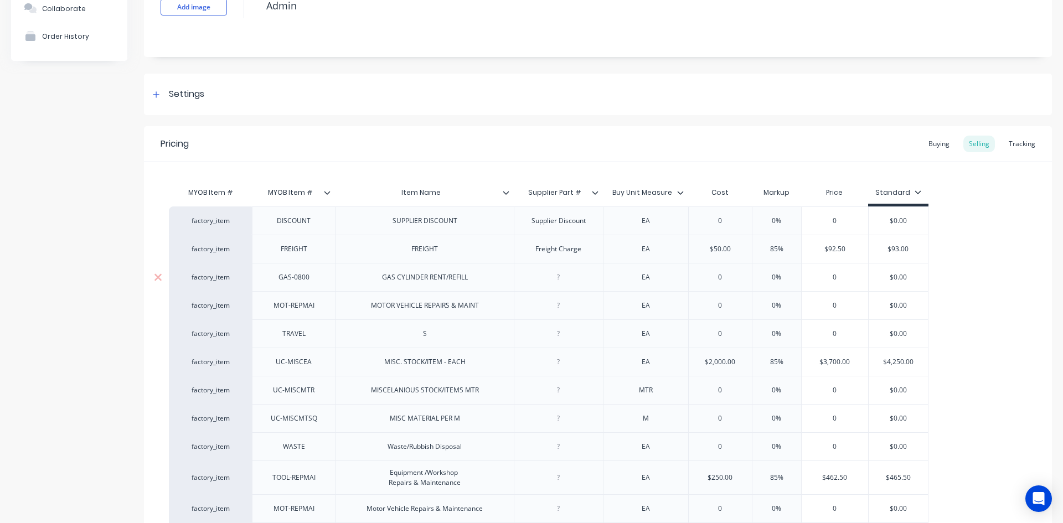
type textarea "x"
click at [558, 281] on div at bounding box center [558, 277] width 55 height 14
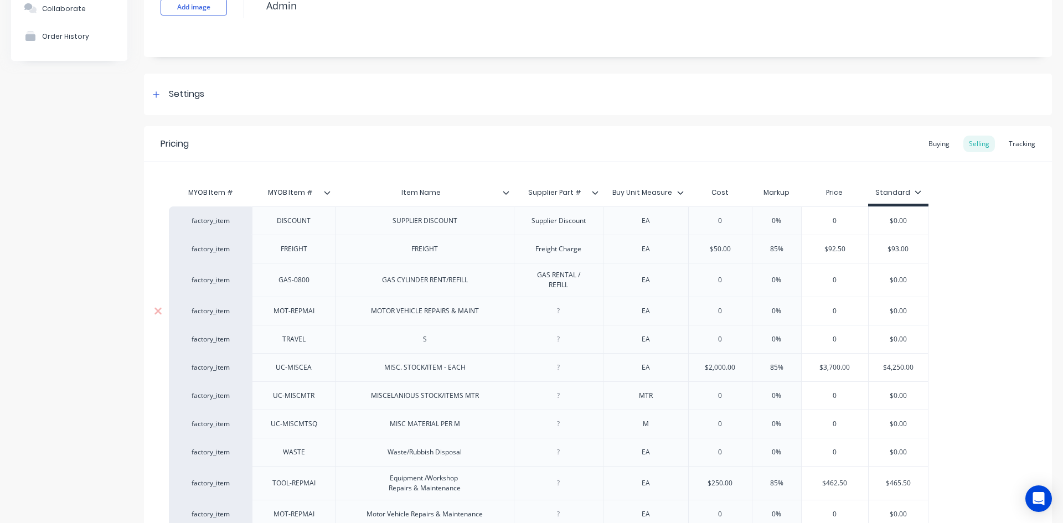
type textarea "x"
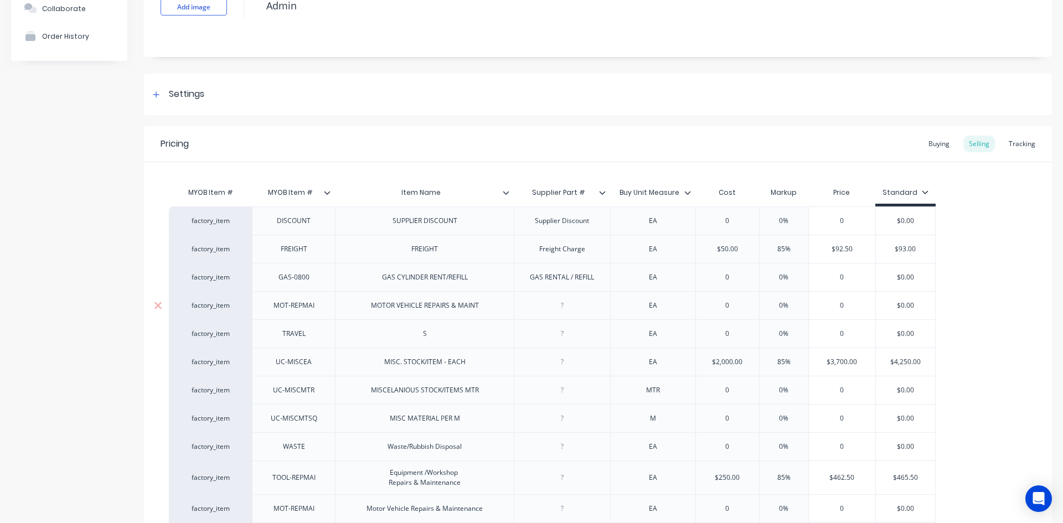
click at [558, 315] on div at bounding box center [562, 305] width 96 height 28
type textarea "x"
drag, startPoint x: 562, startPoint y: 338, endPoint x: 568, endPoint y: 348, distance: 11.2
click at [562, 339] on div at bounding box center [561, 334] width 55 height 14
type textarea "x"
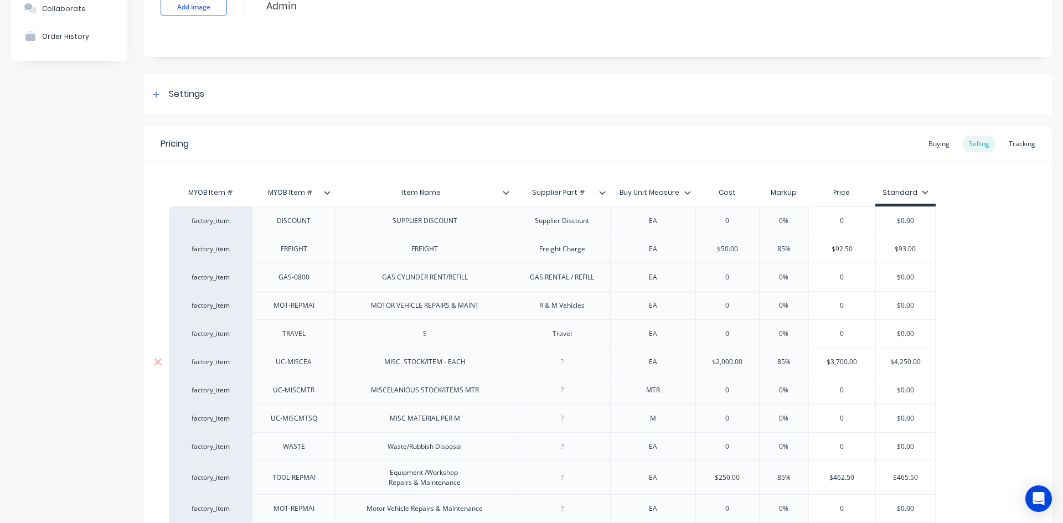
click at [563, 368] on div at bounding box center [561, 362] width 55 height 14
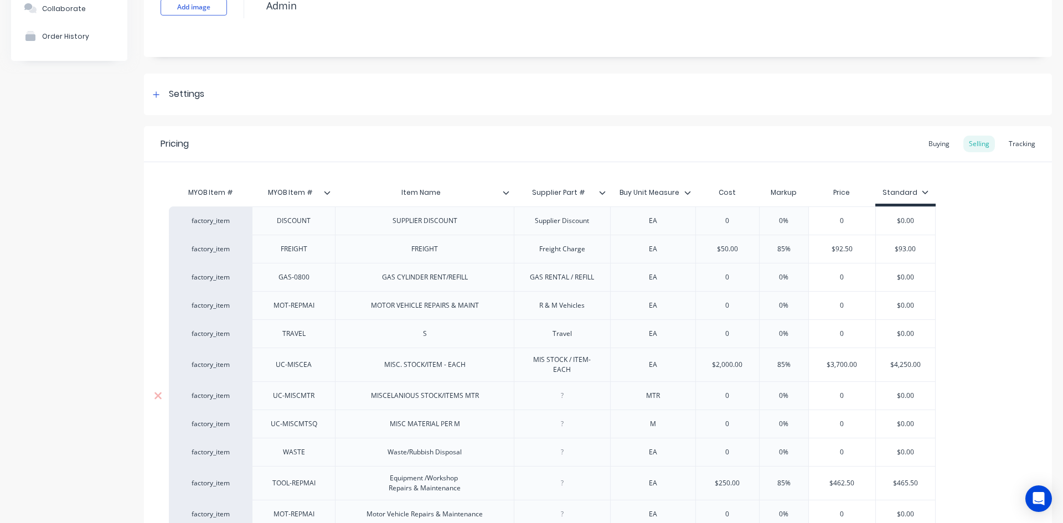
type textarea "x"
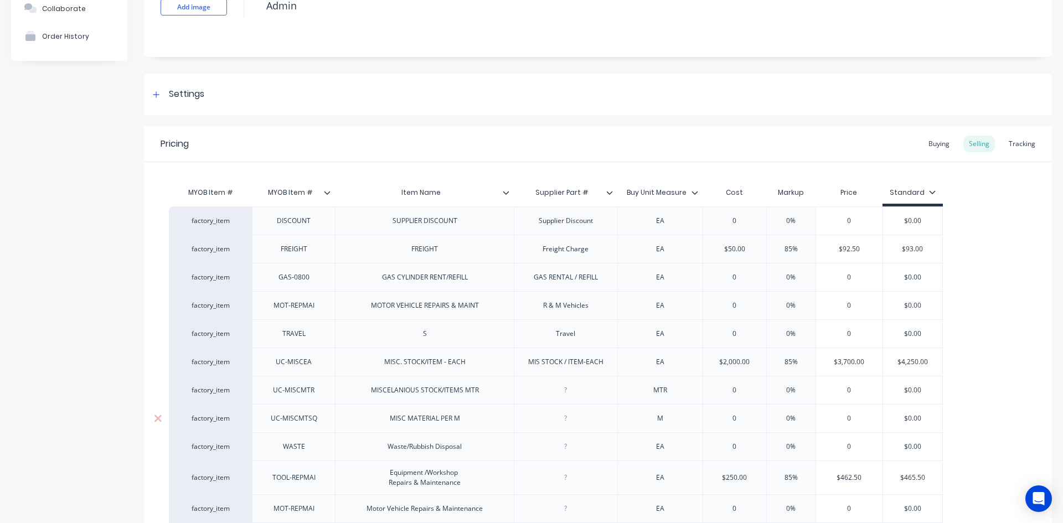
drag, startPoint x: 562, startPoint y: 401, endPoint x: 583, endPoint y: 418, distance: 27.3
click at [564, 405] on div "factory_item DISCOUNT SUPPLIER DISCOUNT Supplier Discount EA 0 0% 0 $0.00 facto…" at bounding box center [598, 393] width 858 height 373
type textarea "x"
click at [560, 423] on div at bounding box center [565, 418] width 55 height 14
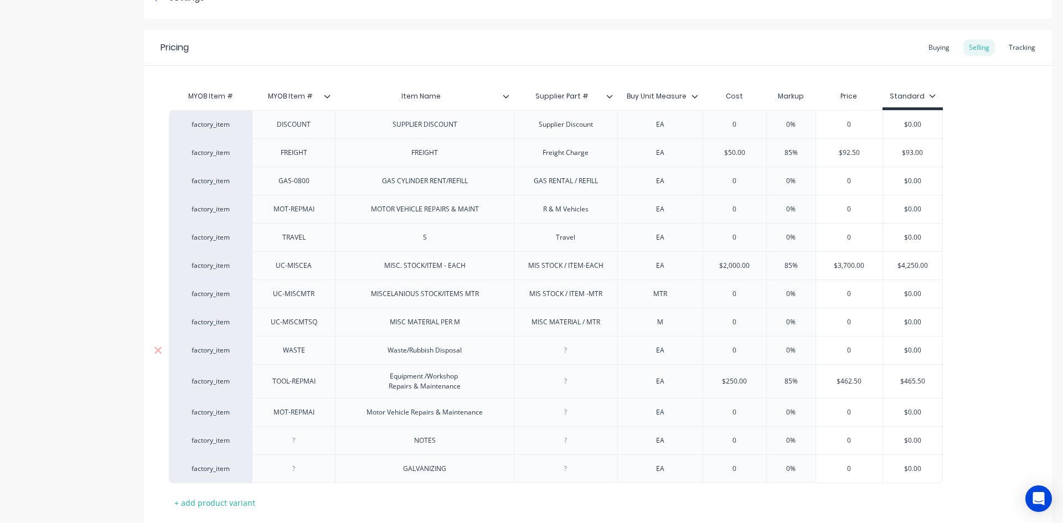
scroll to position [200, 0]
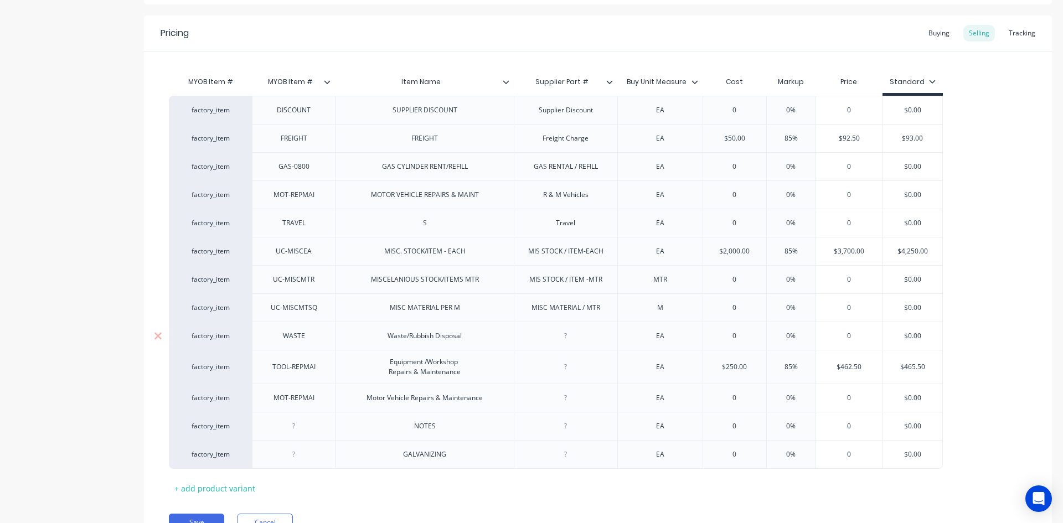
type textarea "x"
click at [567, 339] on div at bounding box center [565, 336] width 55 height 14
type textarea "x"
click at [562, 372] on div at bounding box center [565, 367] width 55 height 14
click at [158, 399] on icon at bounding box center [158, 397] width 7 height 7
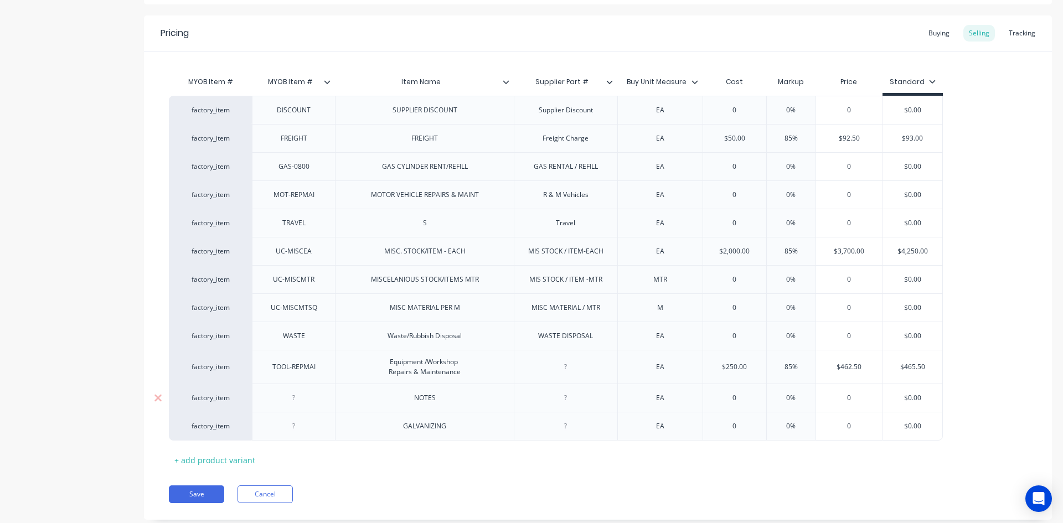
click at [565, 401] on div at bounding box center [565, 398] width 55 height 14
drag, startPoint x: 563, startPoint y: 369, endPoint x: 582, endPoint y: 391, distance: 28.7
click at [565, 372] on div at bounding box center [565, 367] width 55 height 14
click at [564, 405] on div at bounding box center [566, 398] width 104 height 28
type textarea "x"
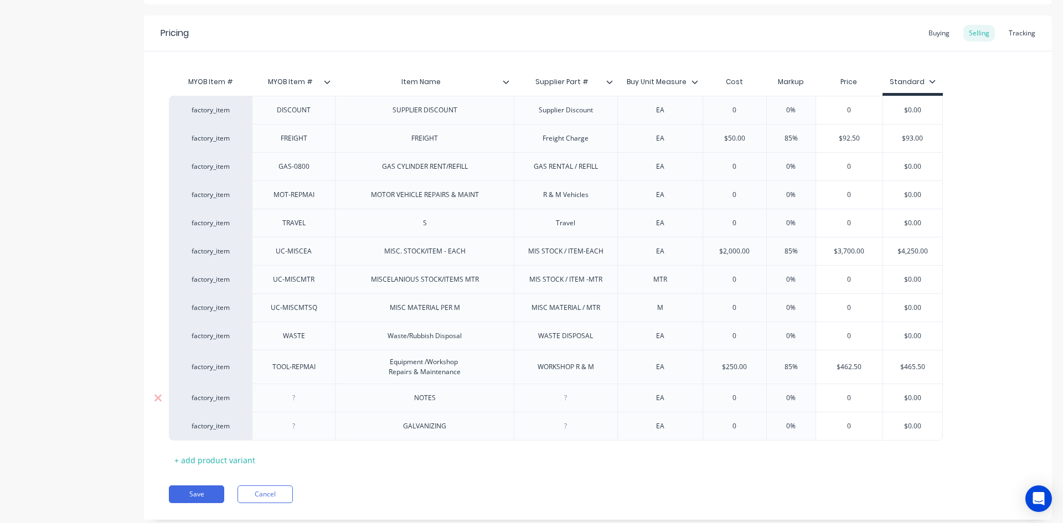
click at [568, 400] on div at bounding box center [565, 398] width 55 height 14
type textarea "x"
click at [568, 430] on div at bounding box center [565, 426] width 55 height 14
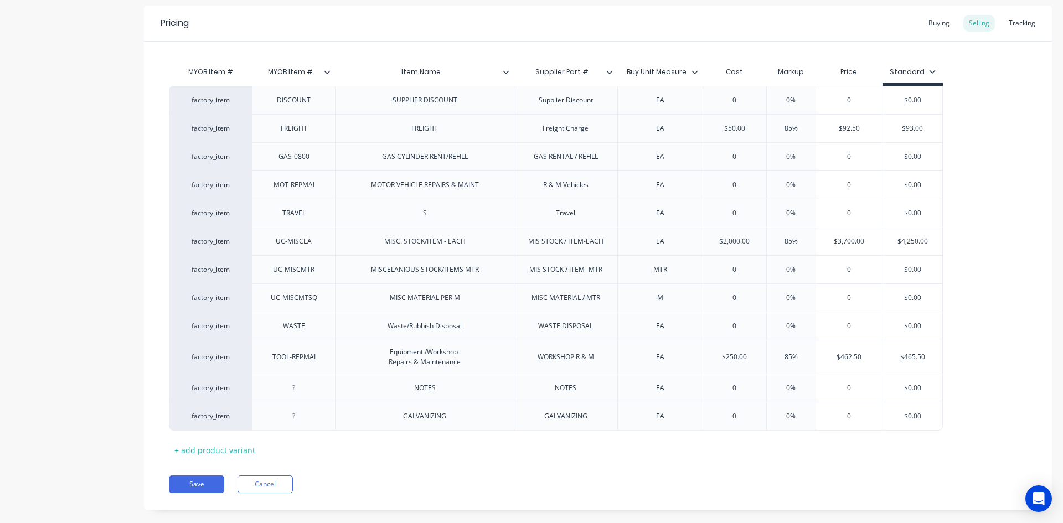
scroll to position [228, 0]
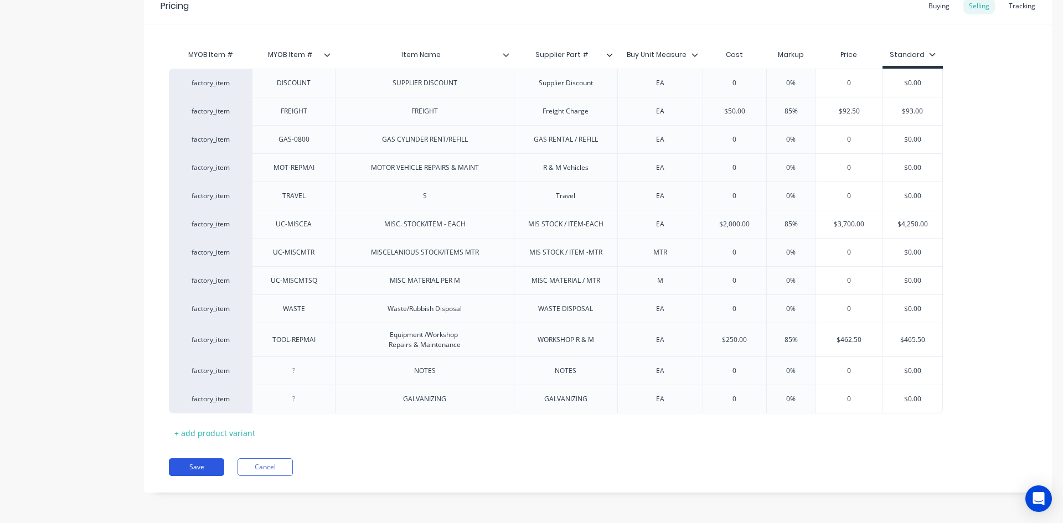
click at [188, 463] on button "Save" at bounding box center [196, 468] width 55 height 18
type textarea "x"
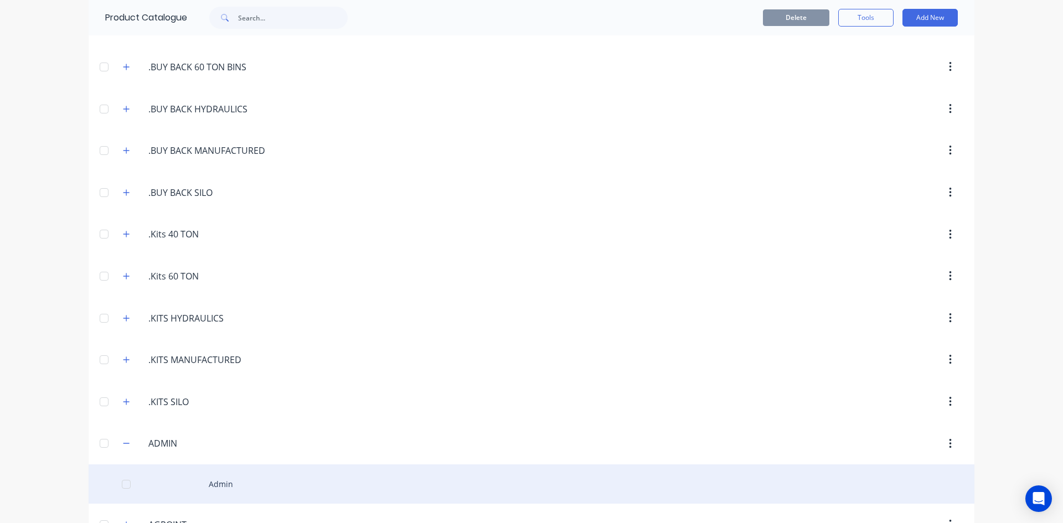
scroll to position [166, 0]
